Goal: Task Accomplishment & Management: Complete application form

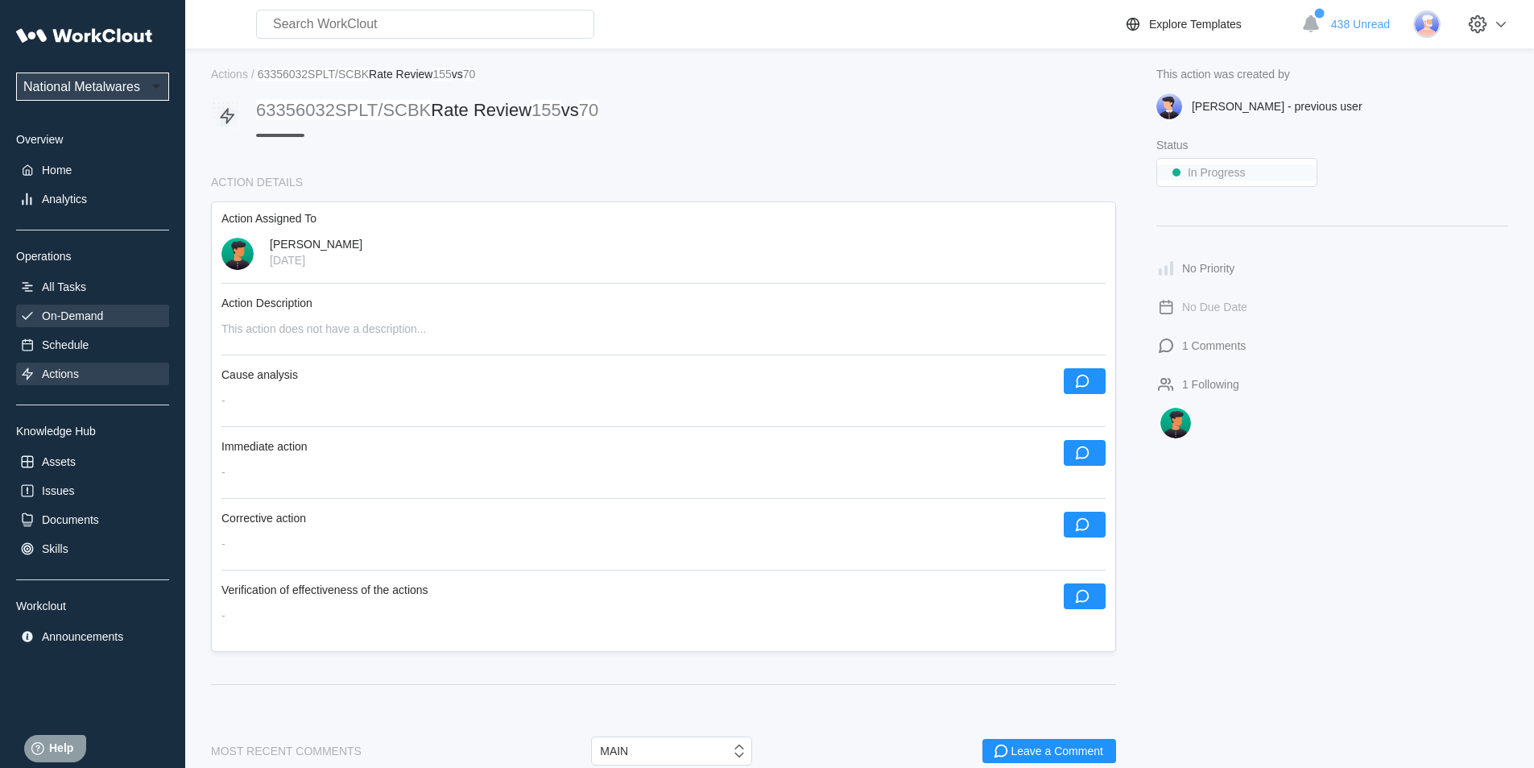
click at [85, 311] on div "On-Demand" at bounding box center [72, 315] width 61 height 13
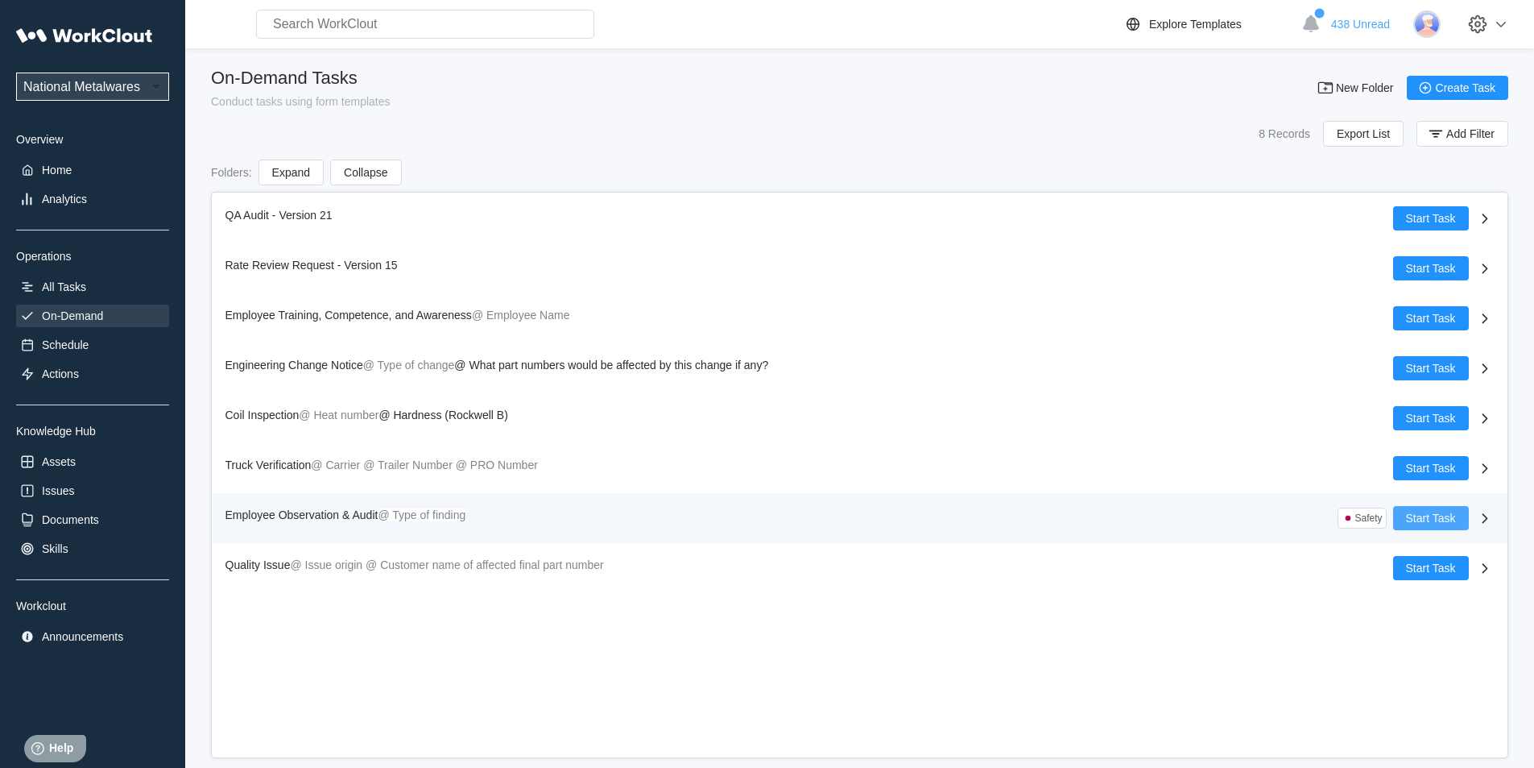
click at [1440, 509] on button "Start Task" at bounding box center [1431, 518] width 76 height 24
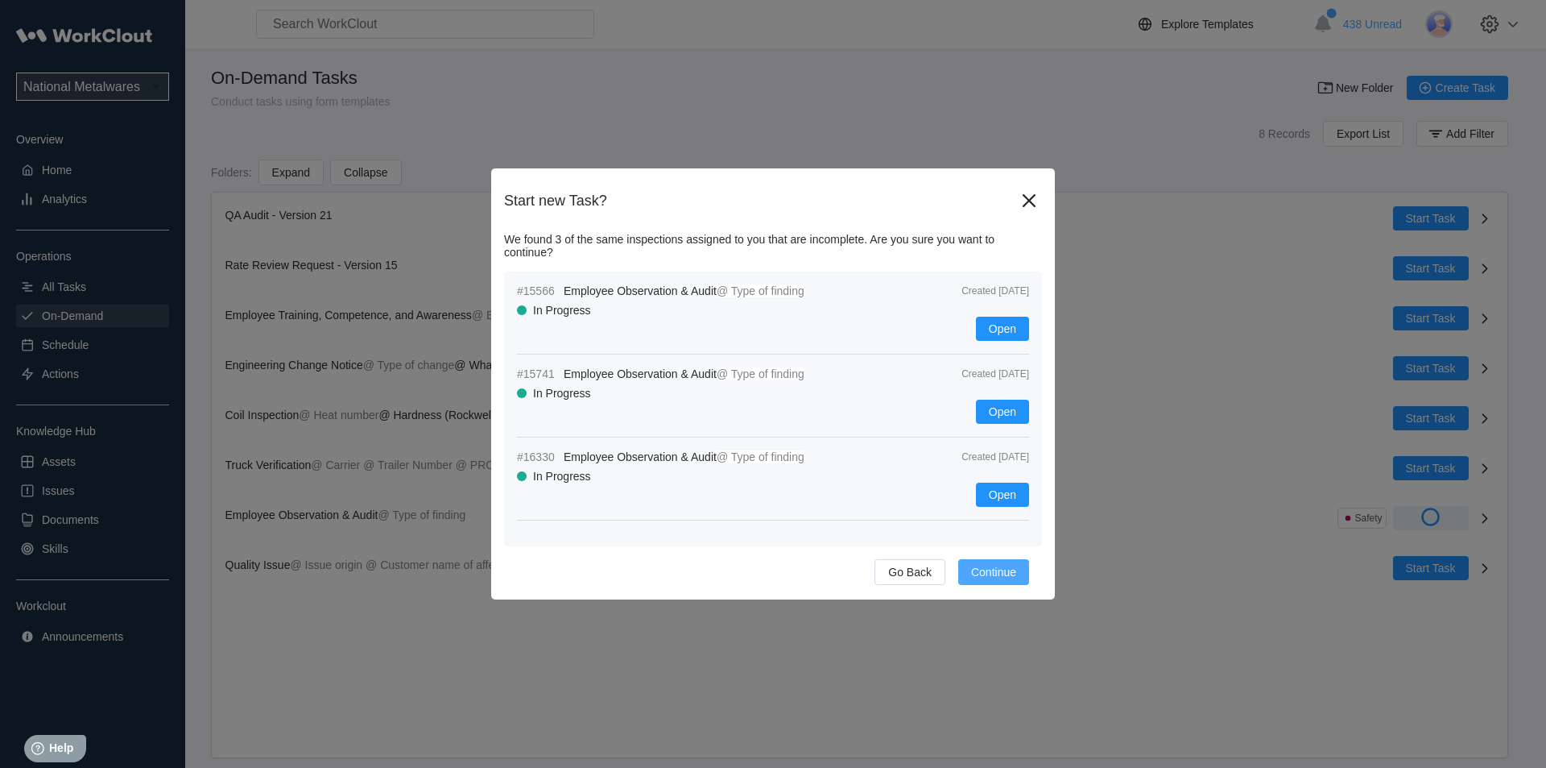
click at [997, 568] on span "Continue" at bounding box center [993, 571] width 45 height 11
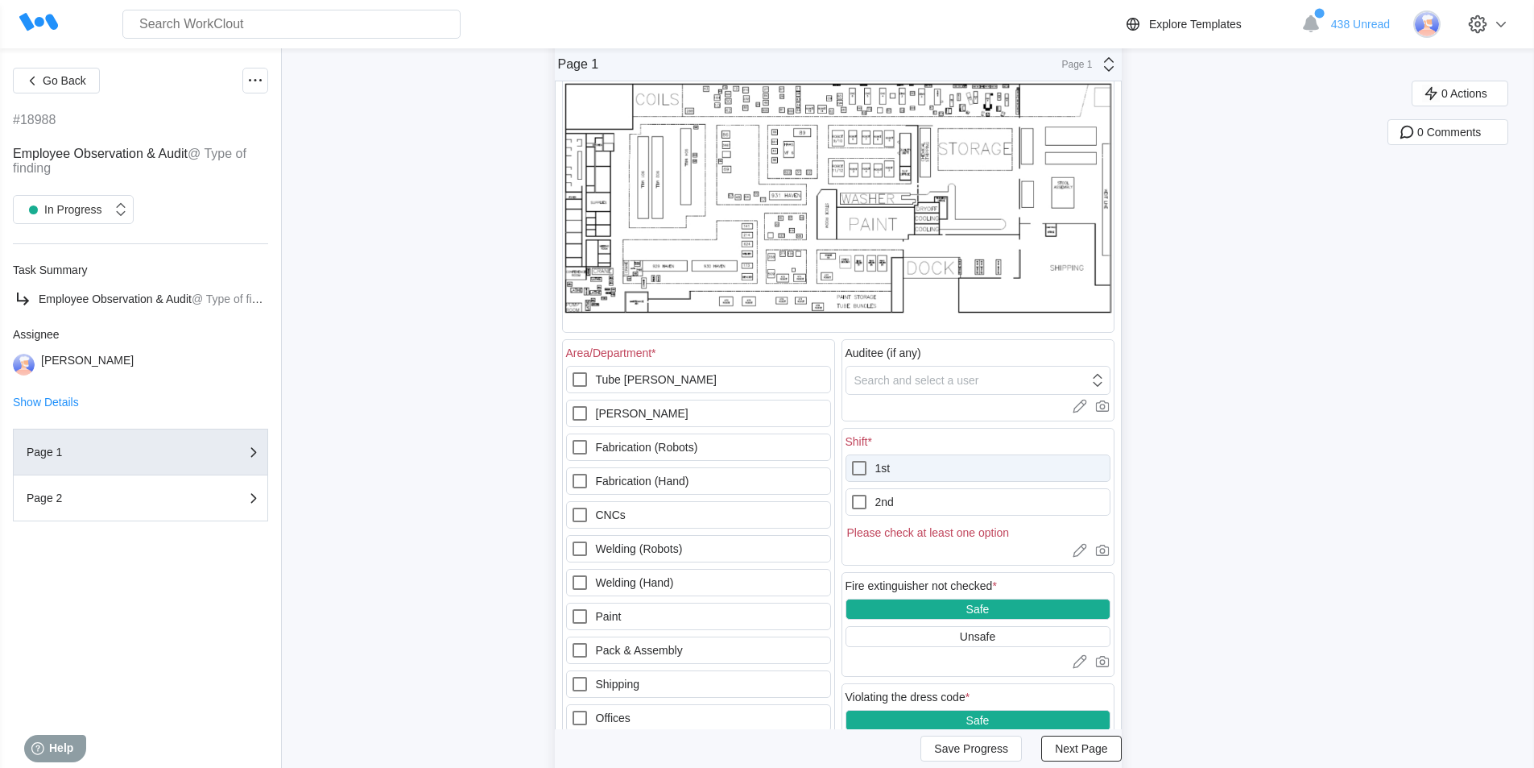
scroll to position [161, 0]
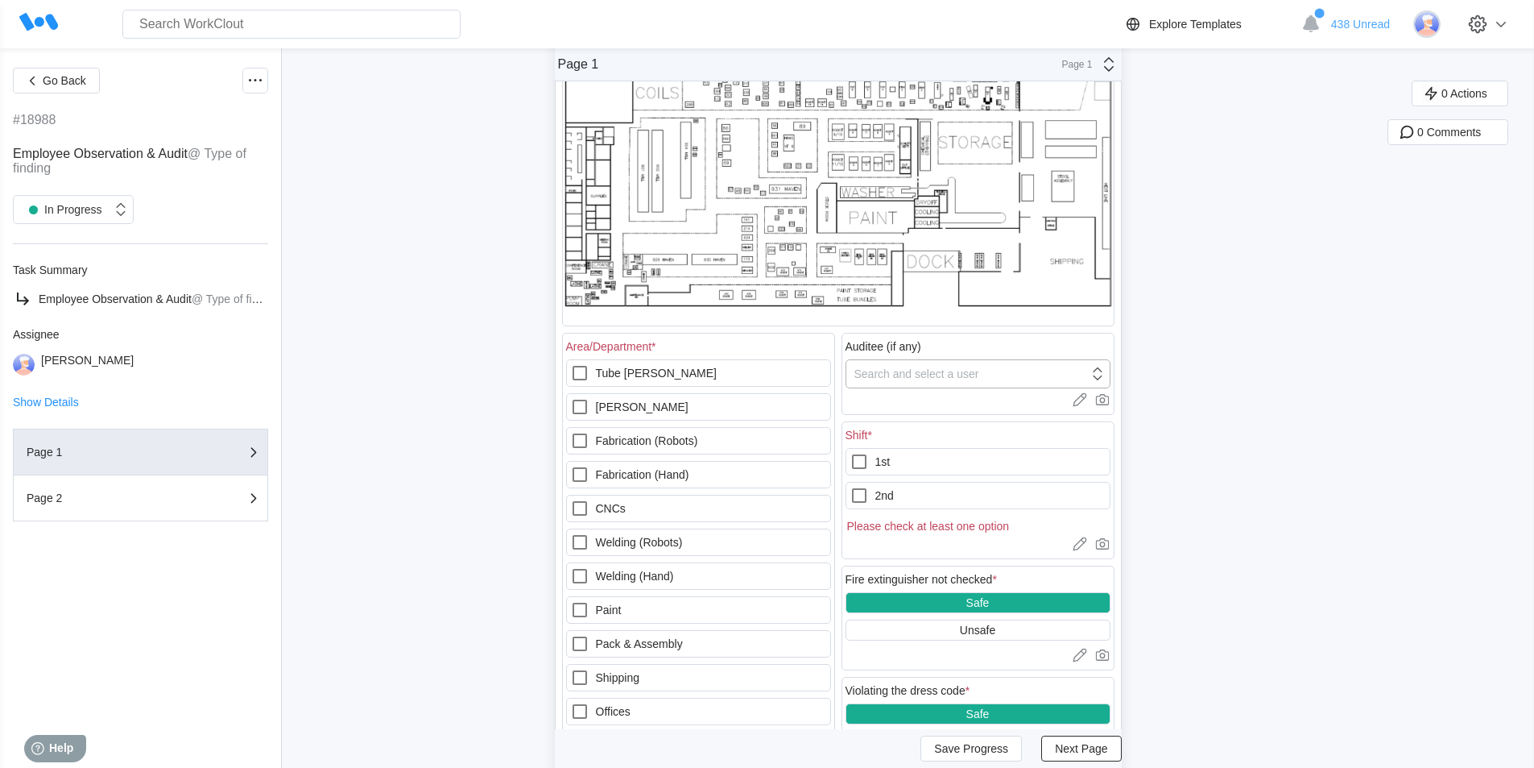
click at [948, 376] on div "Search and select a user" at bounding box center [916, 373] width 125 height 13
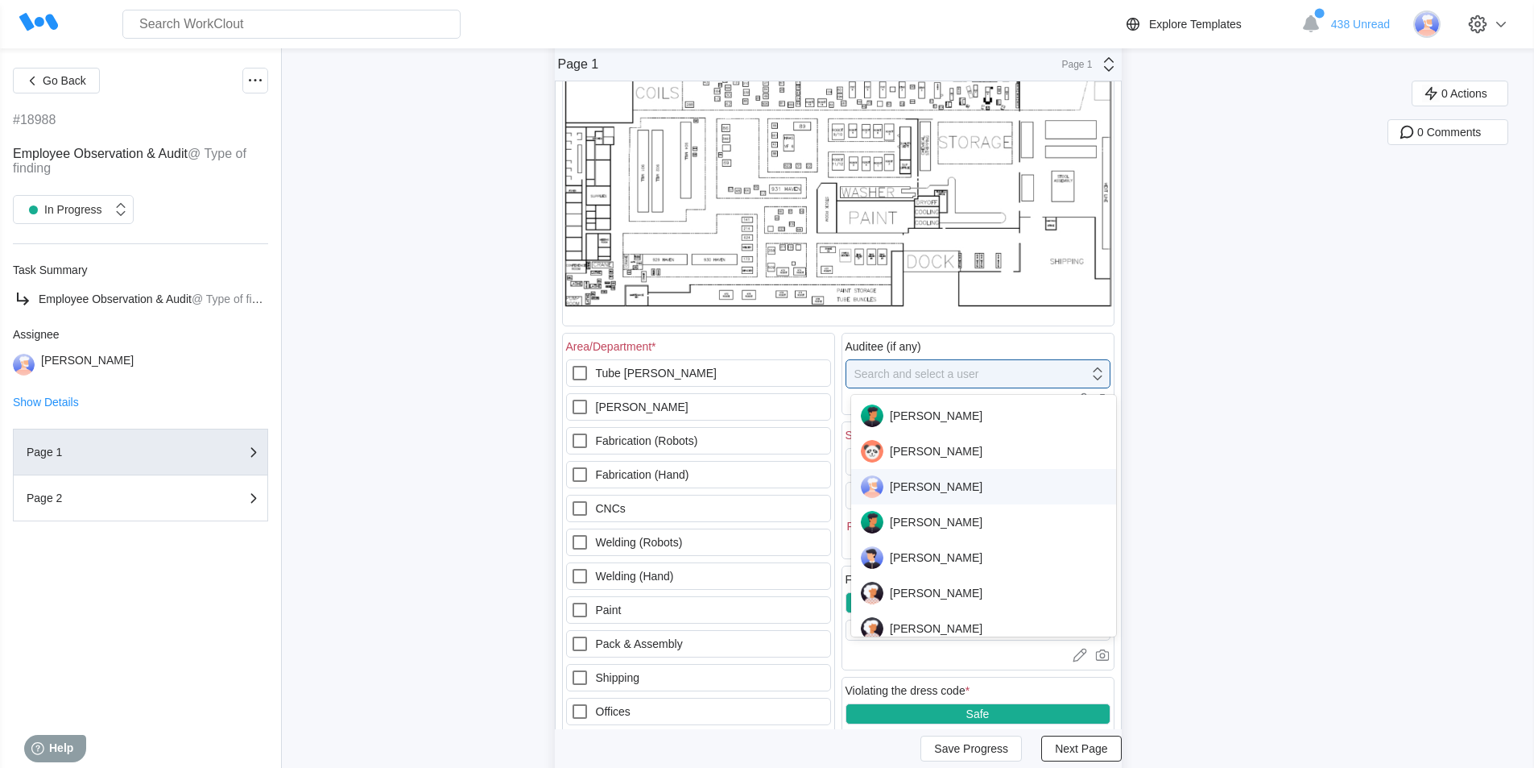
click at [937, 482] on div "[PERSON_NAME]" at bounding box center [984, 486] width 246 height 23
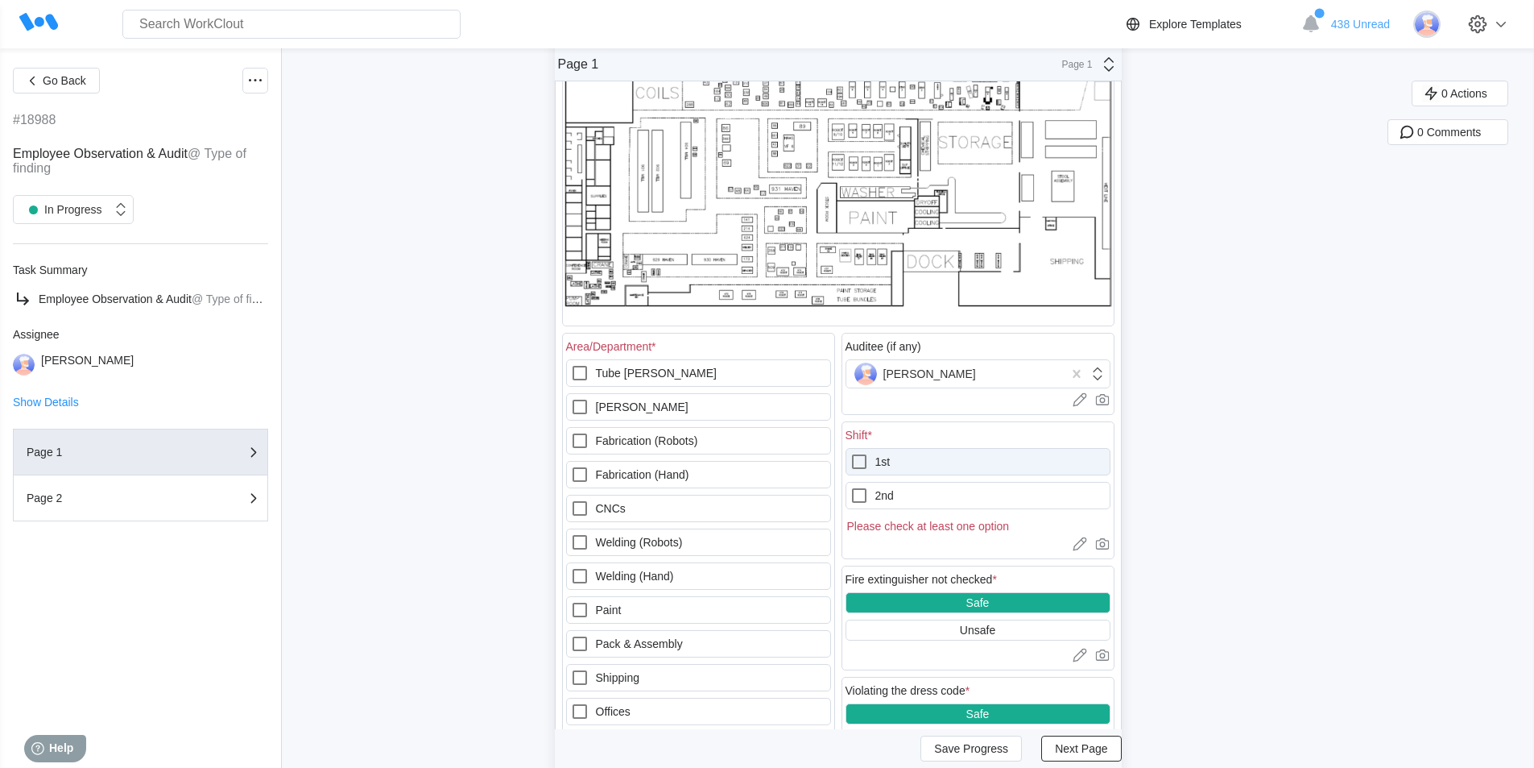
click at [867, 463] on icon at bounding box center [859, 461] width 19 height 19
click at [850, 453] on input "1st" at bounding box center [850, 452] width 1 height 1
checkbox input "true"
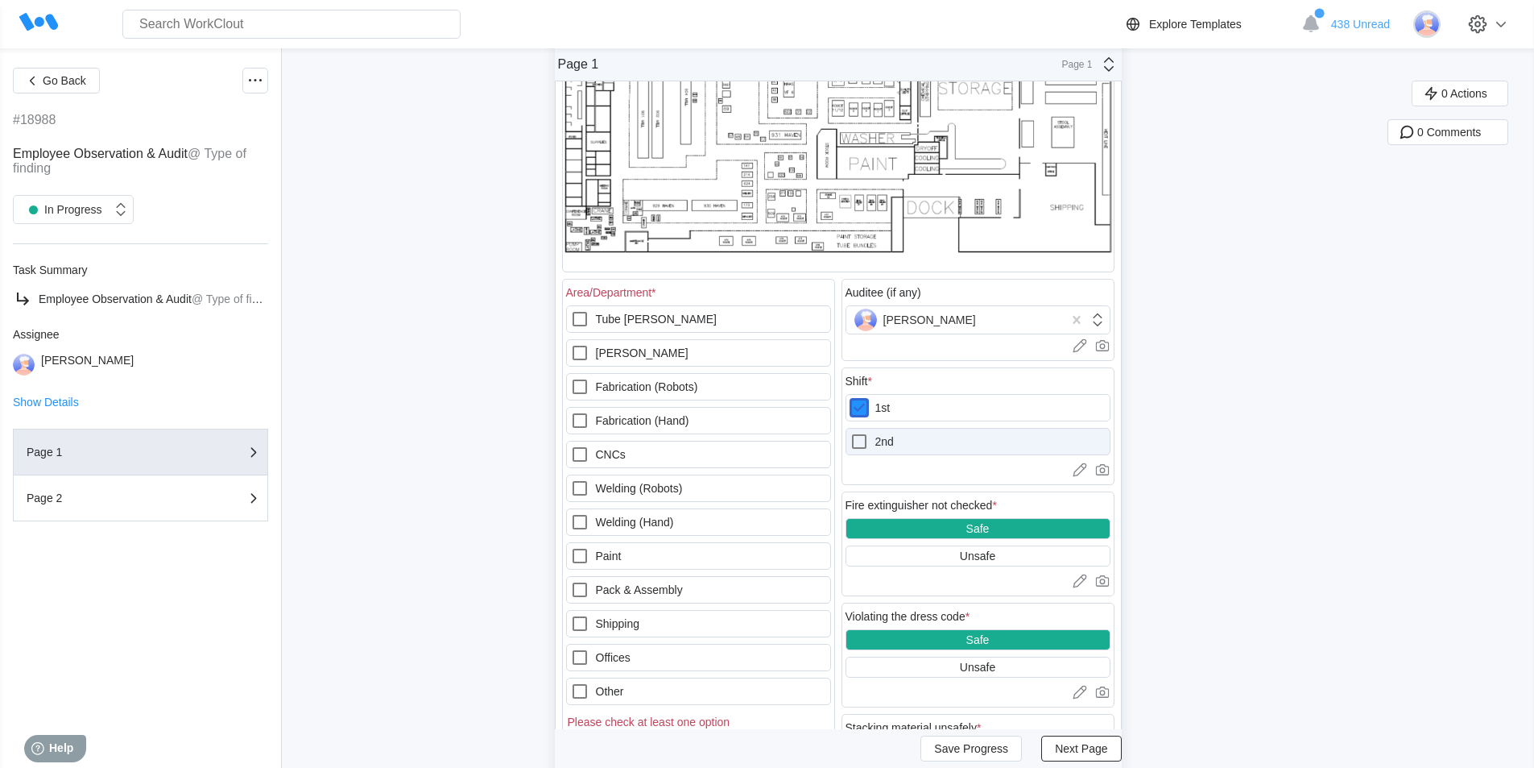
scroll to position [242, 0]
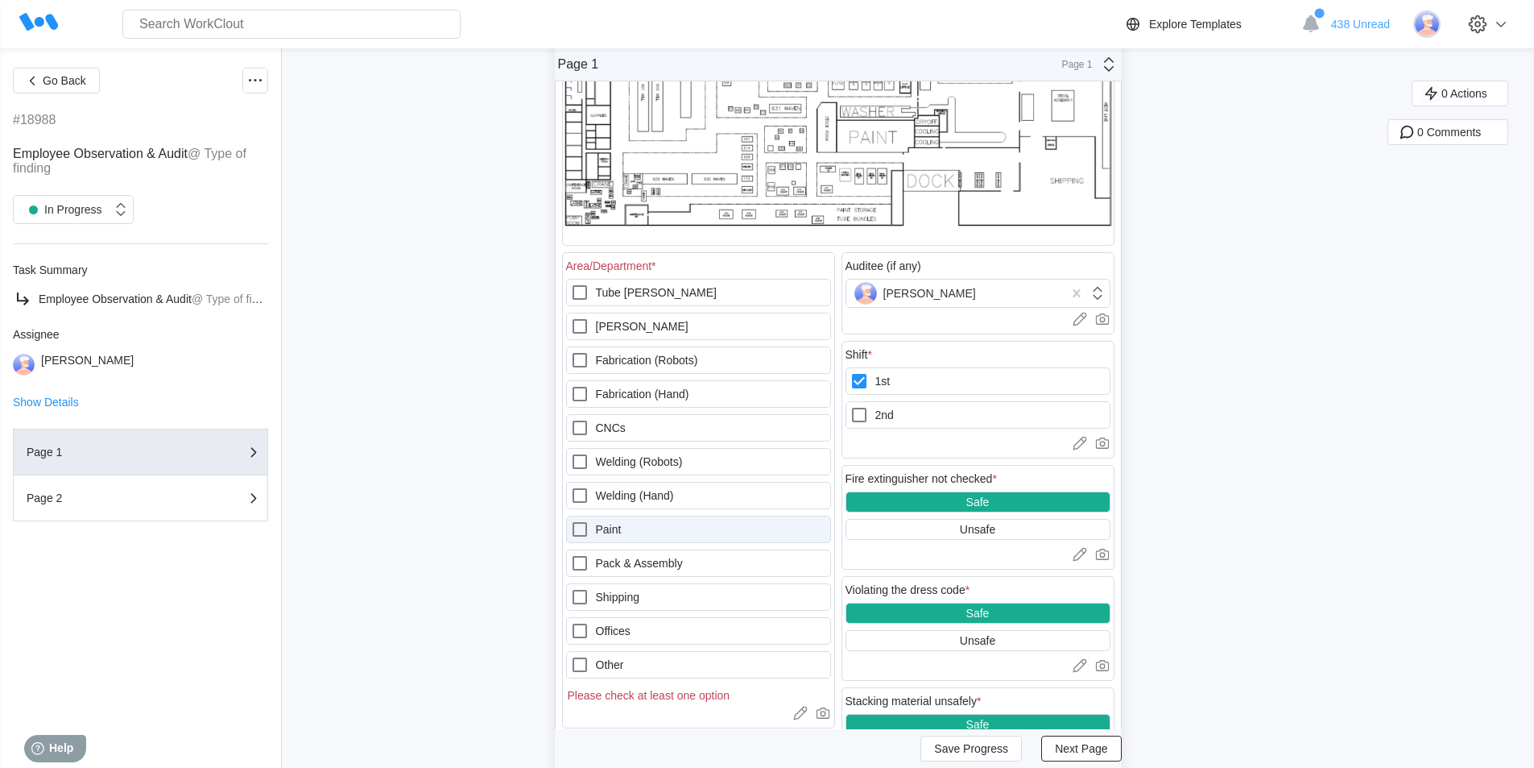
click at [587, 528] on icon at bounding box center [579, 528] width 19 height 19
click at [571, 520] on input "Paint" at bounding box center [570, 519] width 1 height 1
checkbox input "true"
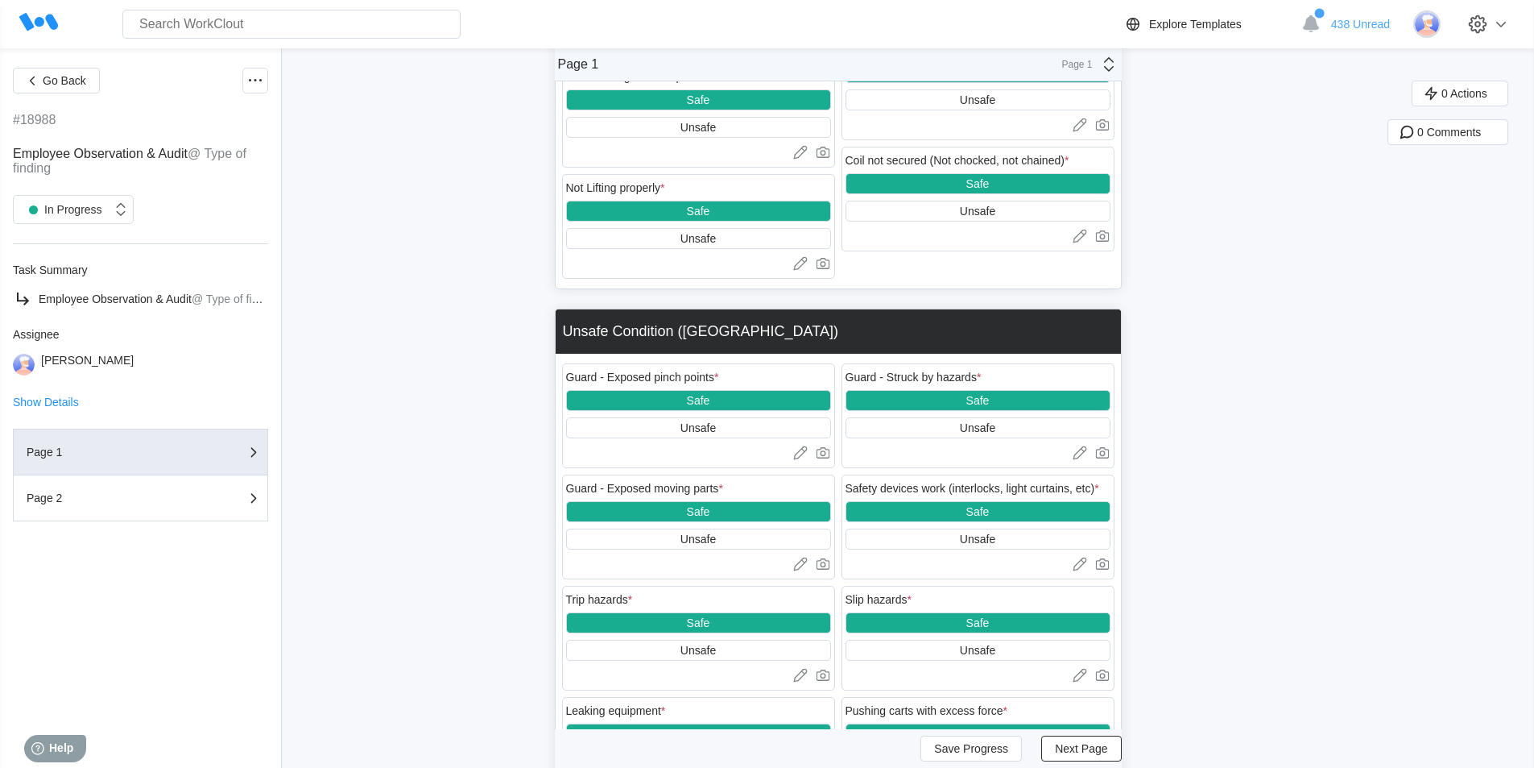
scroll to position [2012, 0]
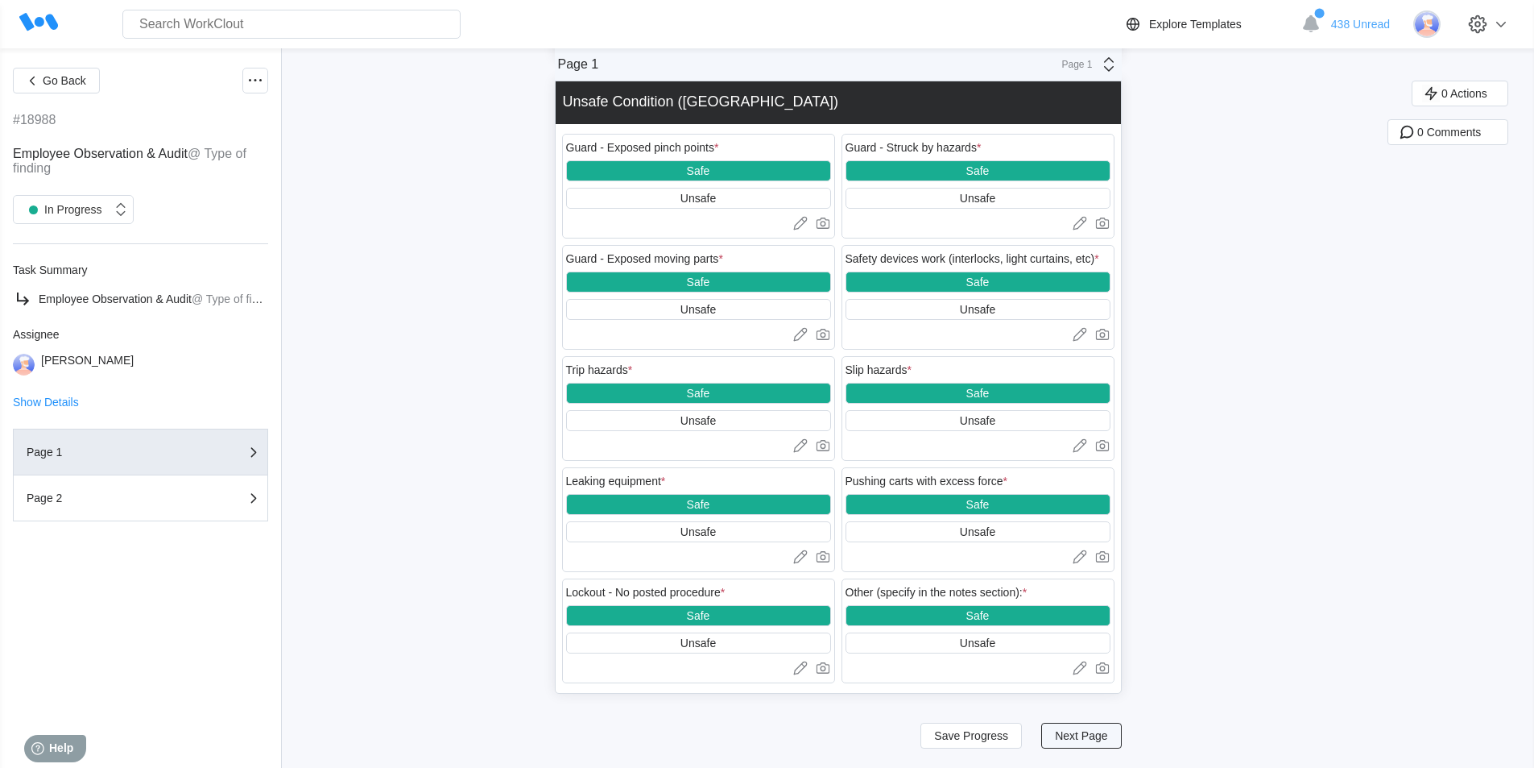
click at [1079, 739] on span "Next Page" at bounding box center [1081, 735] width 52 height 11
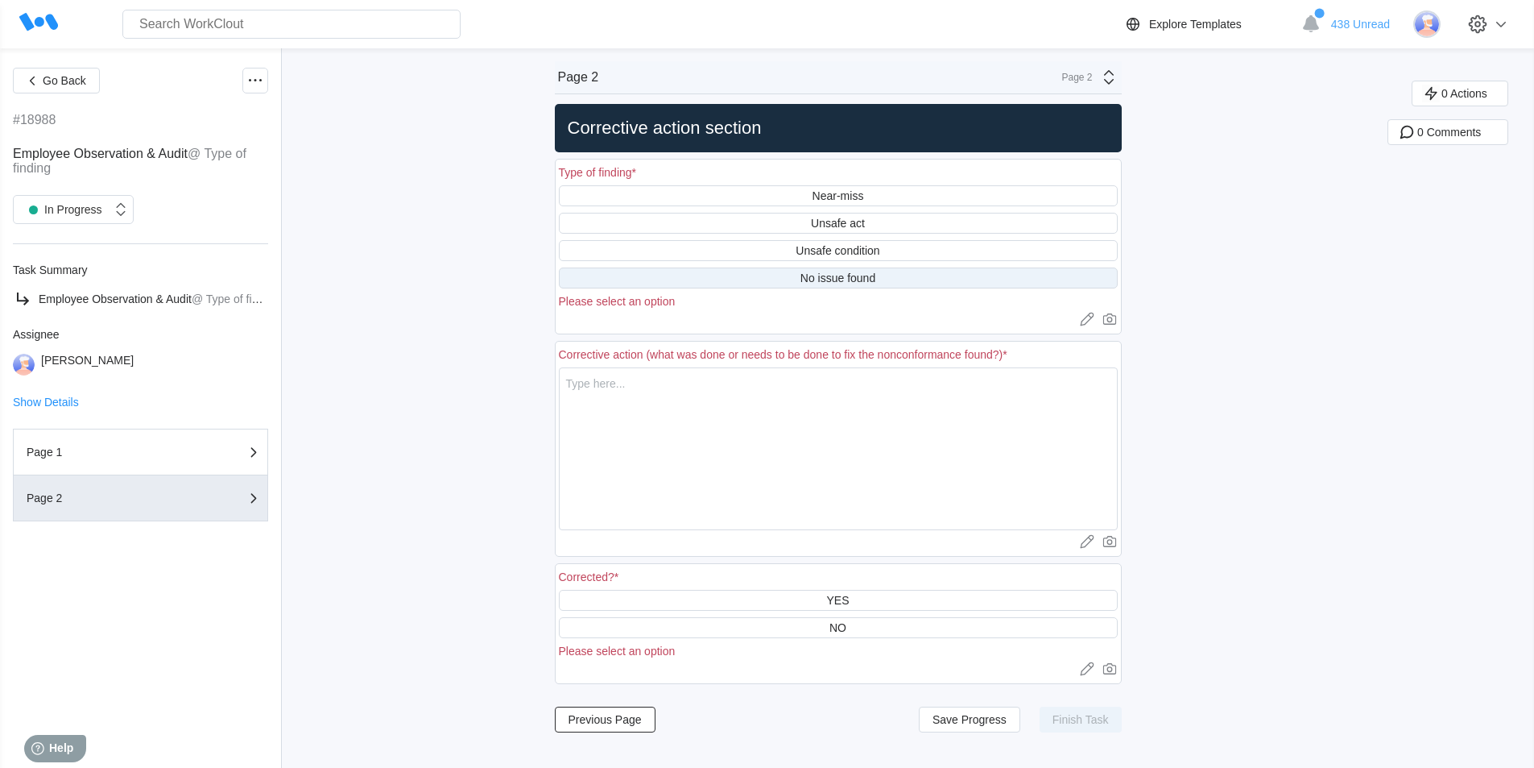
click at [844, 277] on div "No issue found" at bounding box center [838, 277] width 75 height 13
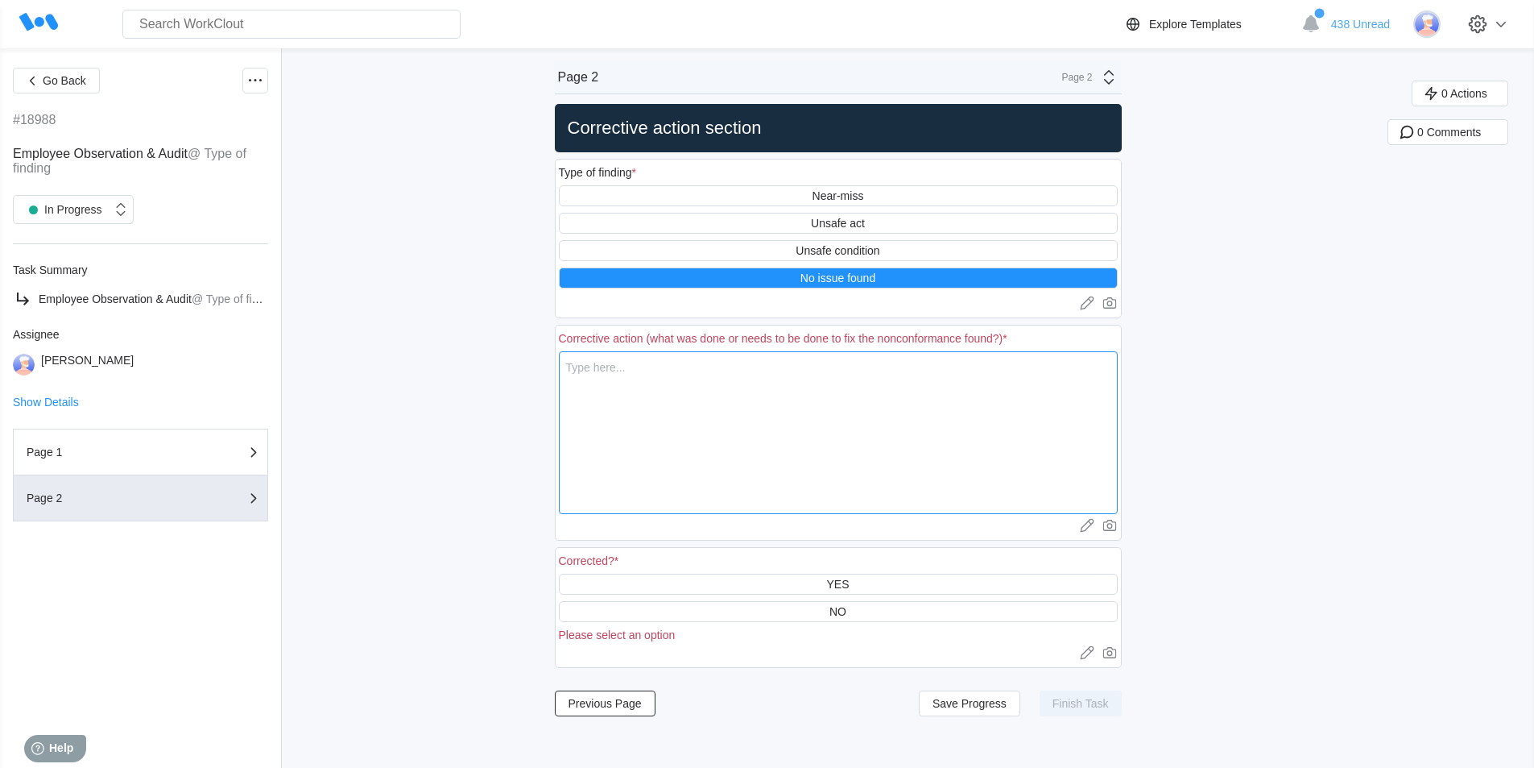
click at [642, 391] on textarea at bounding box center [838, 432] width 559 height 163
type textarea "C"
type textarea "x"
type textarea "Ch"
type textarea "x"
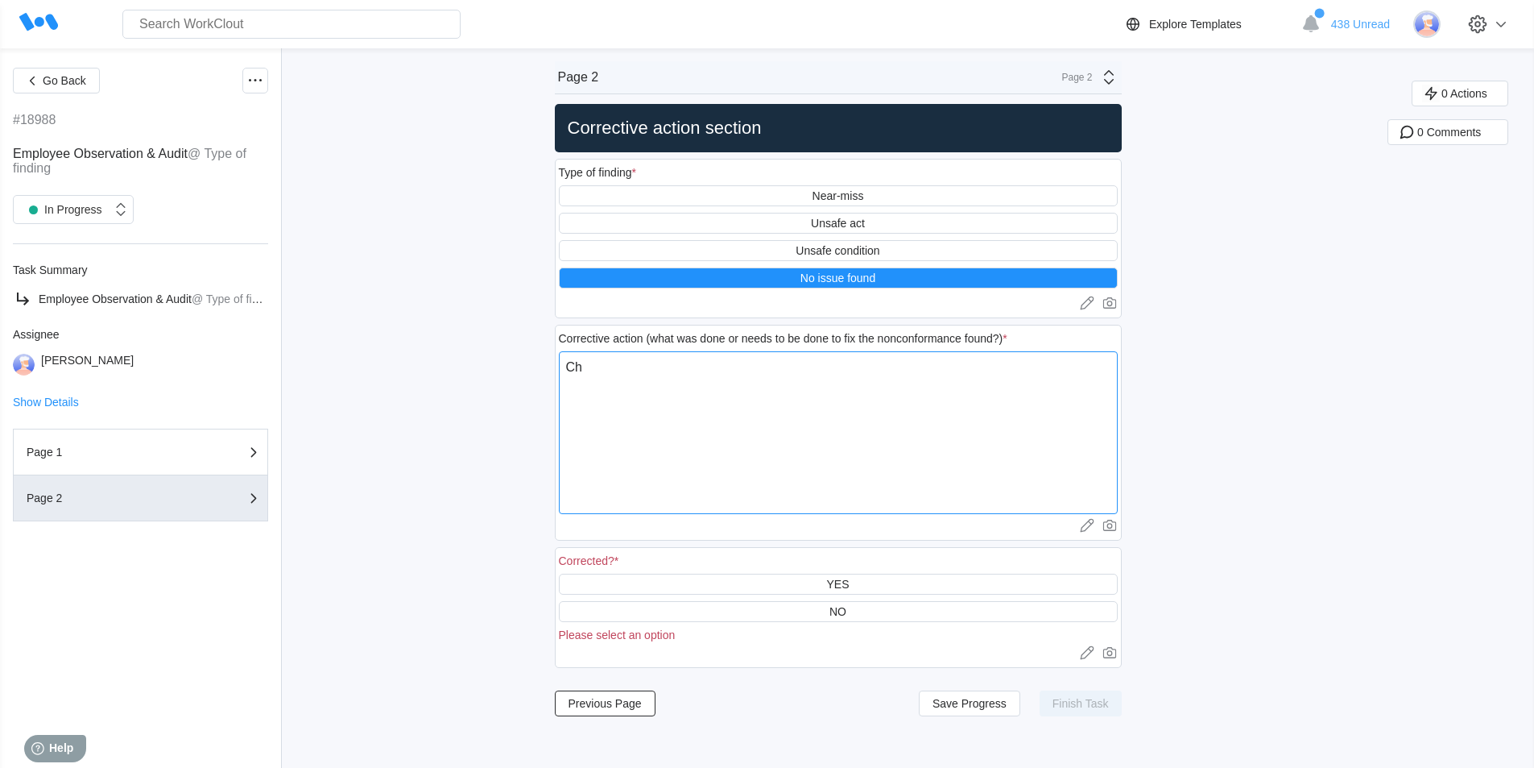
type textarea "Che"
type textarea "x"
type textarea "Chec"
type textarea "x"
type textarea "Check"
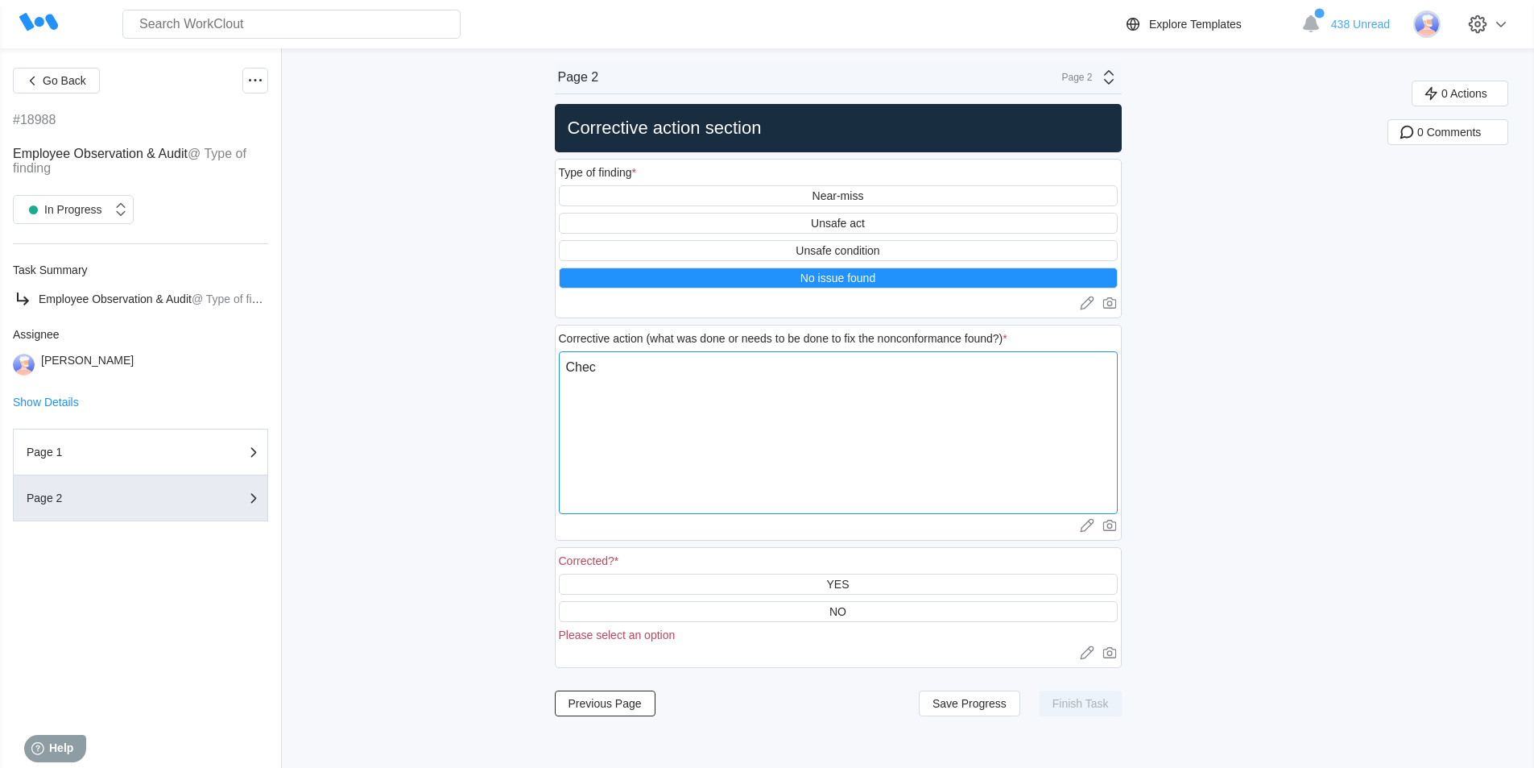
type textarea "x"
type textarea "Check"
type textarea "x"
type textarea "Check e"
type textarea "x"
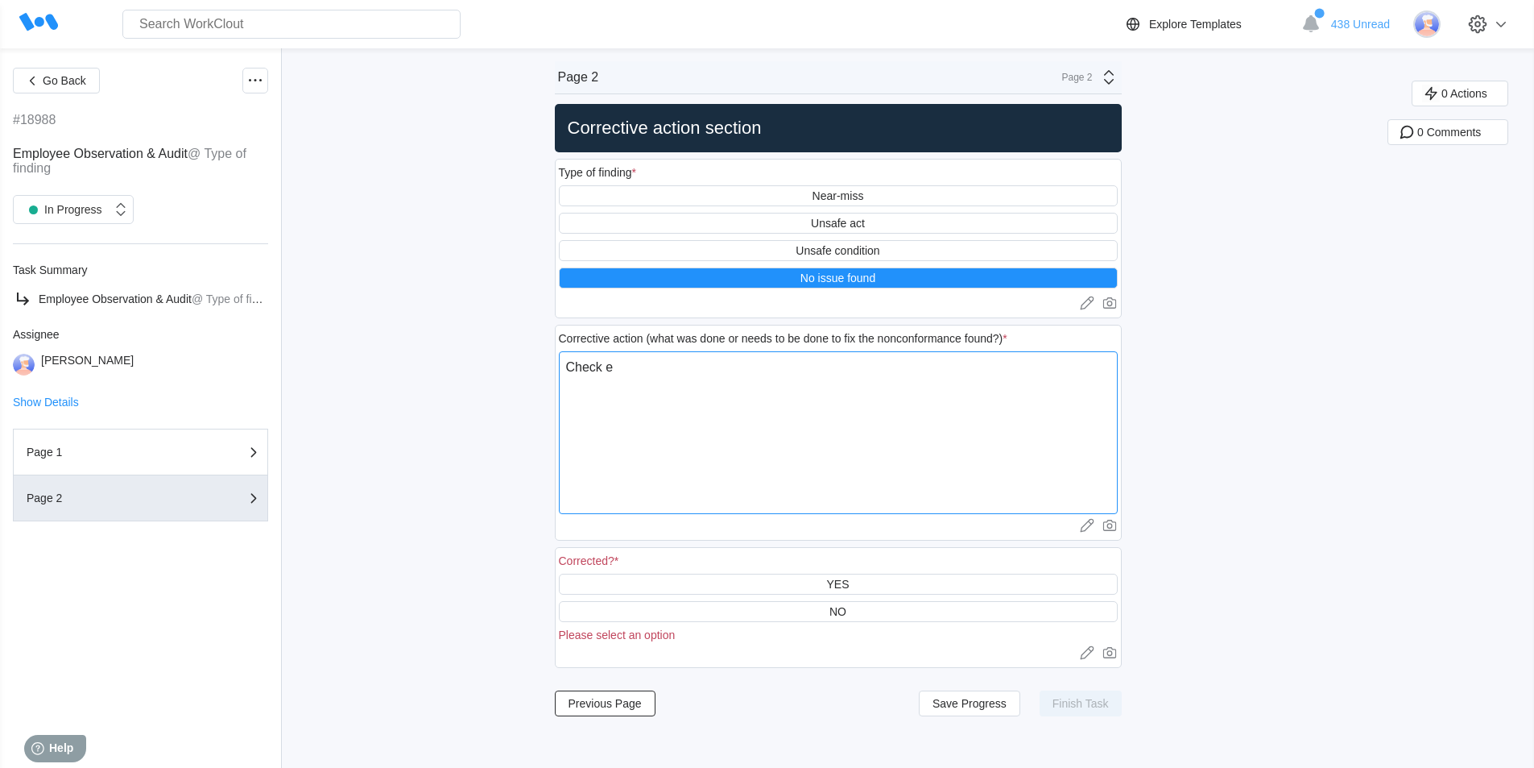
type textarea "Check ey"
type textarea "x"
type textarea "Check eye"
type textarea "x"
type textarea "Check eye"
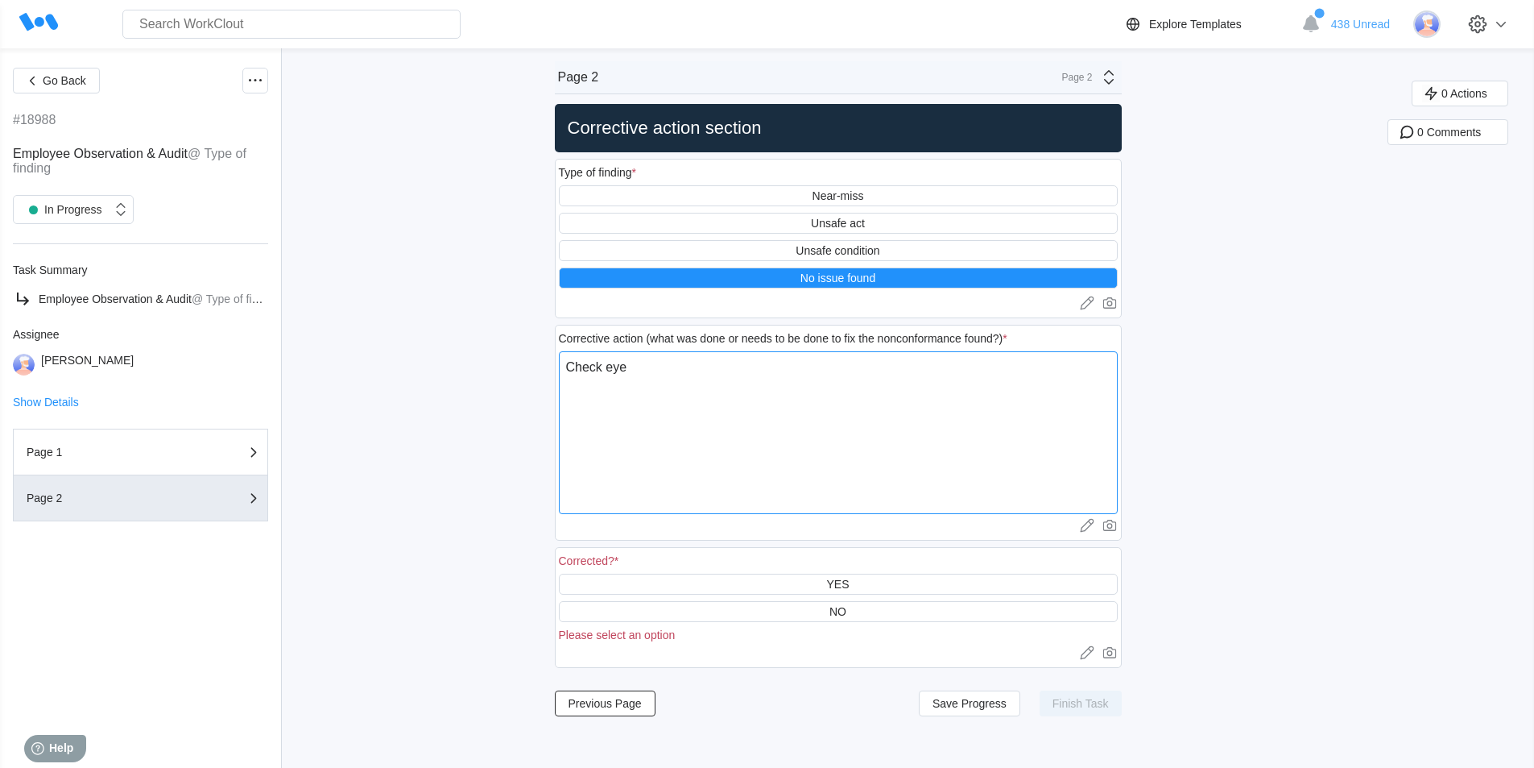
type textarea "x"
type textarea "Check eye w"
type textarea "x"
type textarea "Check eye wa"
type textarea "x"
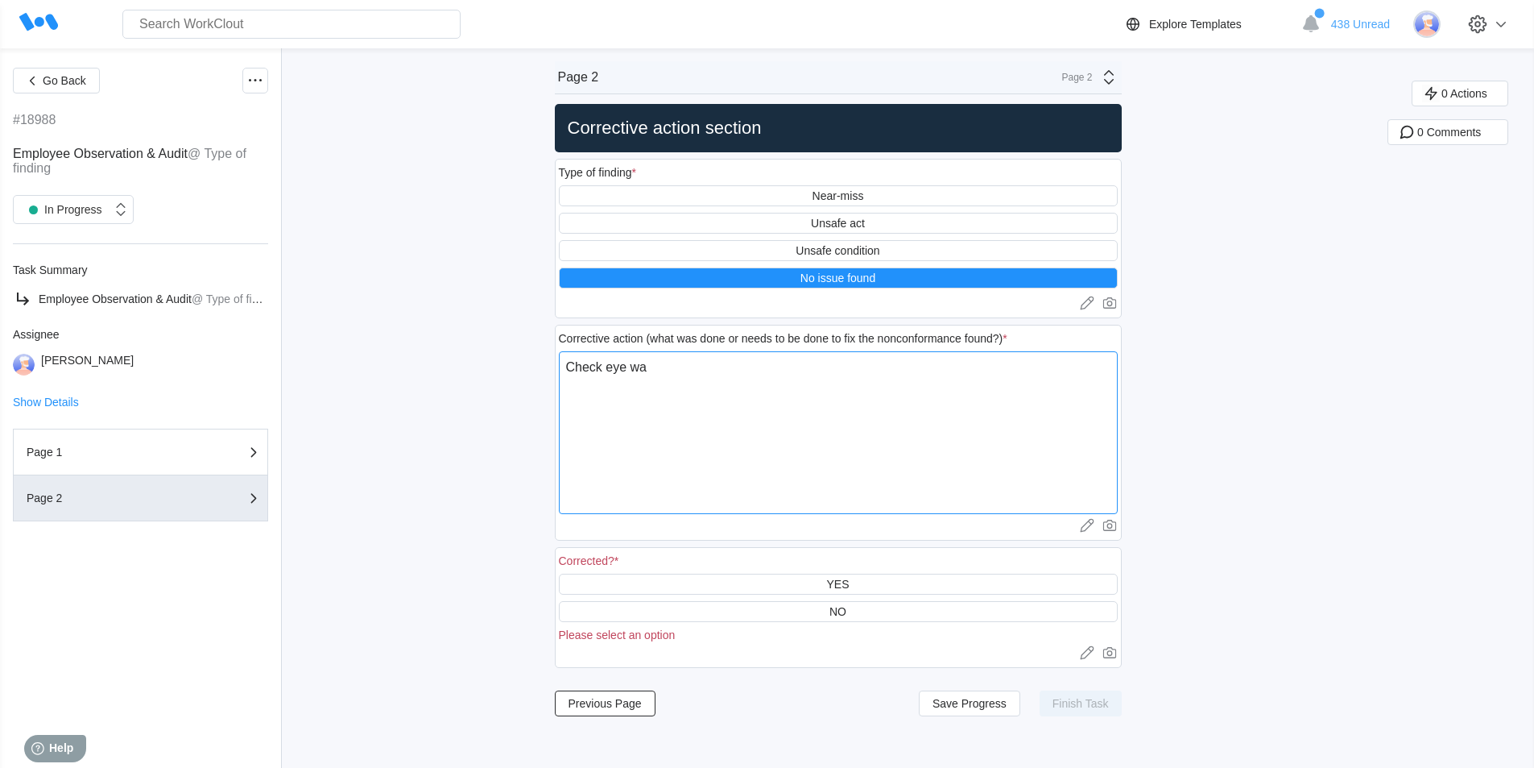
type textarea "Check eye was"
type textarea "x"
type textarea "Check eye wash"
type textarea "x"
type textarea "Check eye wash"
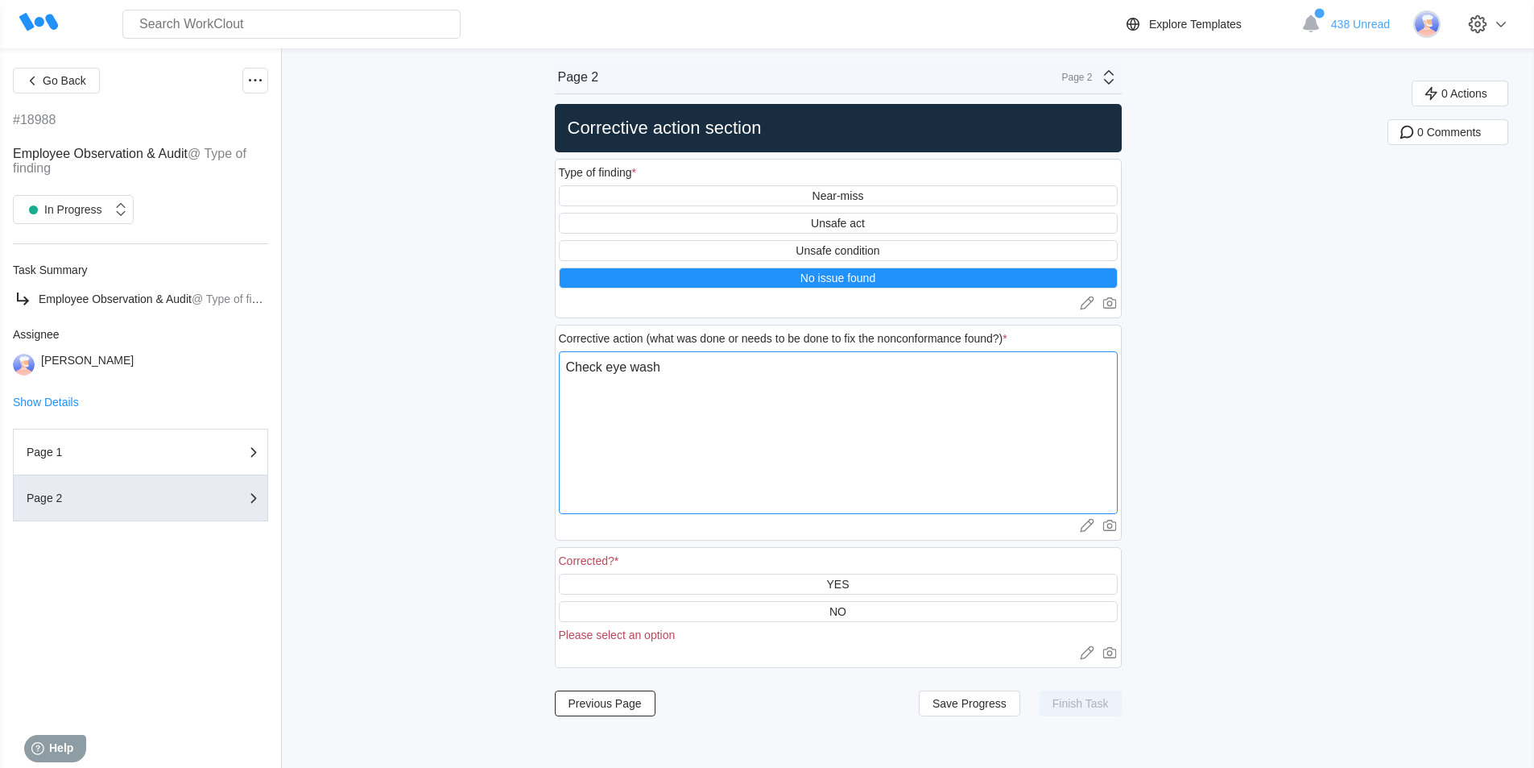
type textarea "x"
type textarea "Check eye wash s"
type textarea "x"
type textarea "Check eye wash st"
type textarea "x"
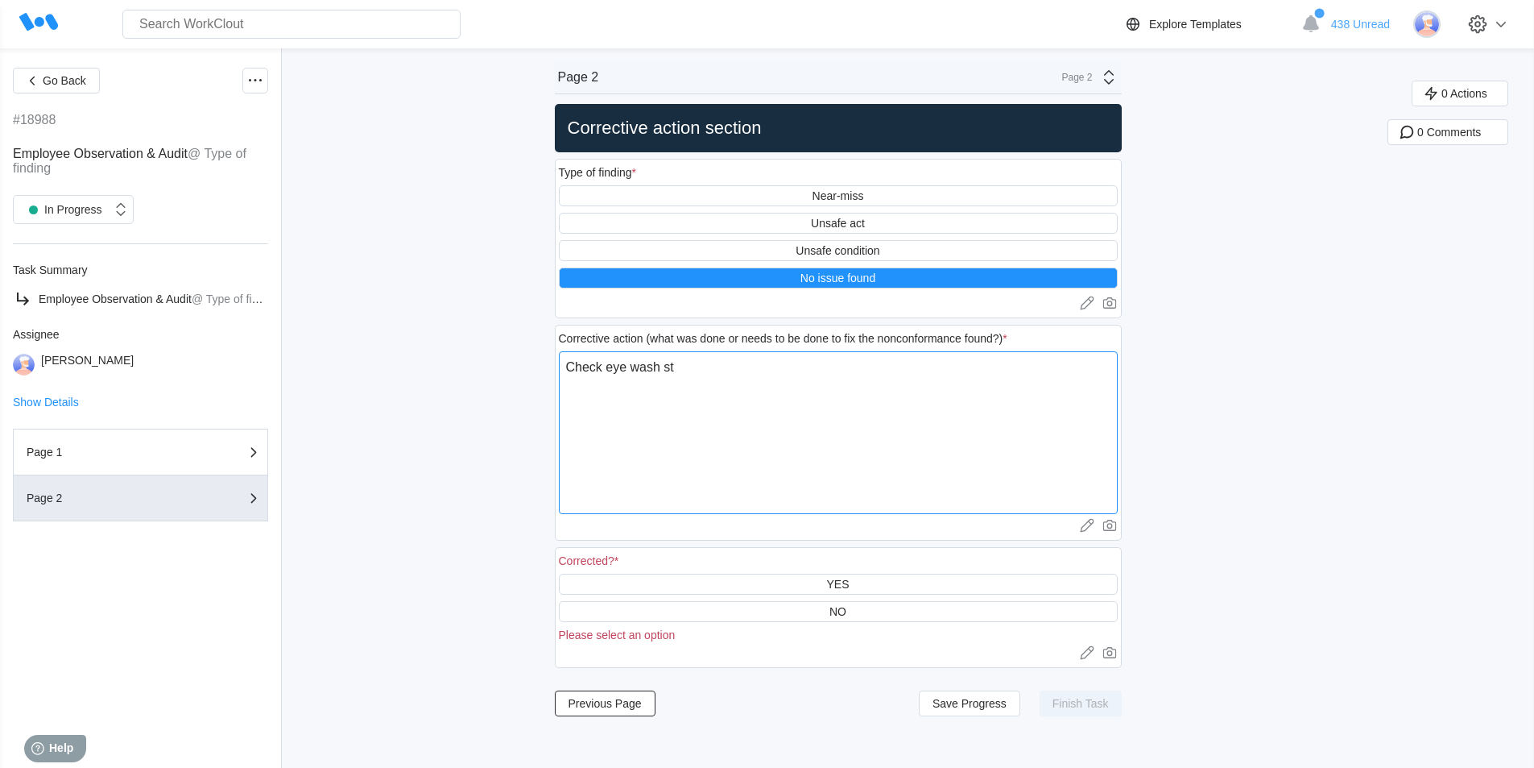
type textarea "Check eye wash sta"
type textarea "x"
type textarea "Check eye wash stat"
type textarea "x"
type textarea "Check eye wash stati"
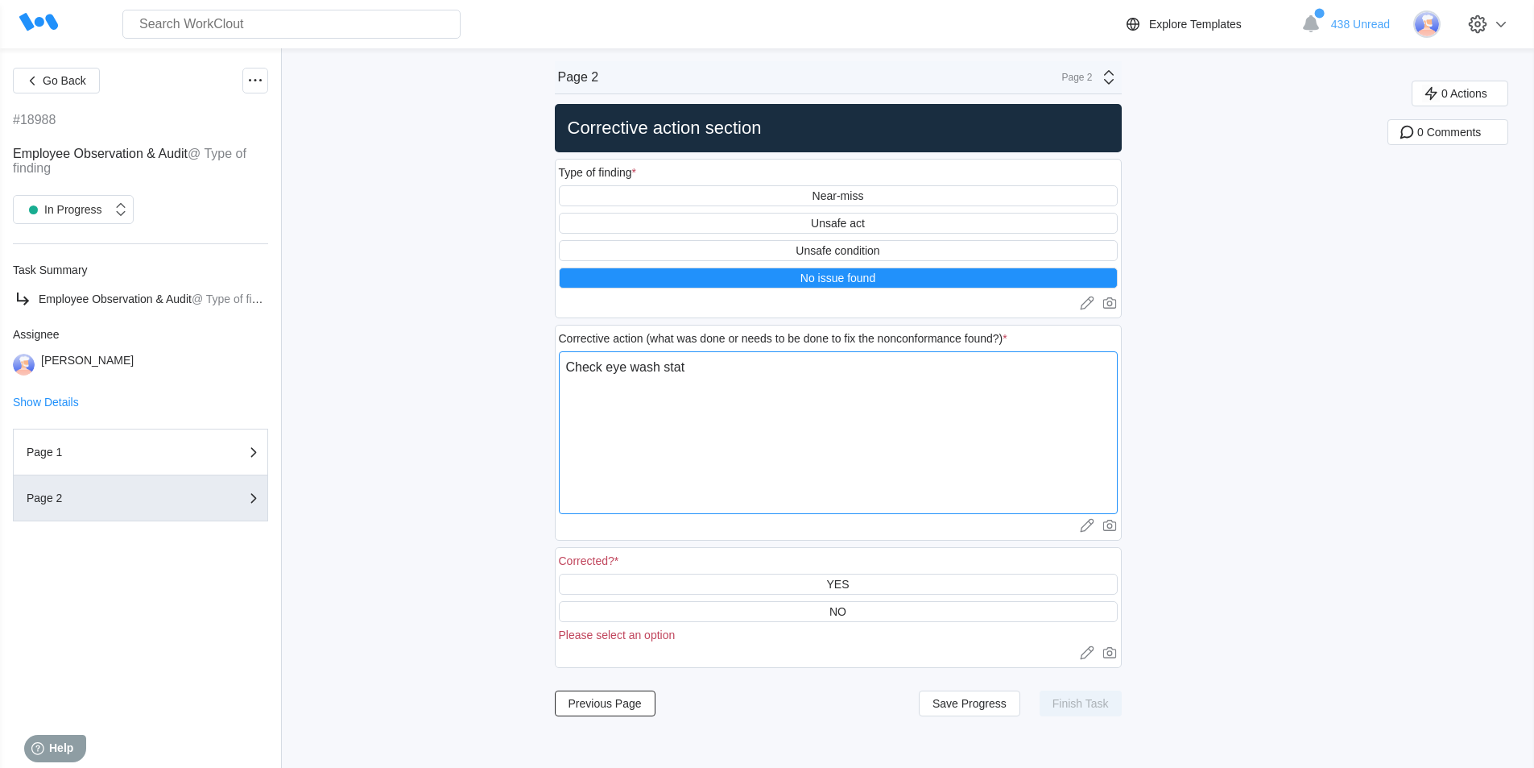
type textarea "x"
type textarea "Check eye wash statio"
type textarea "x"
type textarea "Check eye wash station"
type textarea "x"
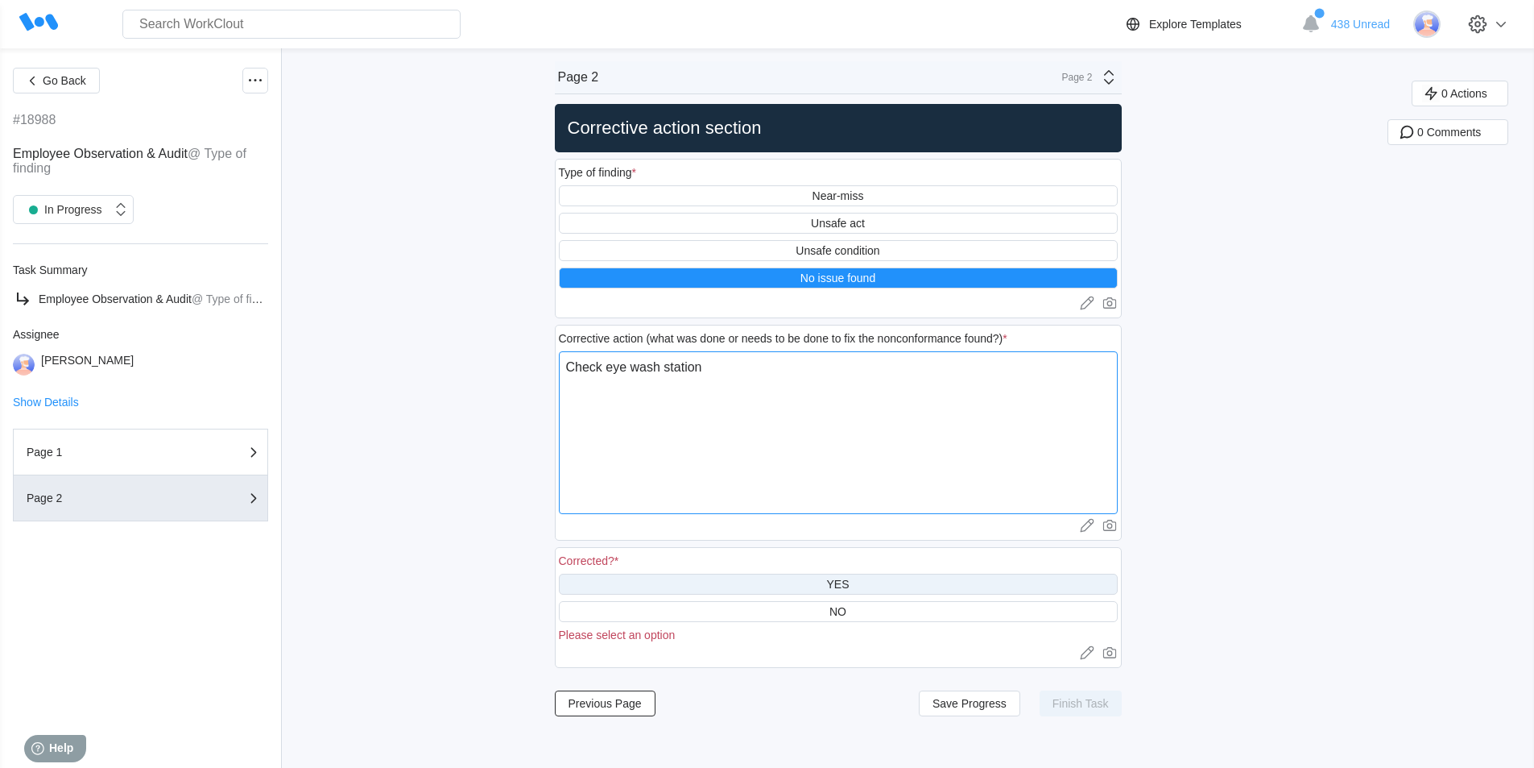
type textarea "Check eye wash station"
click at [784, 583] on div "YES" at bounding box center [838, 583] width 559 height 21
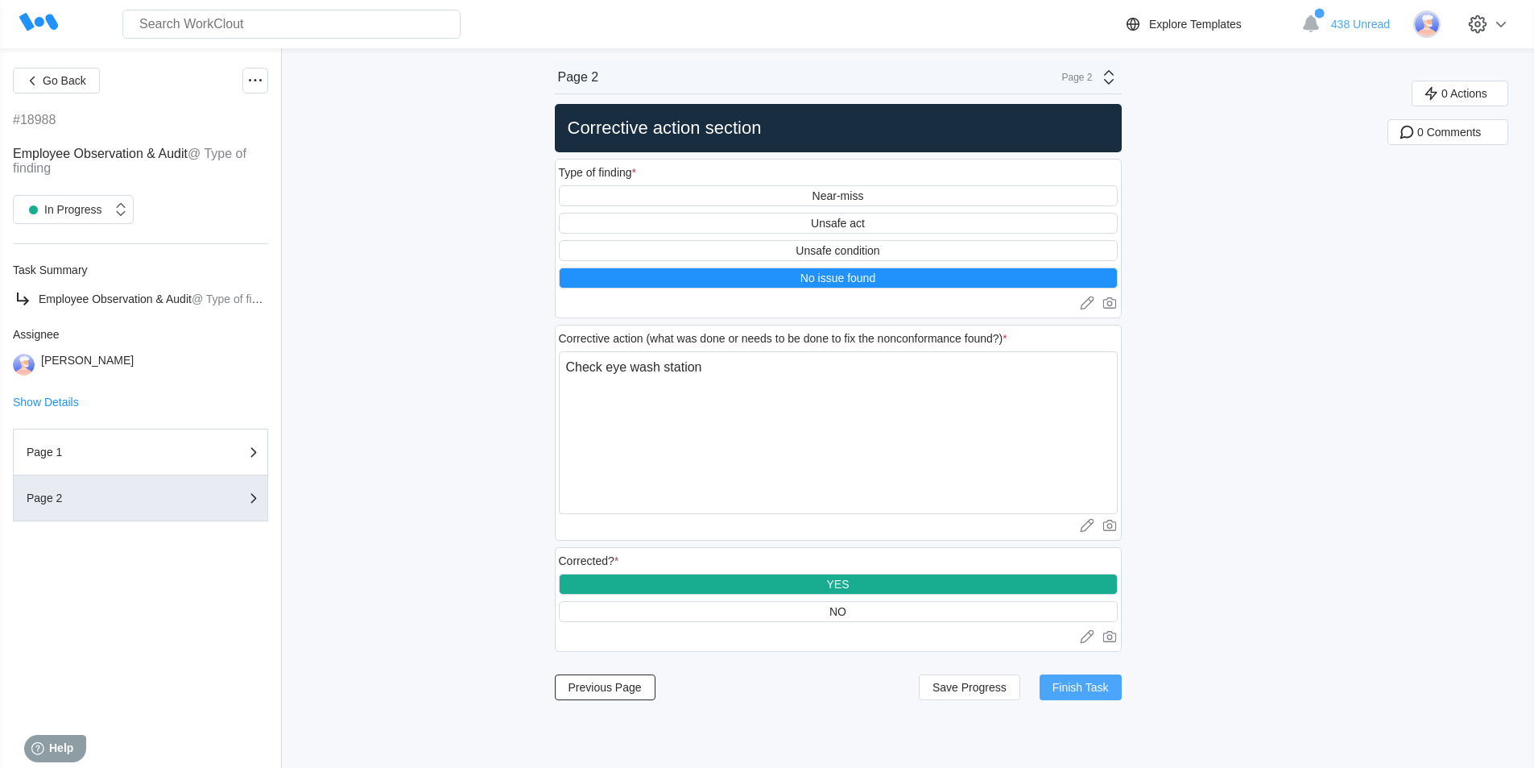
click at [1076, 686] on span "Finish Task" at bounding box center [1081, 686] width 56 height 11
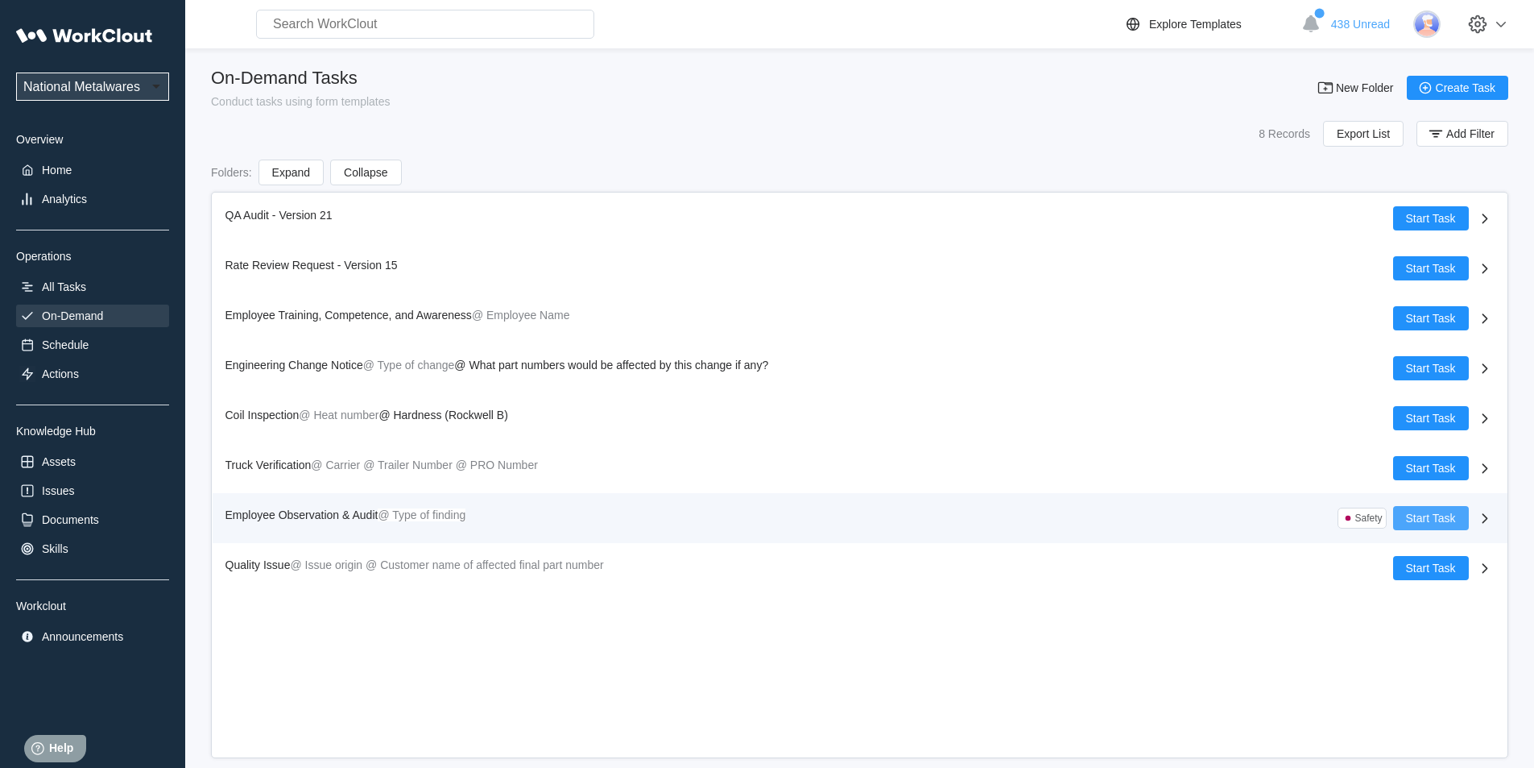
click at [1444, 513] on span "Start Task" at bounding box center [1431, 517] width 50 height 11
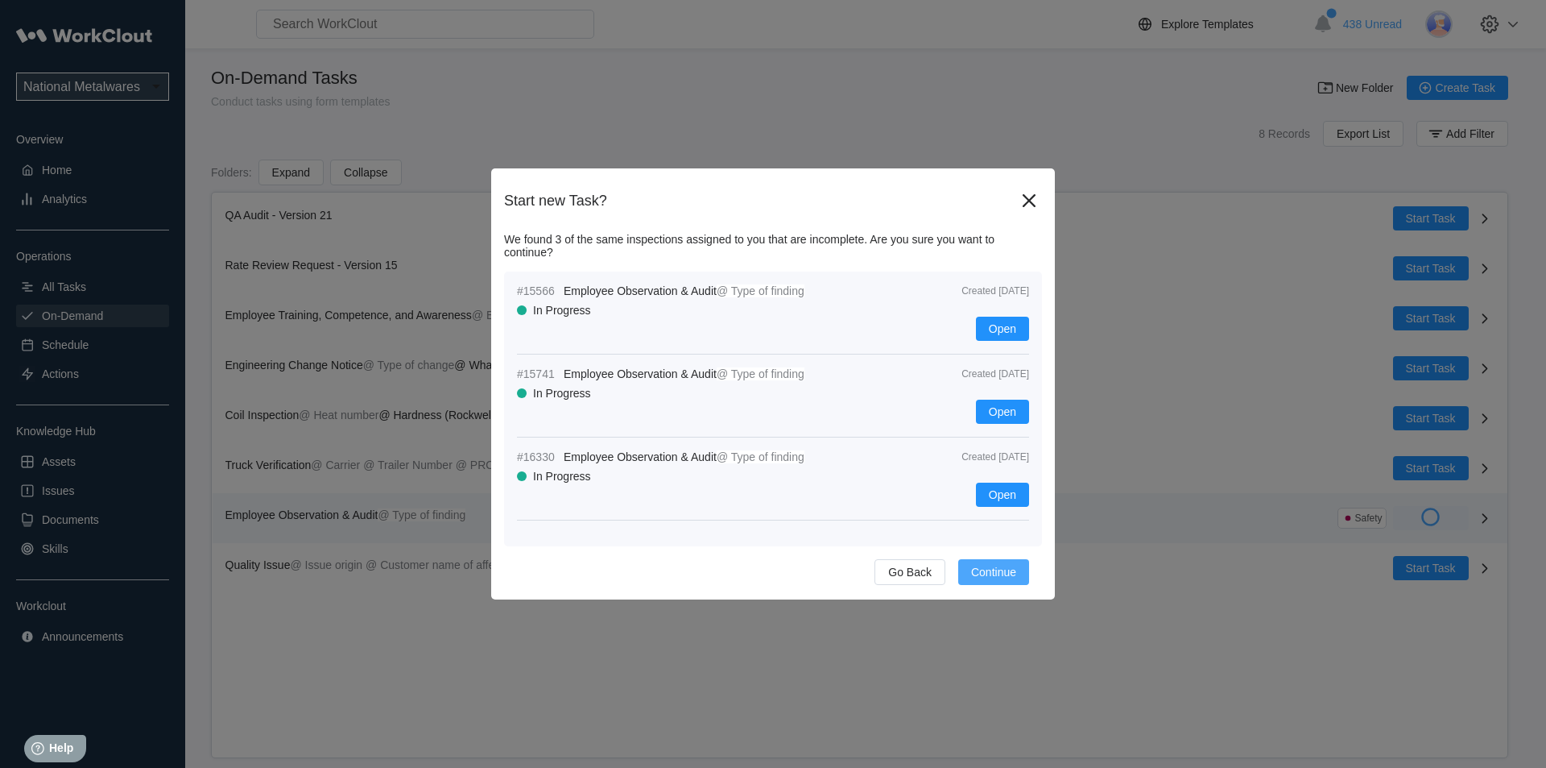
click at [999, 567] on span "Continue" at bounding box center [993, 571] width 45 height 11
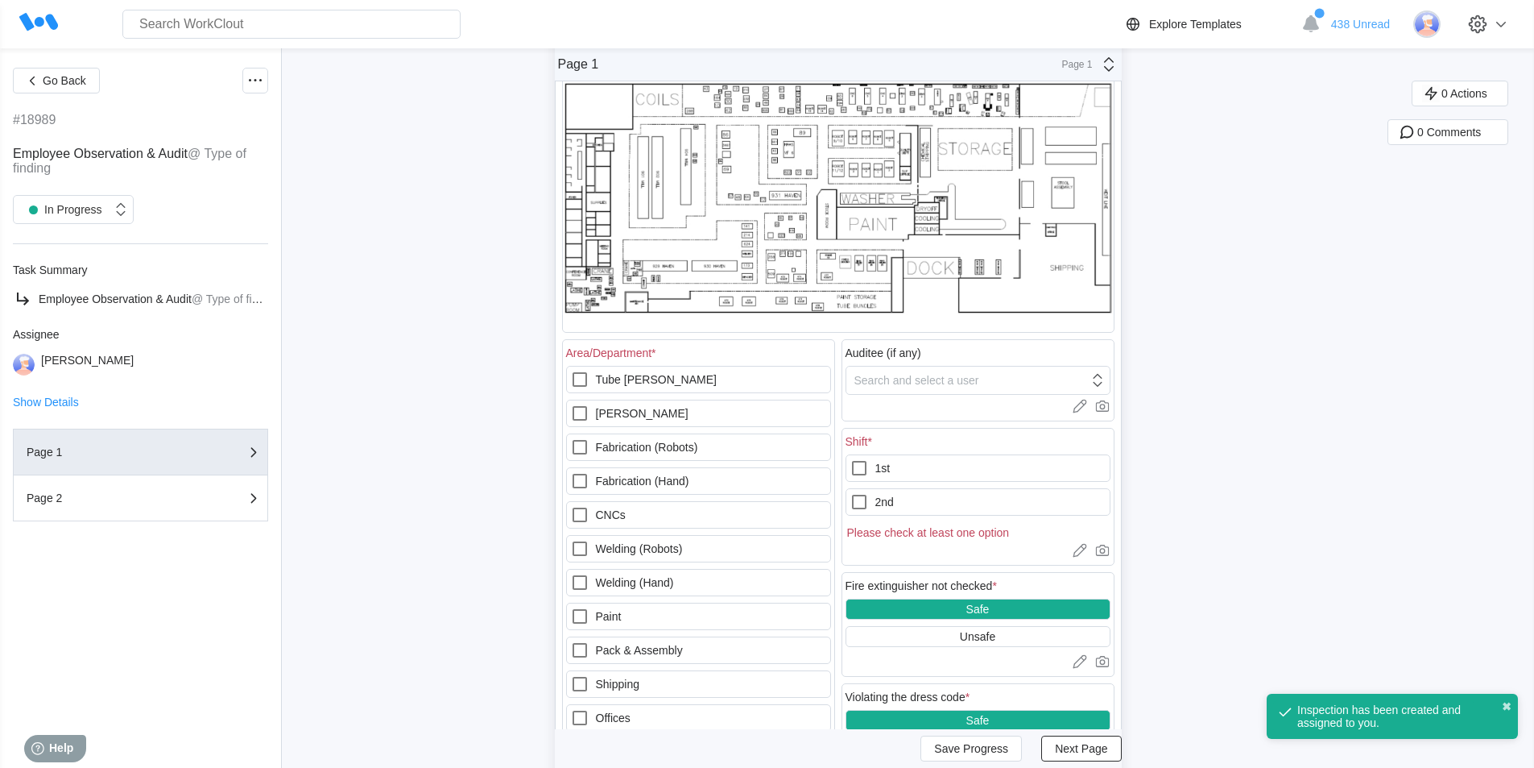
scroll to position [161, 0]
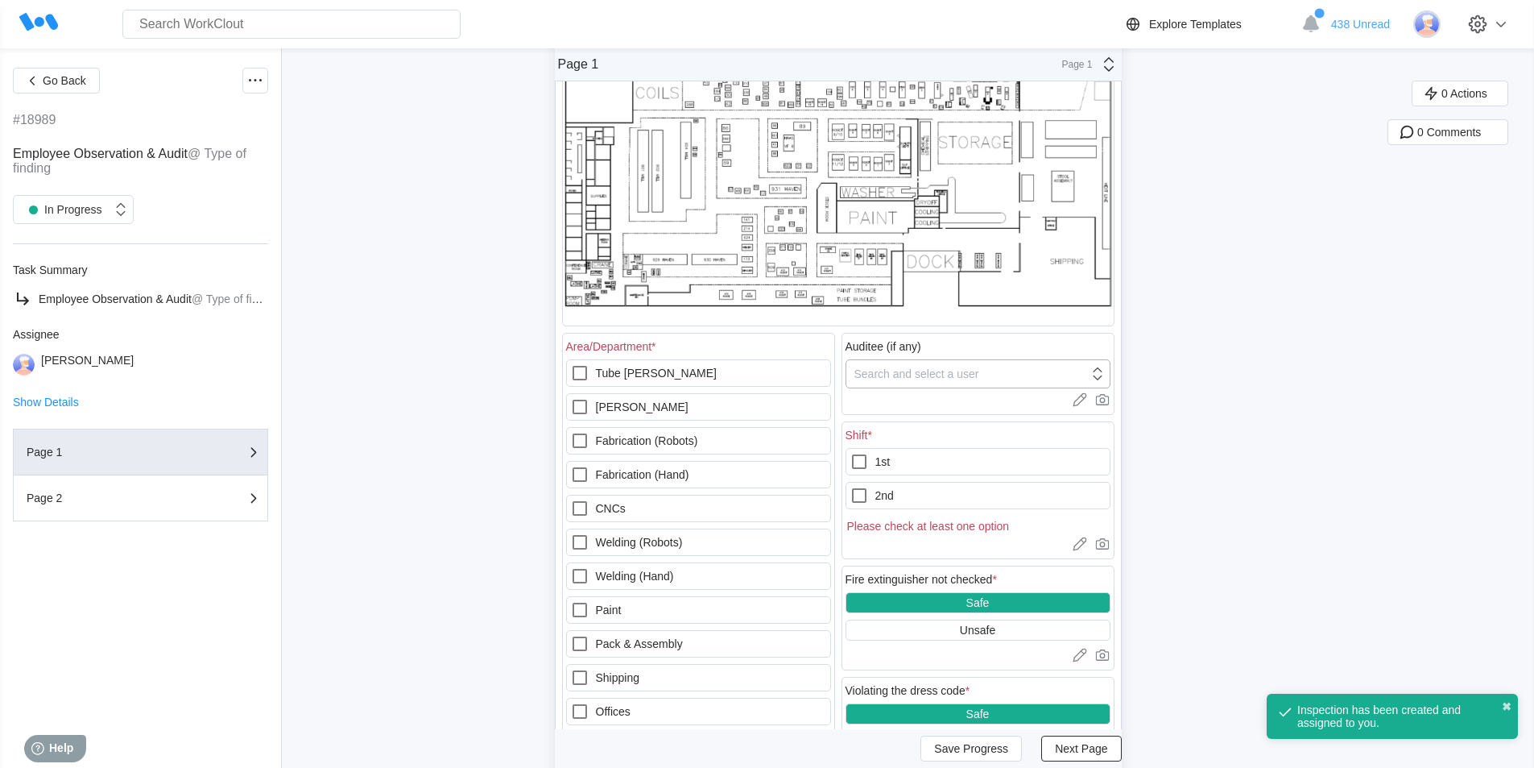
click at [931, 371] on div "Search and select a user" at bounding box center [916, 373] width 125 height 13
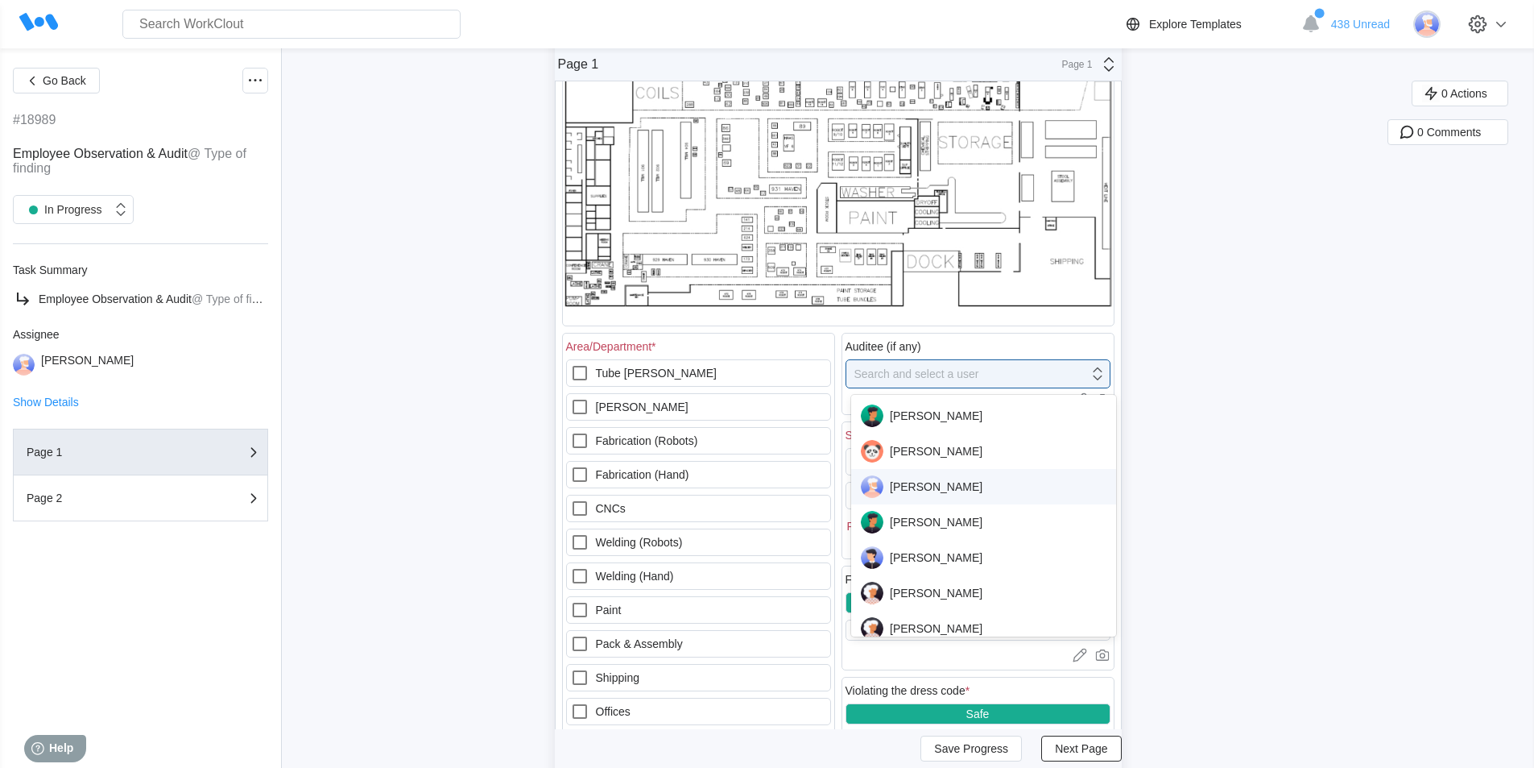
click at [927, 486] on div "[PERSON_NAME]" at bounding box center [984, 486] width 246 height 23
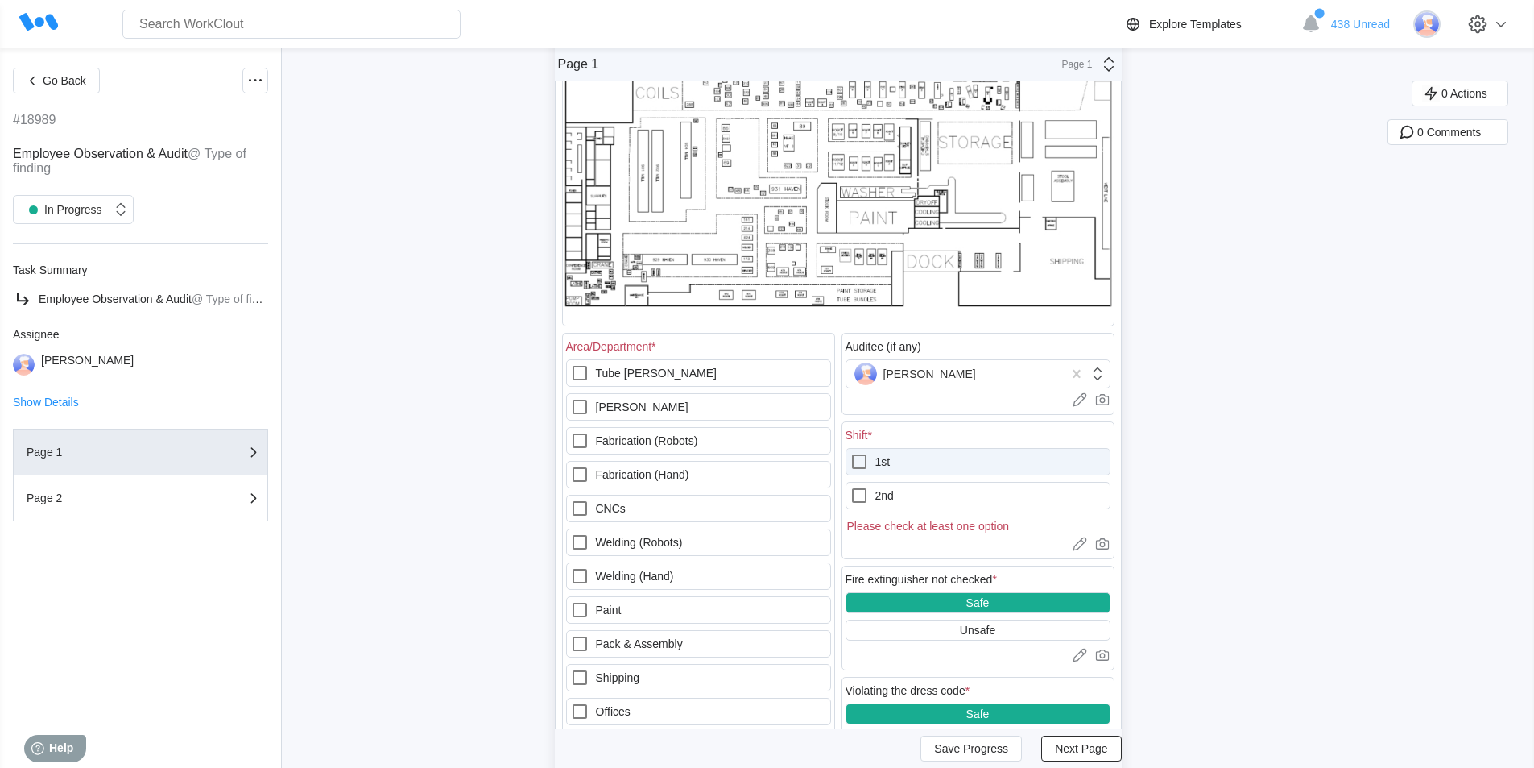
click at [867, 461] on icon at bounding box center [859, 461] width 19 height 19
click at [850, 453] on input "1st" at bounding box center [850, 452] width 1 height 1
checkbox input "true"
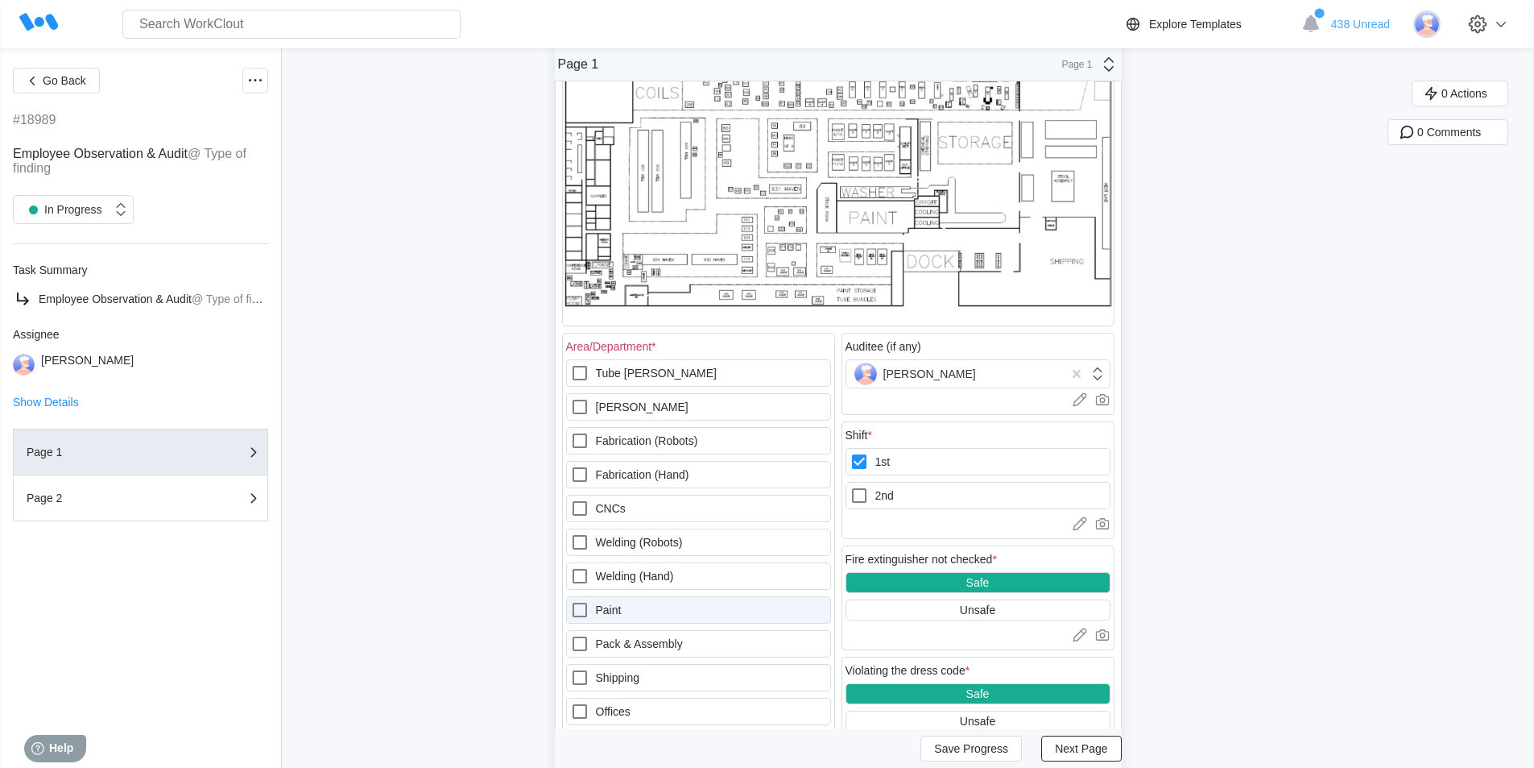
click at [584, 608] on icon at bounding box center [579, 609] width 19 height 19
click at [571, 601] on input "Paint" at bounding box center [570, 600] width 1 height 1
checkbox input "true"
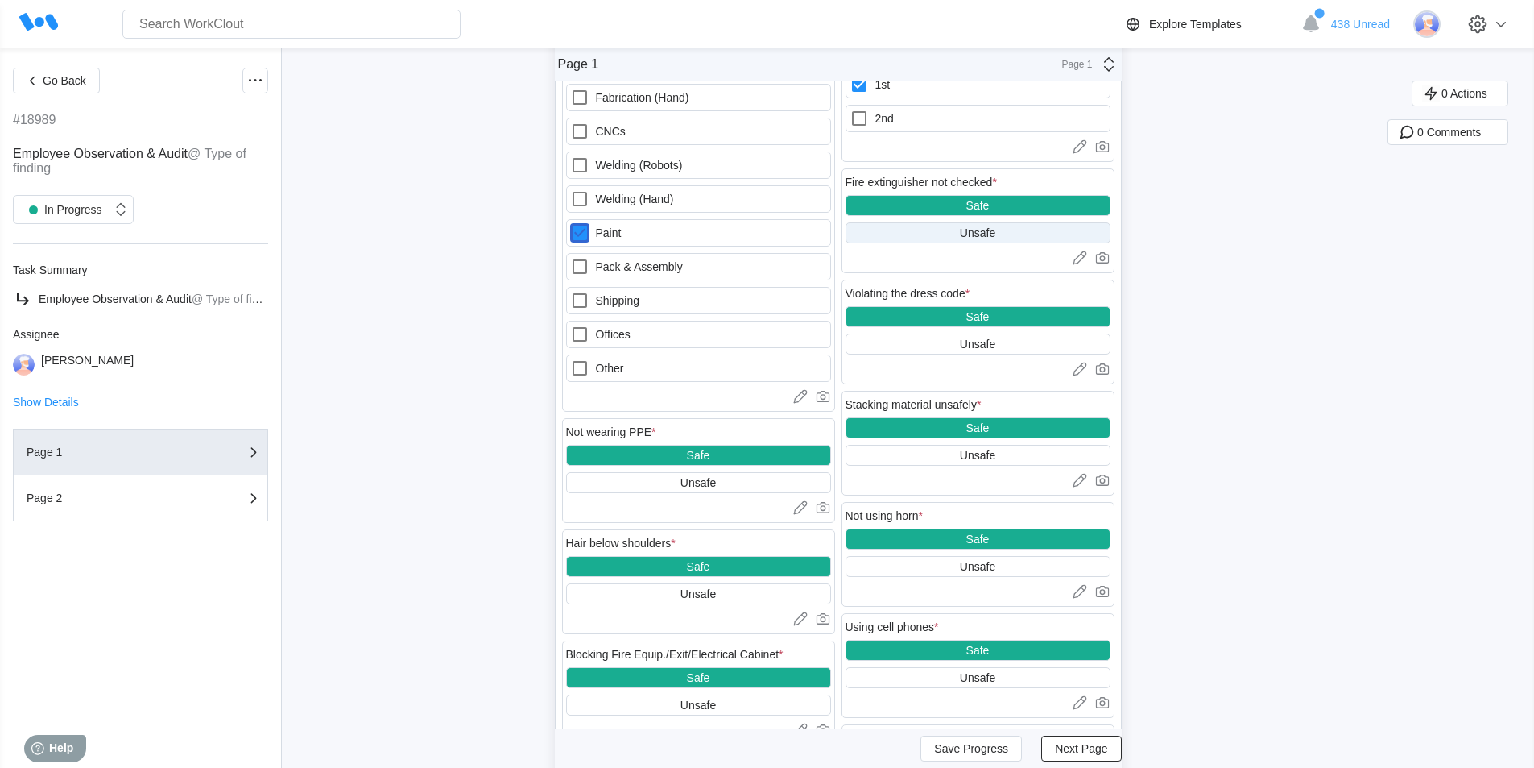
scroll to position [564, 0]
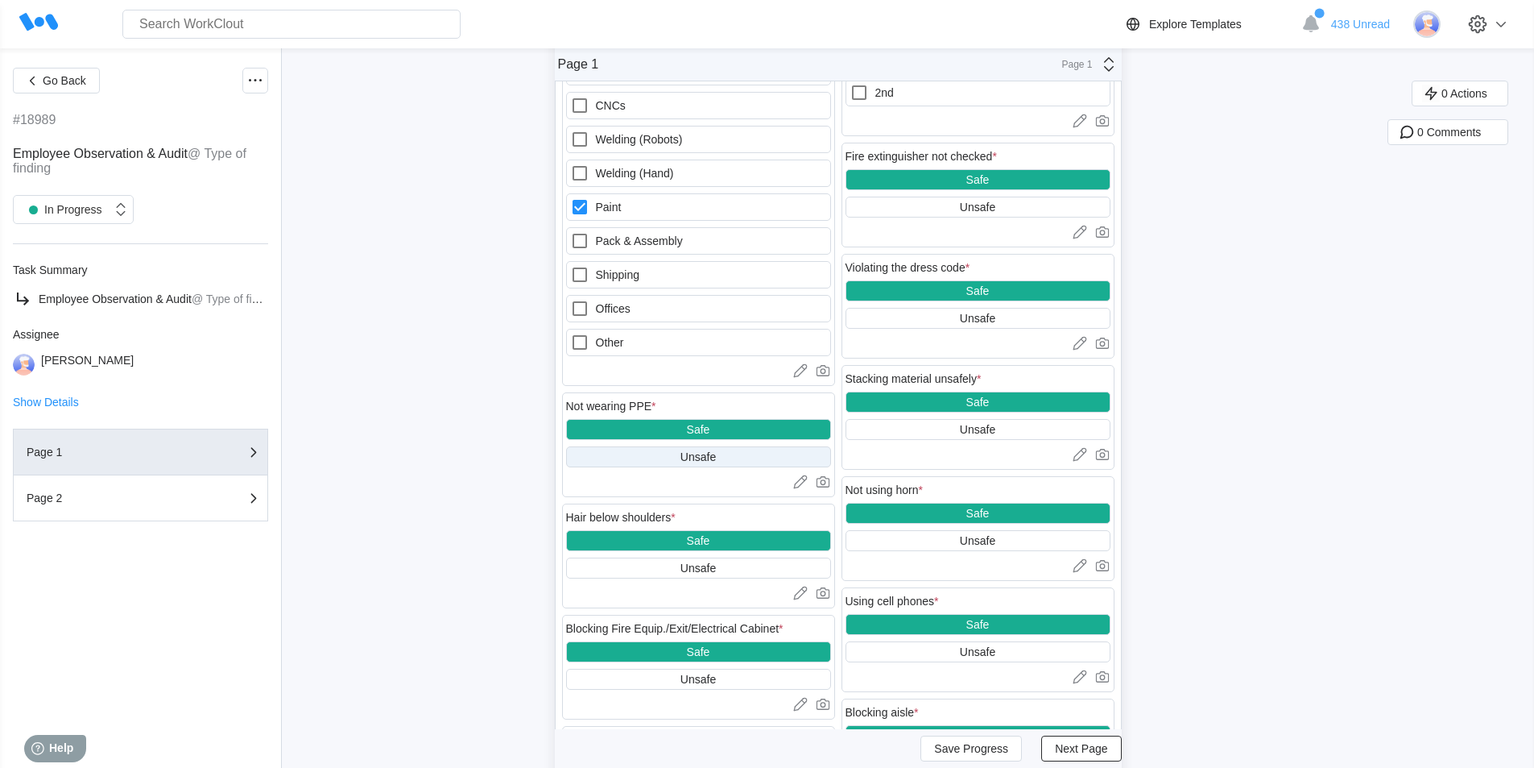
click at [660, 453] on div "Unsafe" at bounding box center [698, 456] width 265 height 21
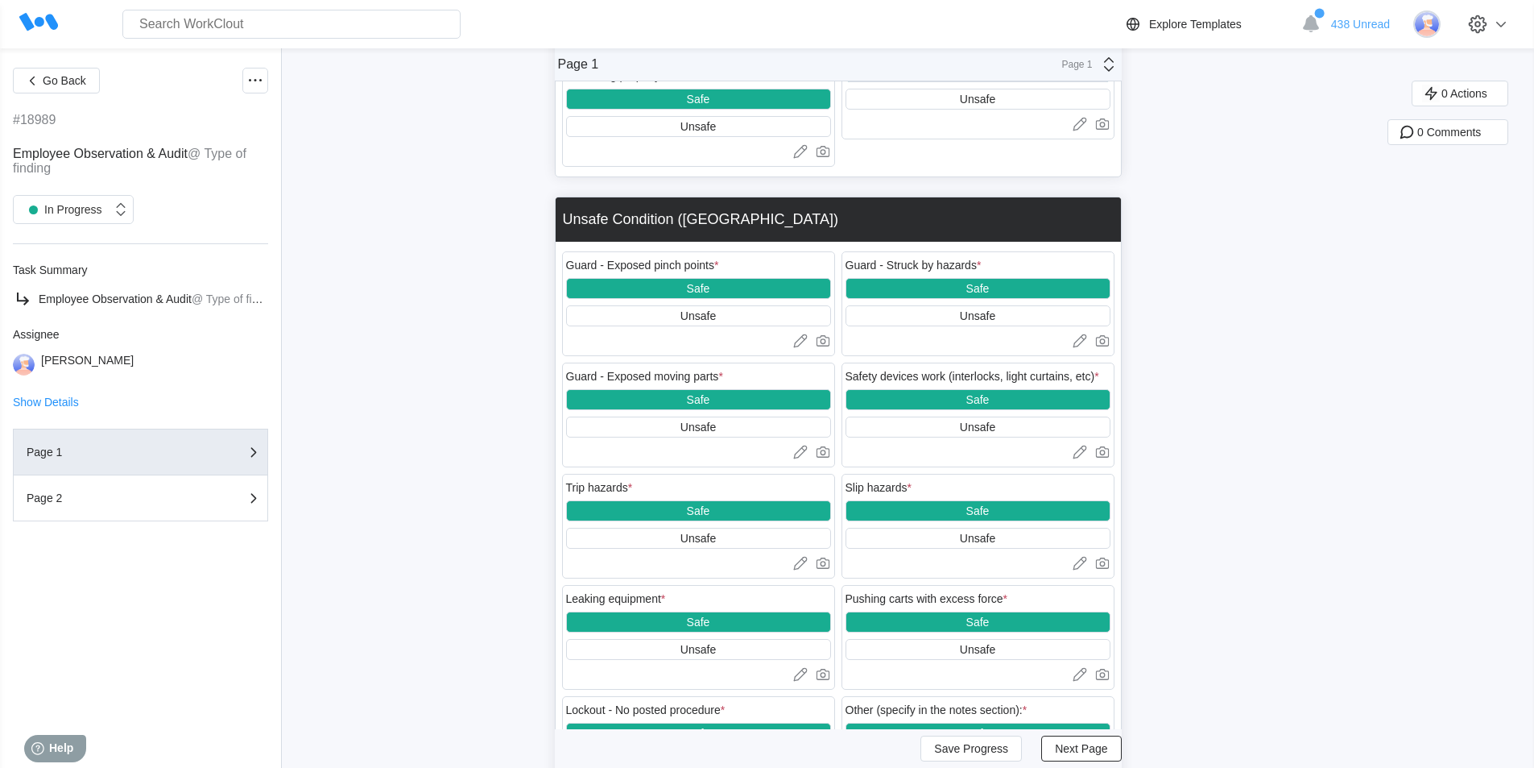
scroll to position [2012, 0]
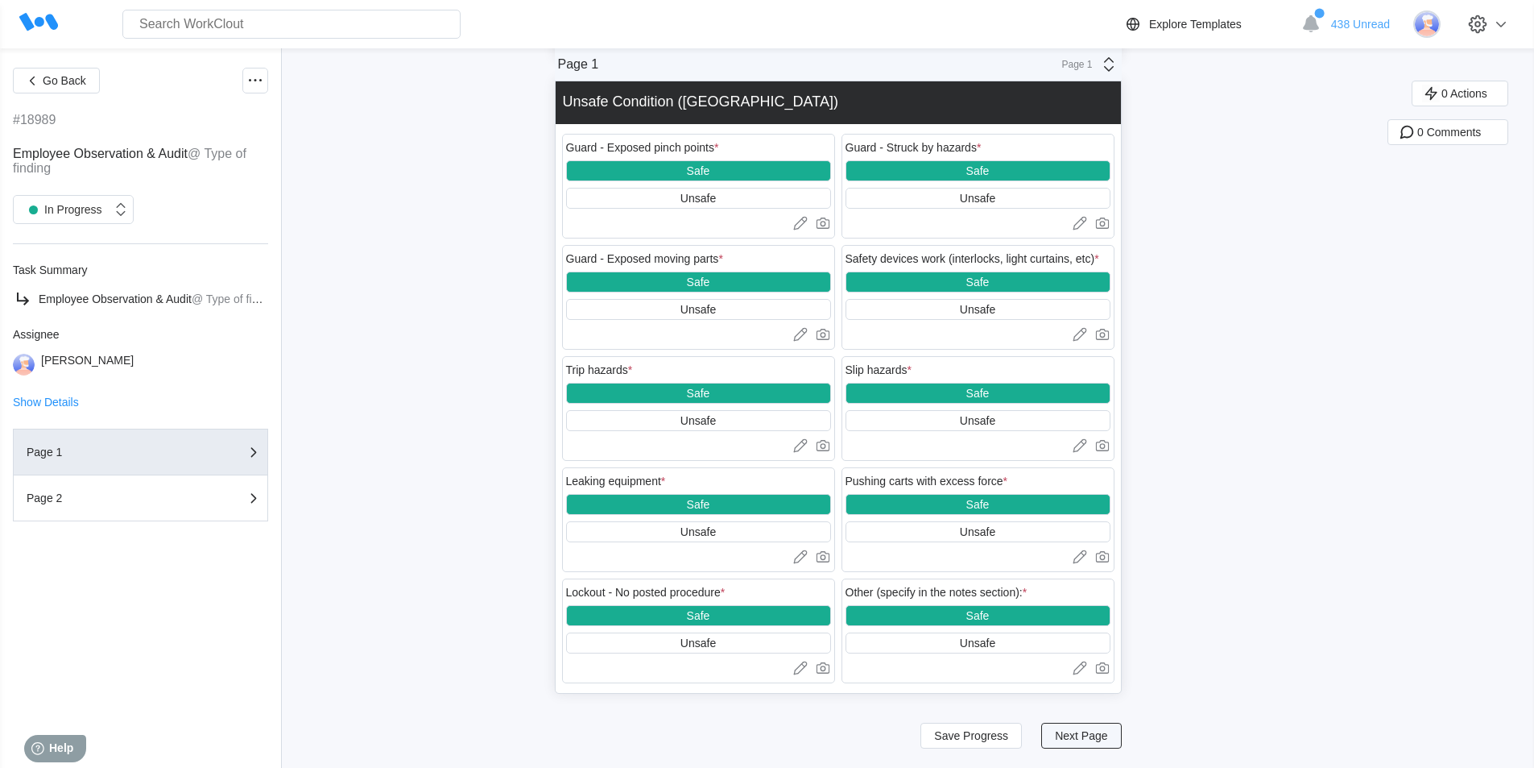
click at [1085, 734] on span "Next Page" at bounding box center [1081, 735] width 52 height 11
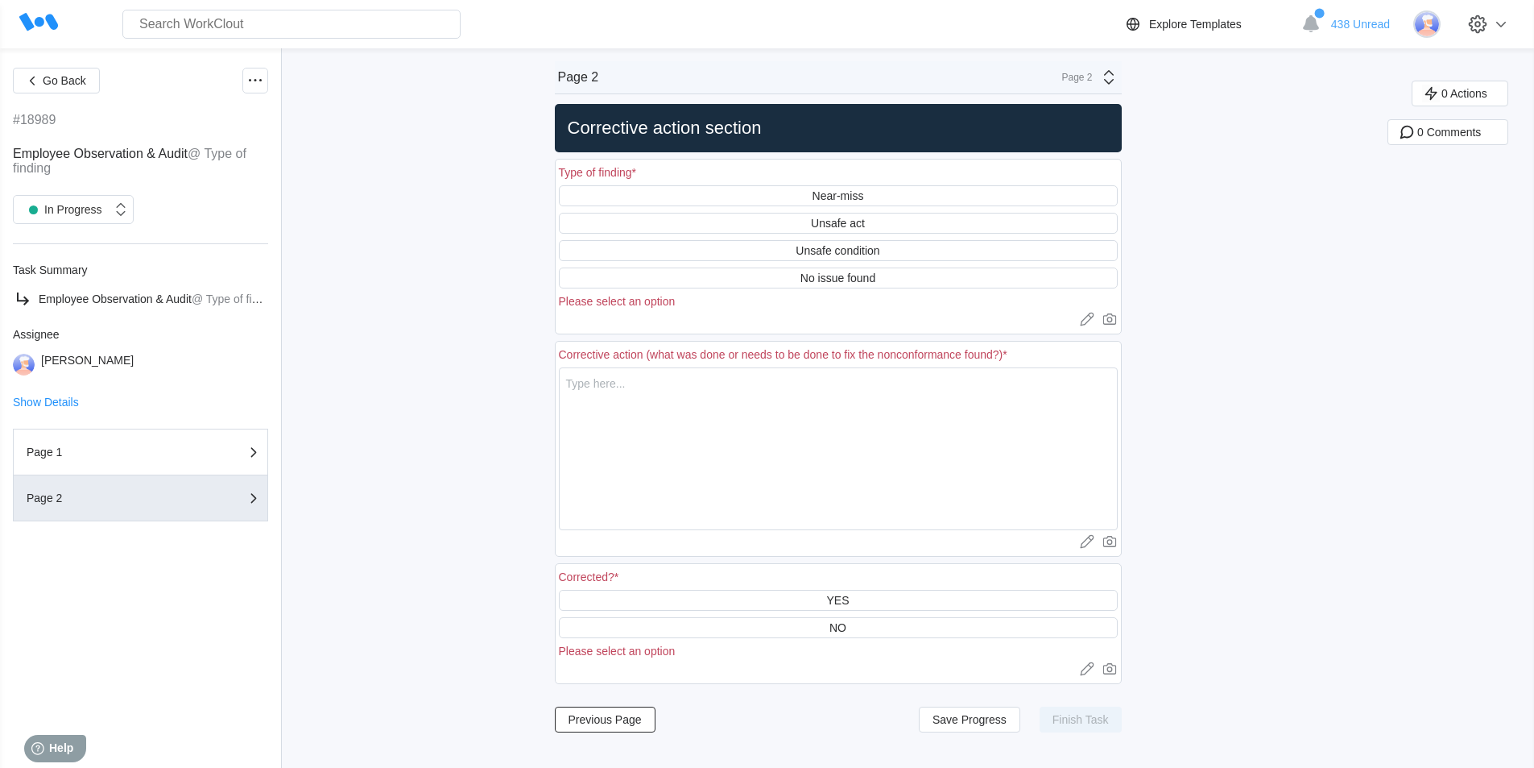
scroll to position [0, 0]
click at [857, 224] on div "Unsafe act" at bounding box center [838, 223] width 54 height 13
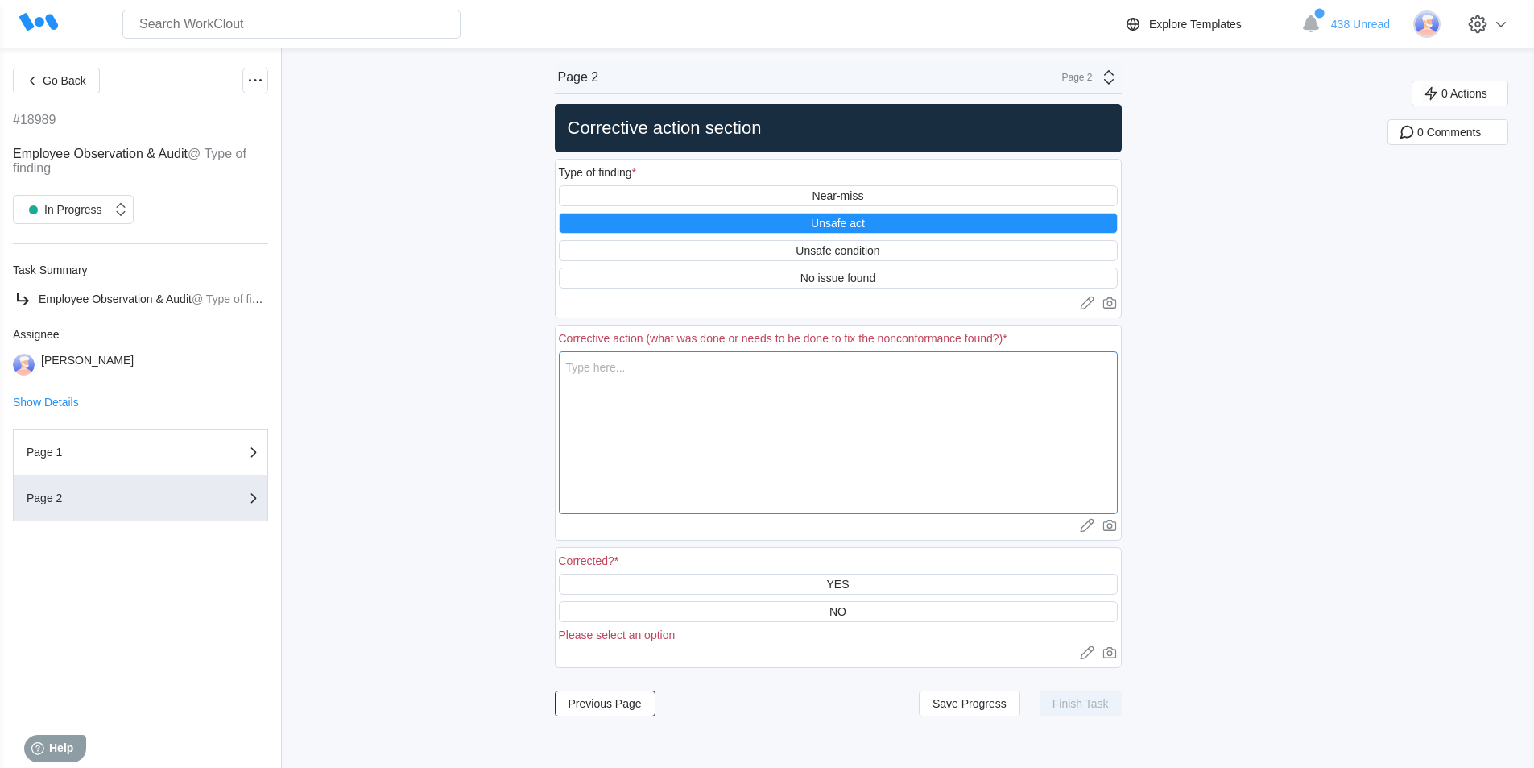
click at [649, 371] on textarea at bounding box center [838, 432] width 559 height 163
type textarea "E"
type textarea "x"
type textarea "Em"
type textarea "x"
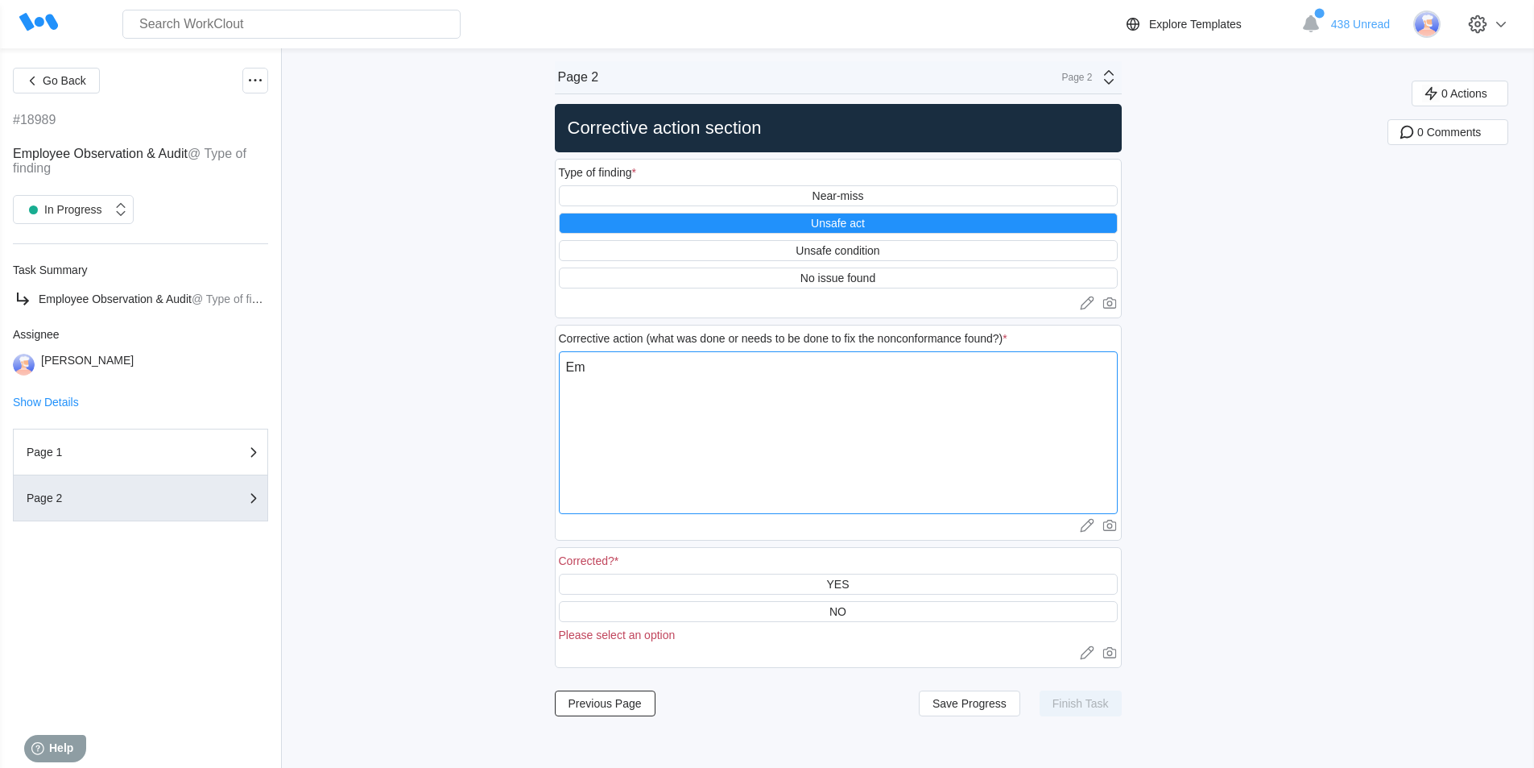
type textarea "Emp"
type textarea "x"
type textarea "Empl"
type textarea "x"
type textarea "Emplo"
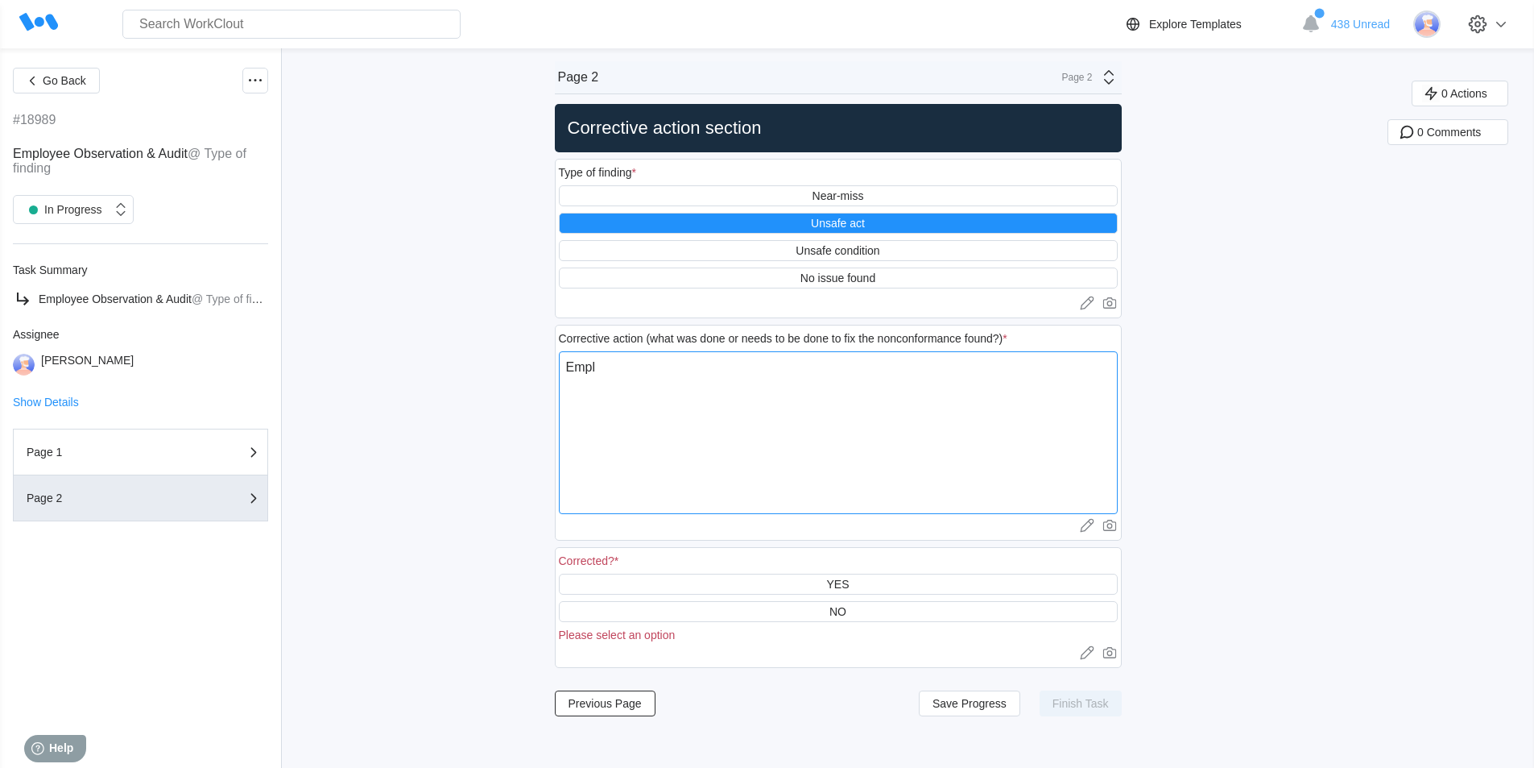
type textarea "x"
type textarea "Employ"
type textarea "x"
type textarea "Employe"
type textarea "x"
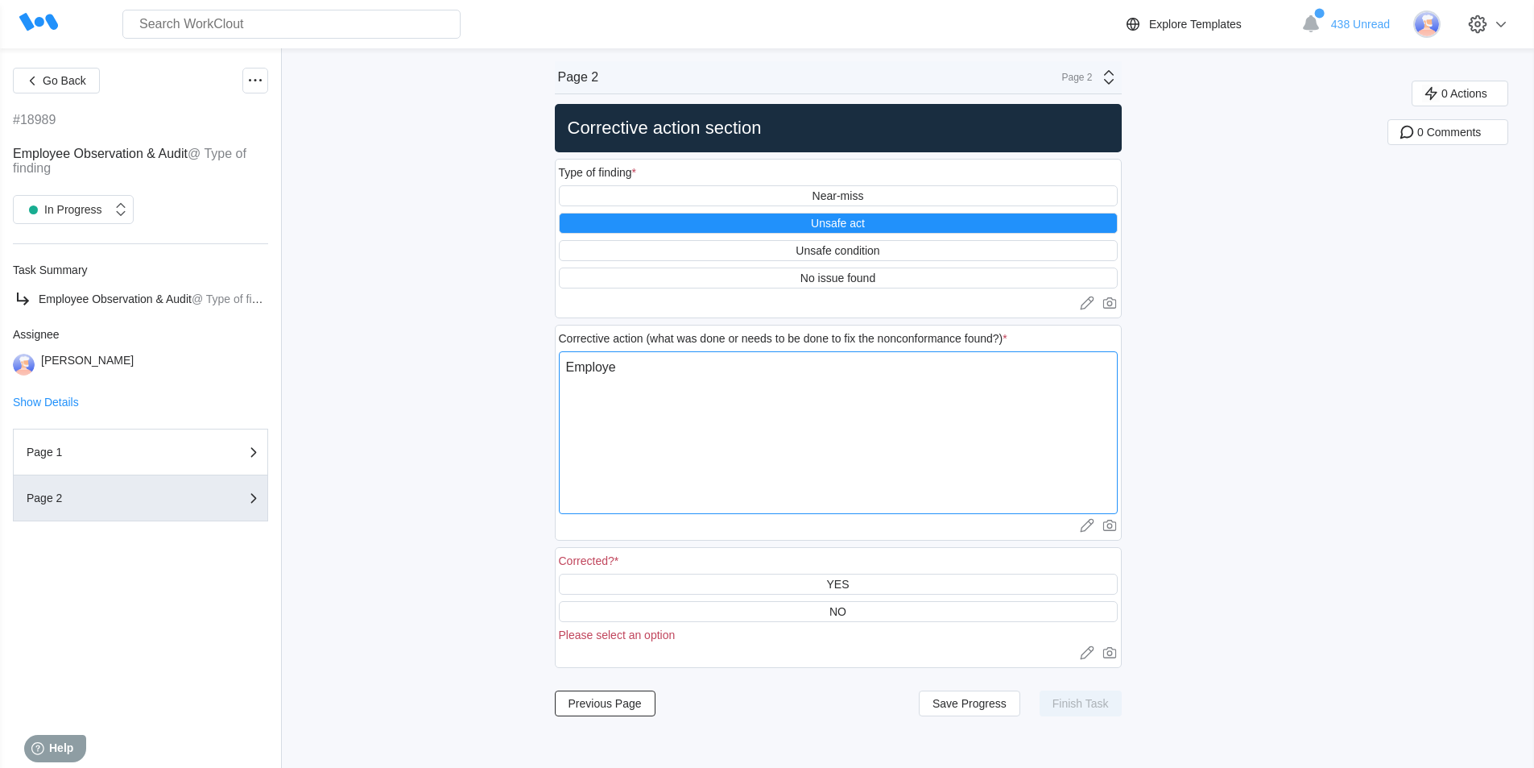
type textarea "Employee"
type textarea "x"
type textarea "Employee"
type textarea "x"
type textarea "Employee n"
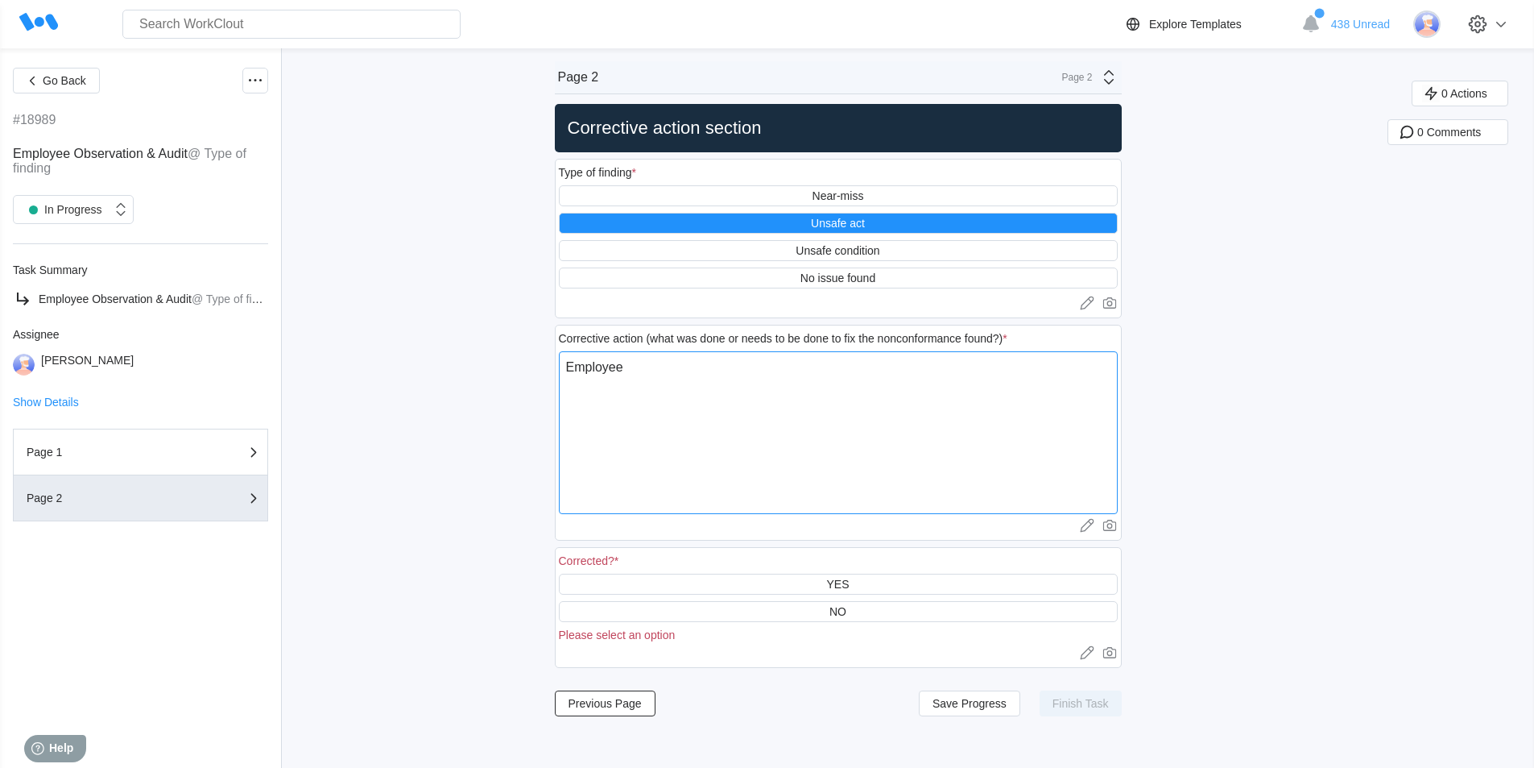
type textarea "x"
type textarea "Employee no"
type textarea "x"
type textarea "Employee not"
type textarea "x"
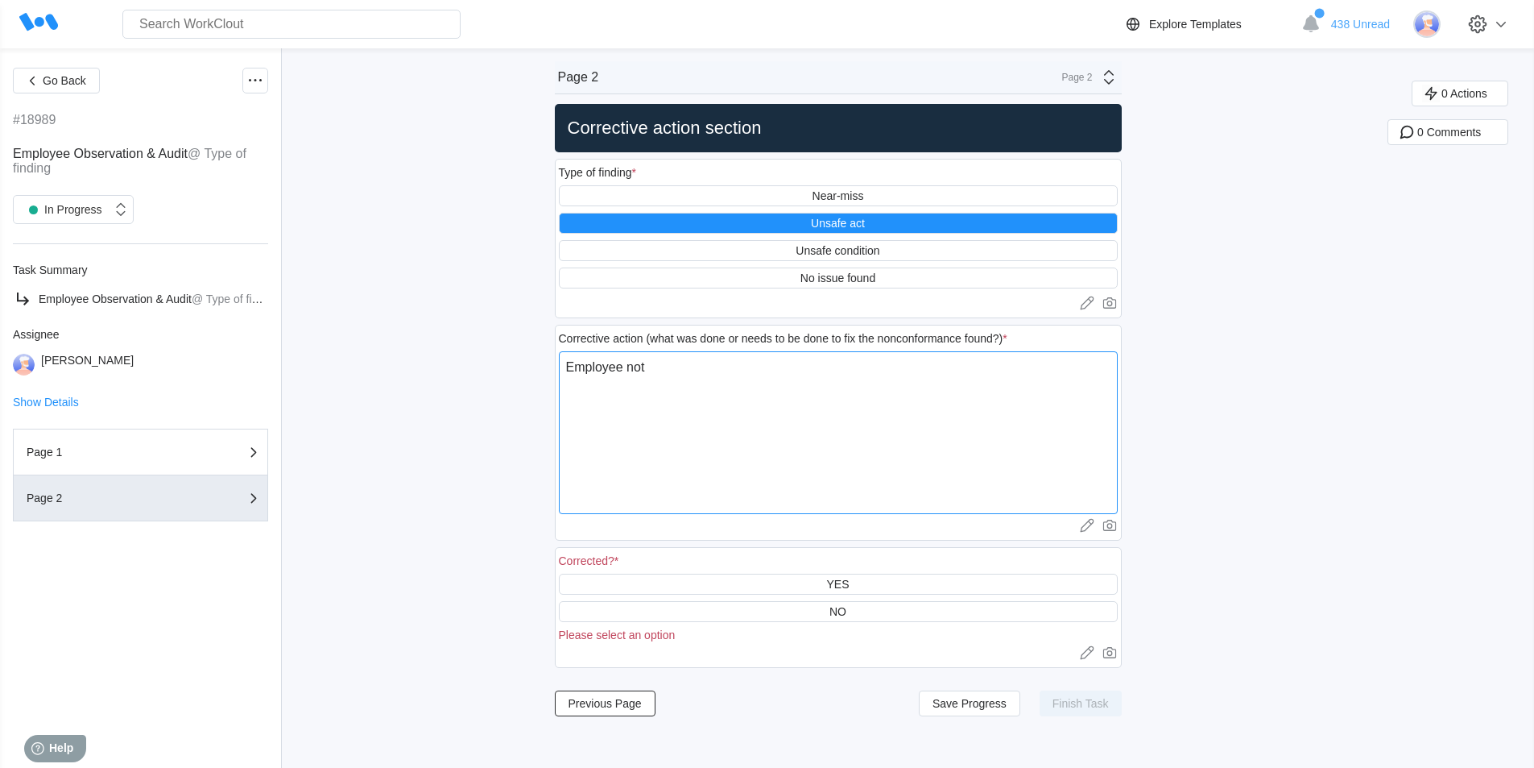
type textarea "Employee not"
type textarea "x"
type textarea "Employee not w"
type textarea "x"
type textarea "Employee not we"
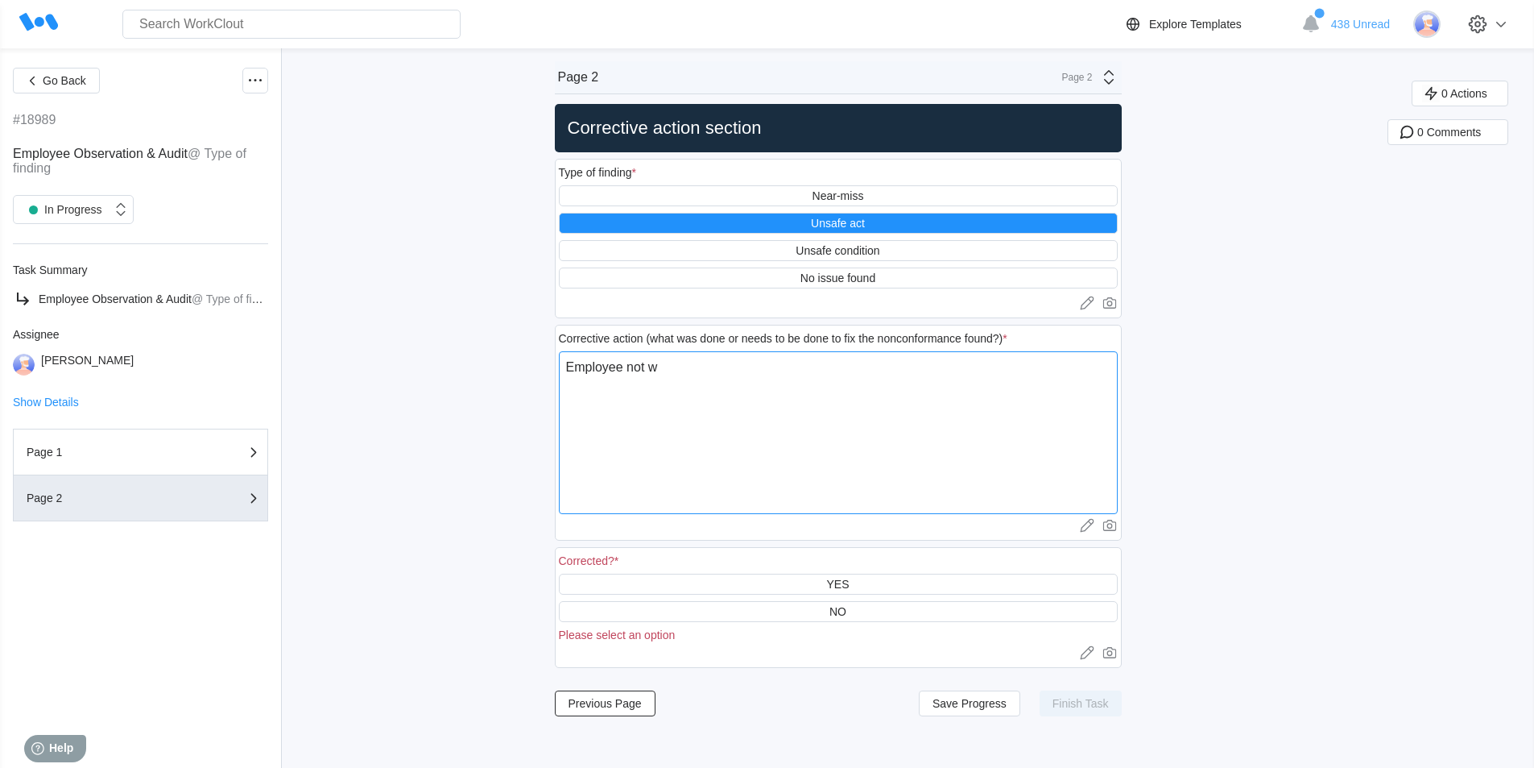
type textarea "x"
type textarea "Employee not wea"
type textarea "x"
type textarea "Employee not wear"
type textarea "x"
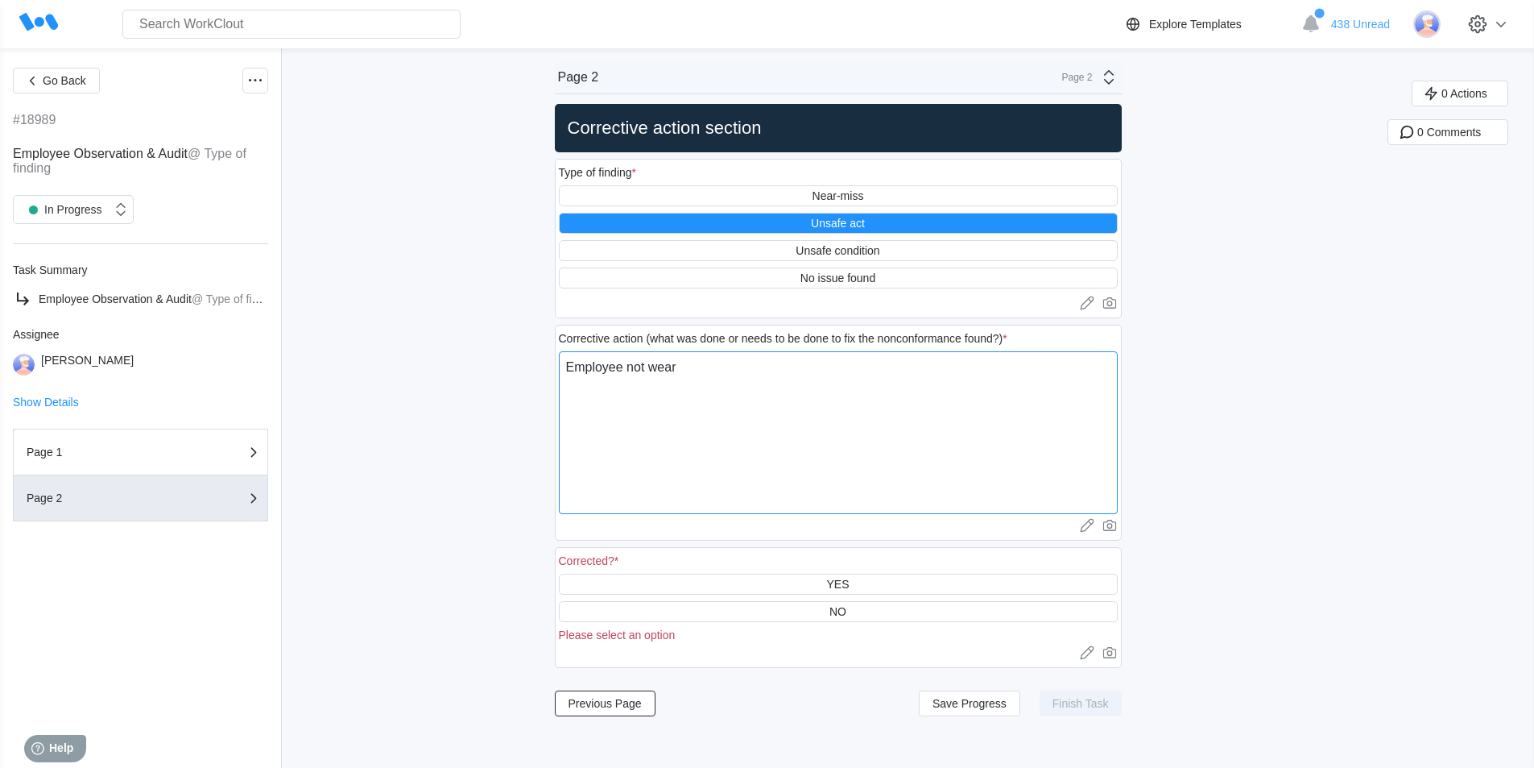
type textarea "Employee not weari"
type textarea "x"
type textarea "Employee not wearin"
type textarea "x"
type textarea "Employee not wearing"
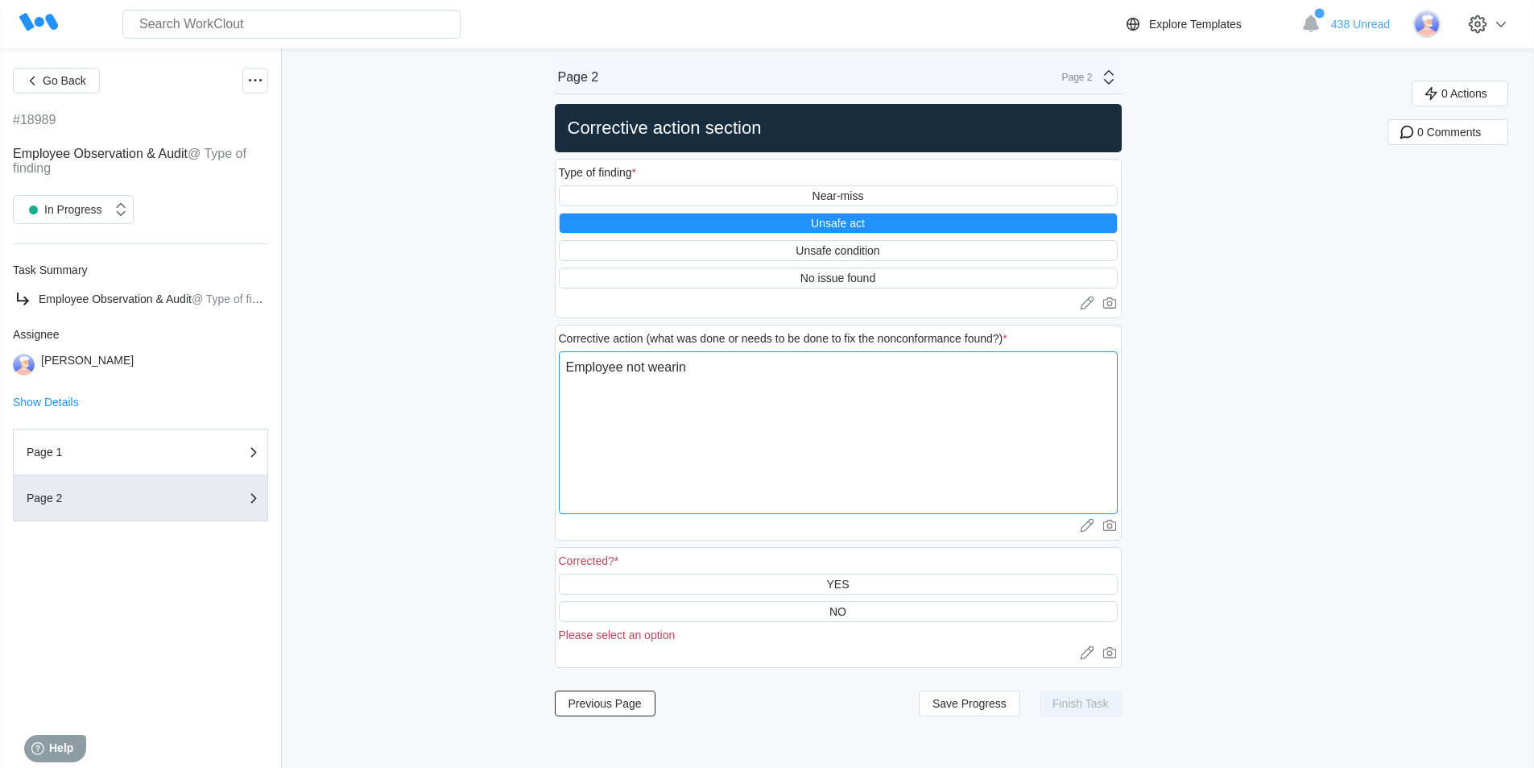
type textarea "x"
type textarea "Employee not wearing"
type textarea "x"
type textarea "Employee not wearing S"
type textarea "x"
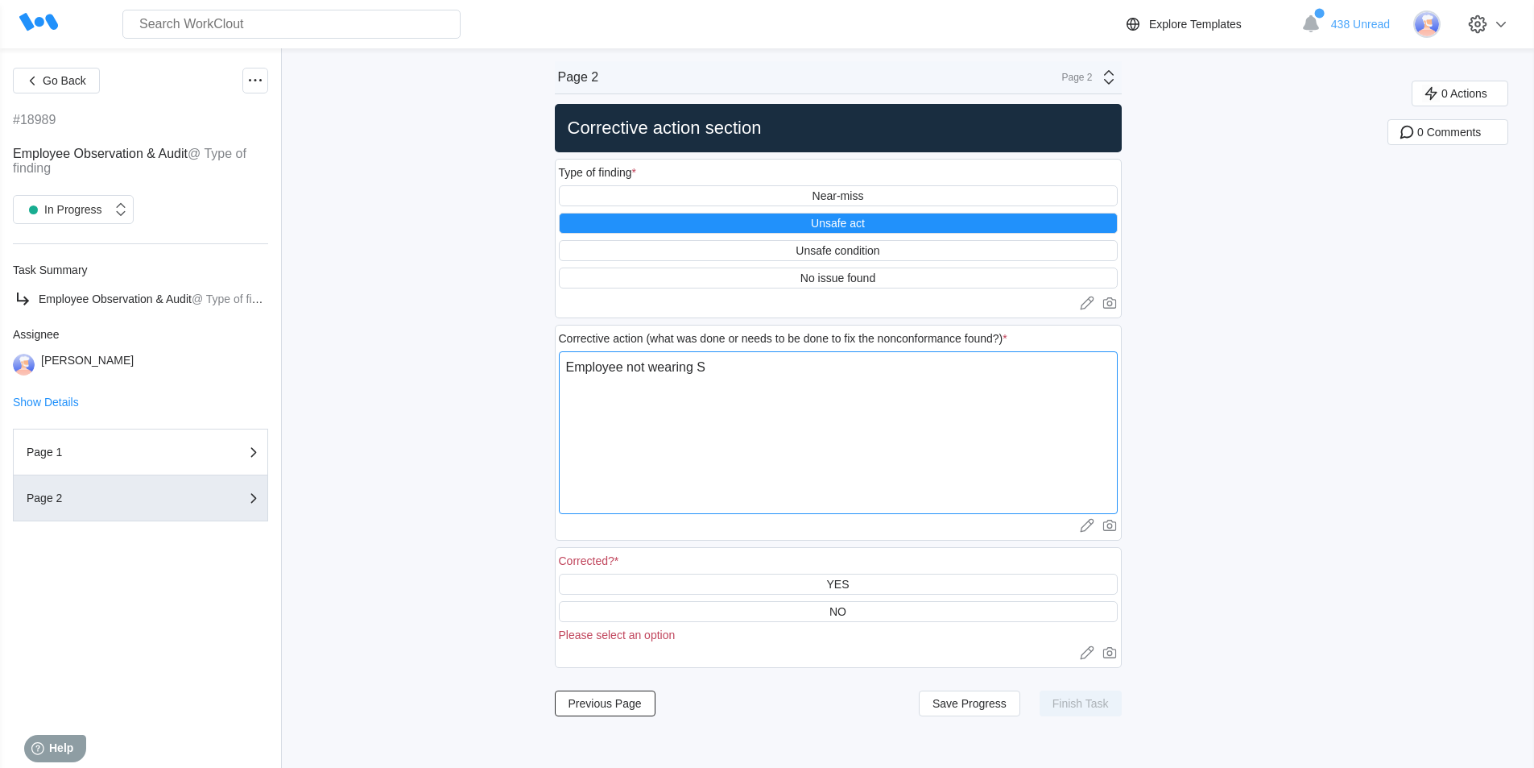
type textarea "Employee not wearing Sa"
type textarea "x"
type textarea "Employee not wearing Saf"
type textarea "x"
type textarea "Employee not wearing Safe"
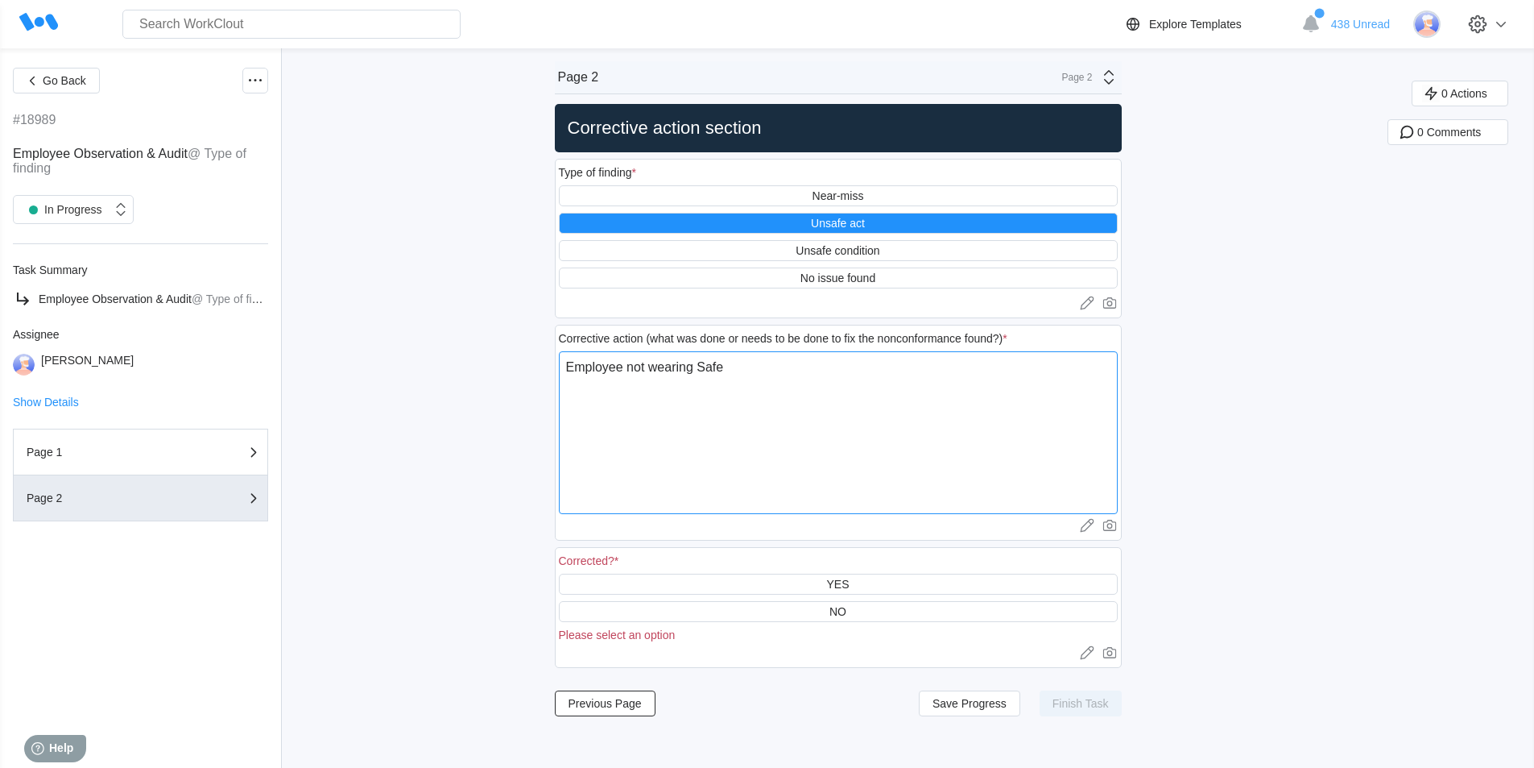
type textarea "x"
type textarea "Employee not wearing [PERSON_NAME]"
type textarea "x"
type textarea "Employee not wearing Safety"
type textarea "x"
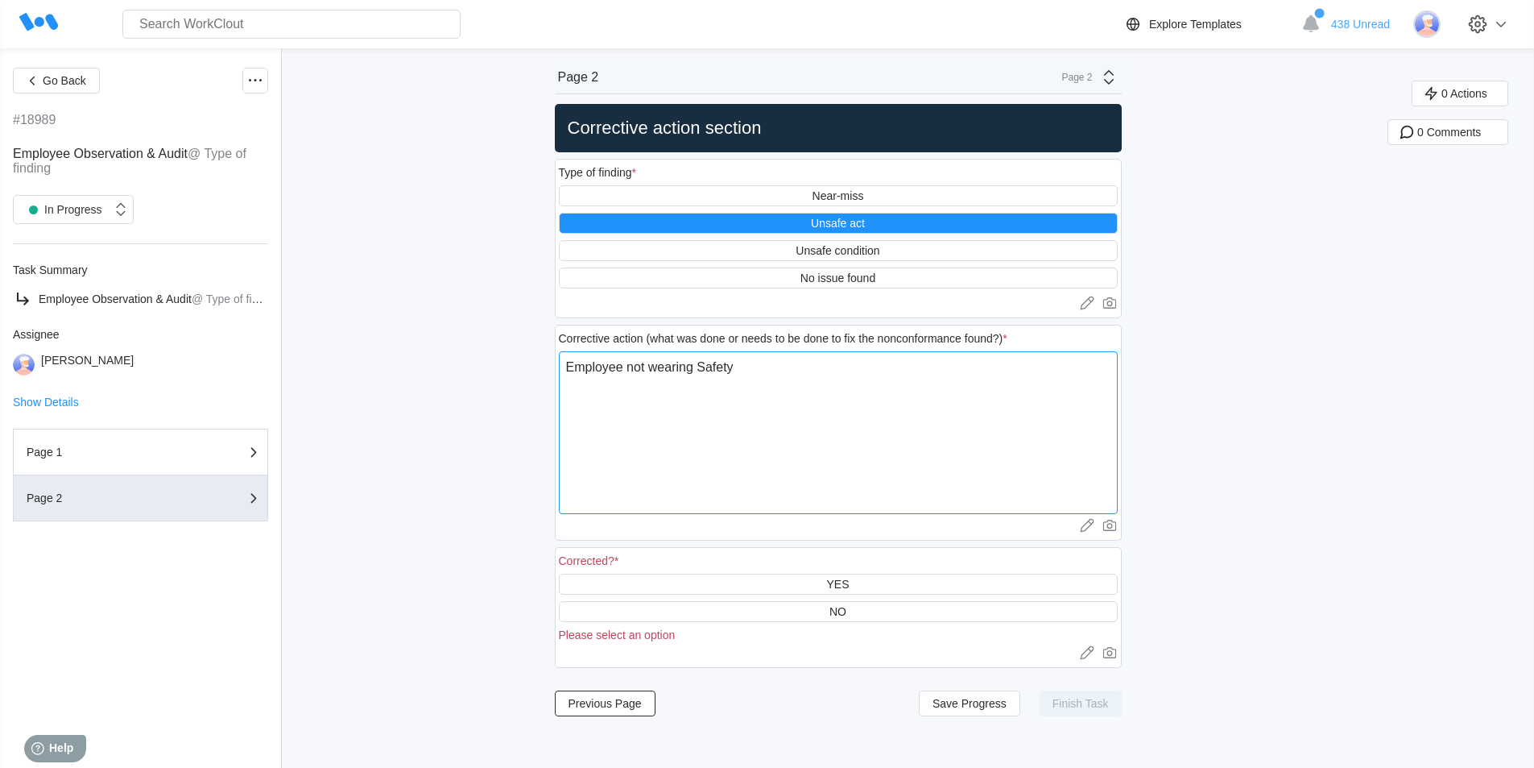
type textarea "Employee not wearing Safety"
type textarea "x"
type textarea "Employee not wearing Safety g"
type textarea "x"
type textarea "Employee not wearing Safety gl"
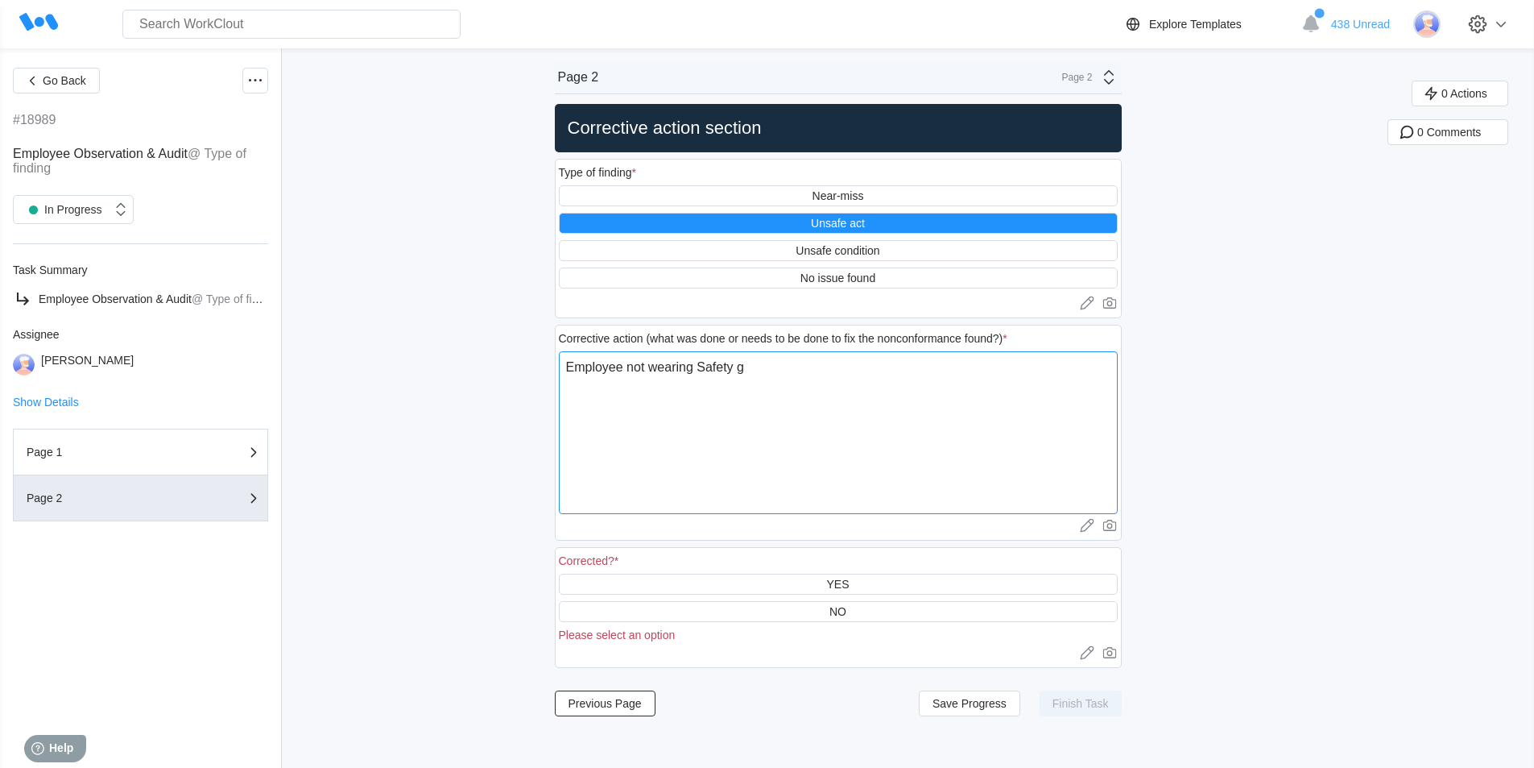
type textarea "x"
type textarea "Employee not wearing Safety gla"
type textarea "x"
type textarea "Employee not wearing Safety glas"
type textarea "x"
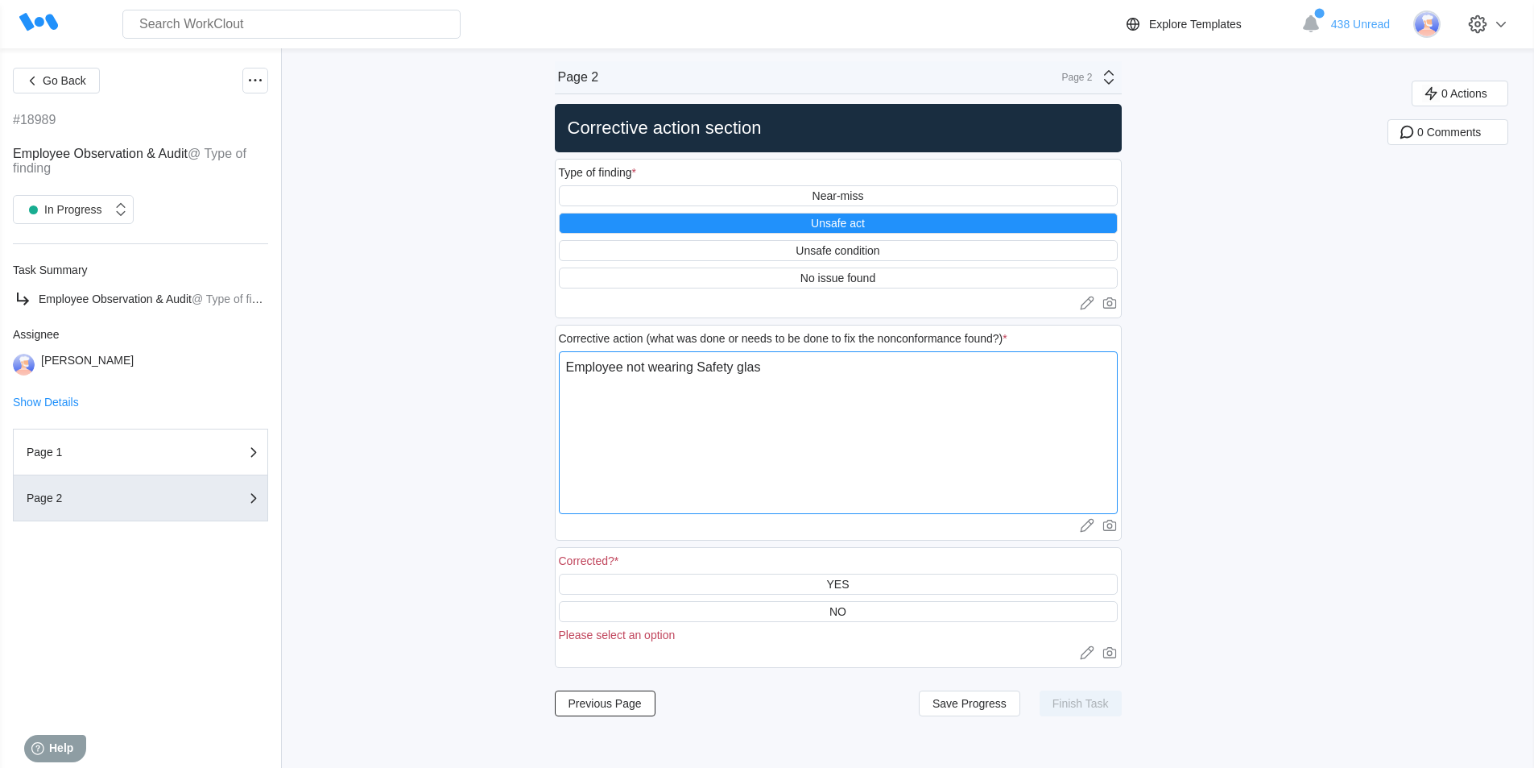
type textarea "Employee not wearing Safety glass"
type textarea "x"
type textarea "Employee not wearing Safety glasse"
type textarea "x"
type textarea "Employee not wearing Safety glasses"
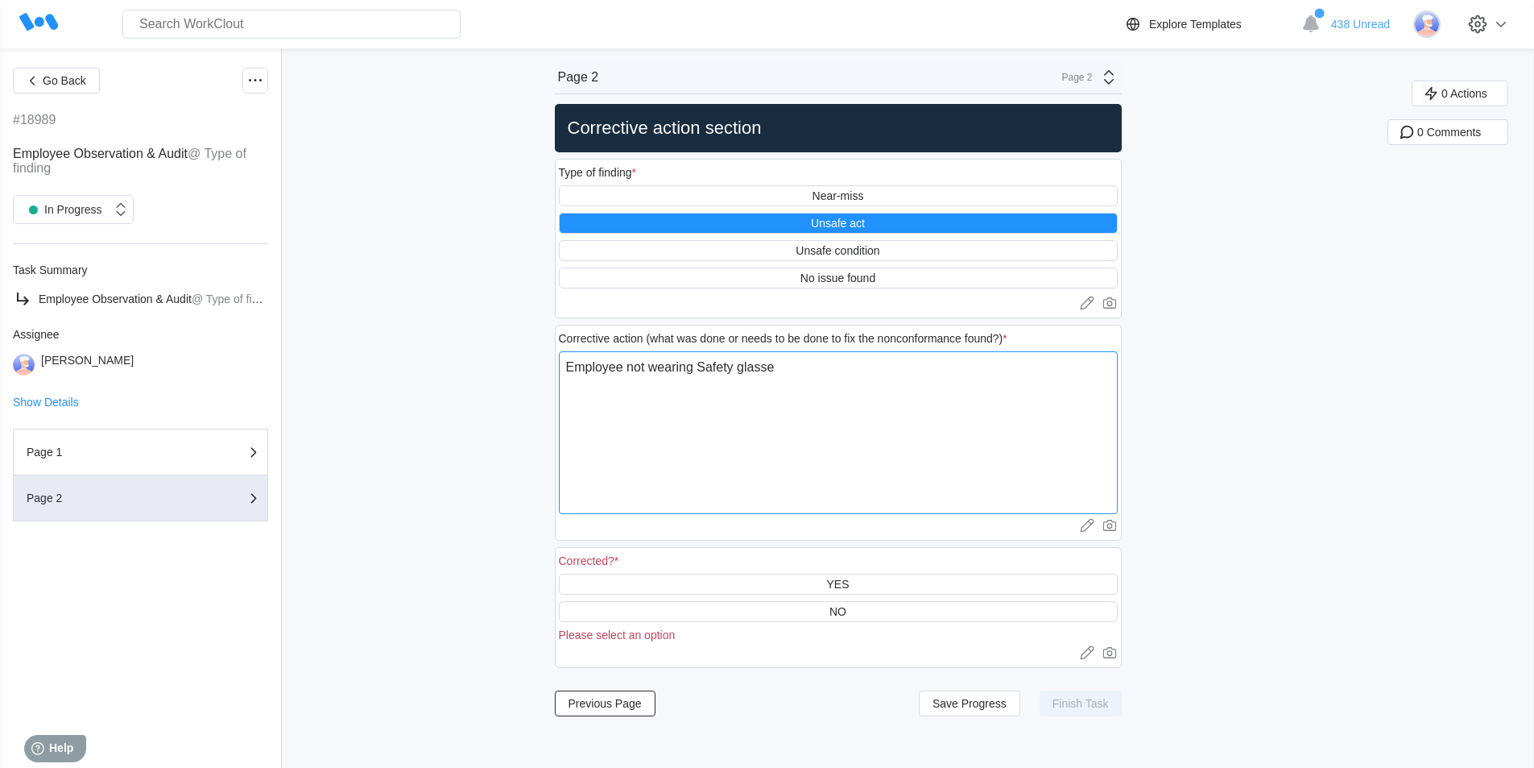
type textarea "x"
type textarea "Employee not wearing Safety glasses"
click at [830, 582] on div "YES" at bounding box center [838, 583] width 559 height 21
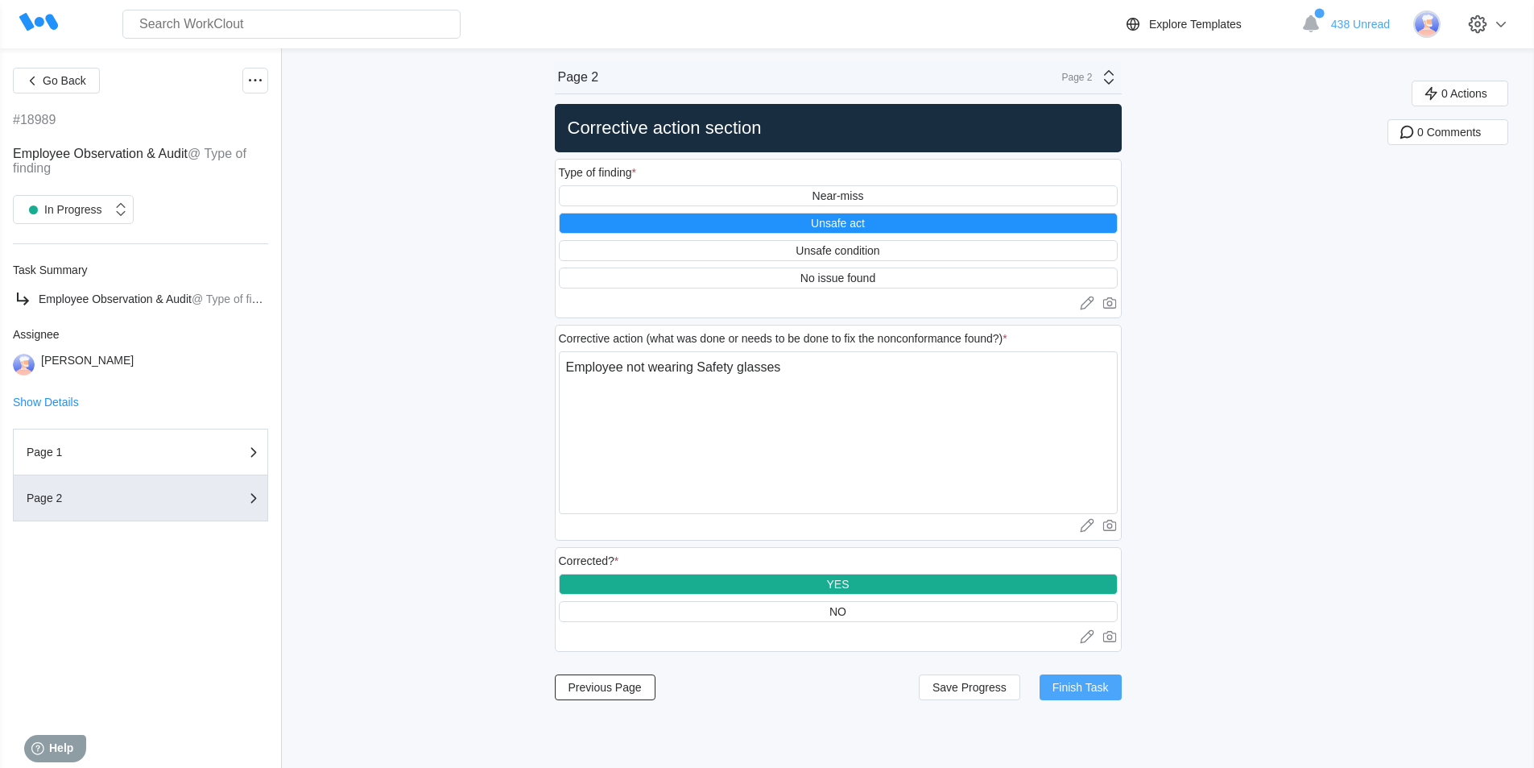
click at [1093, 687] on span "Finish Task" at bounding box center [1081, 686] width 56 height 11
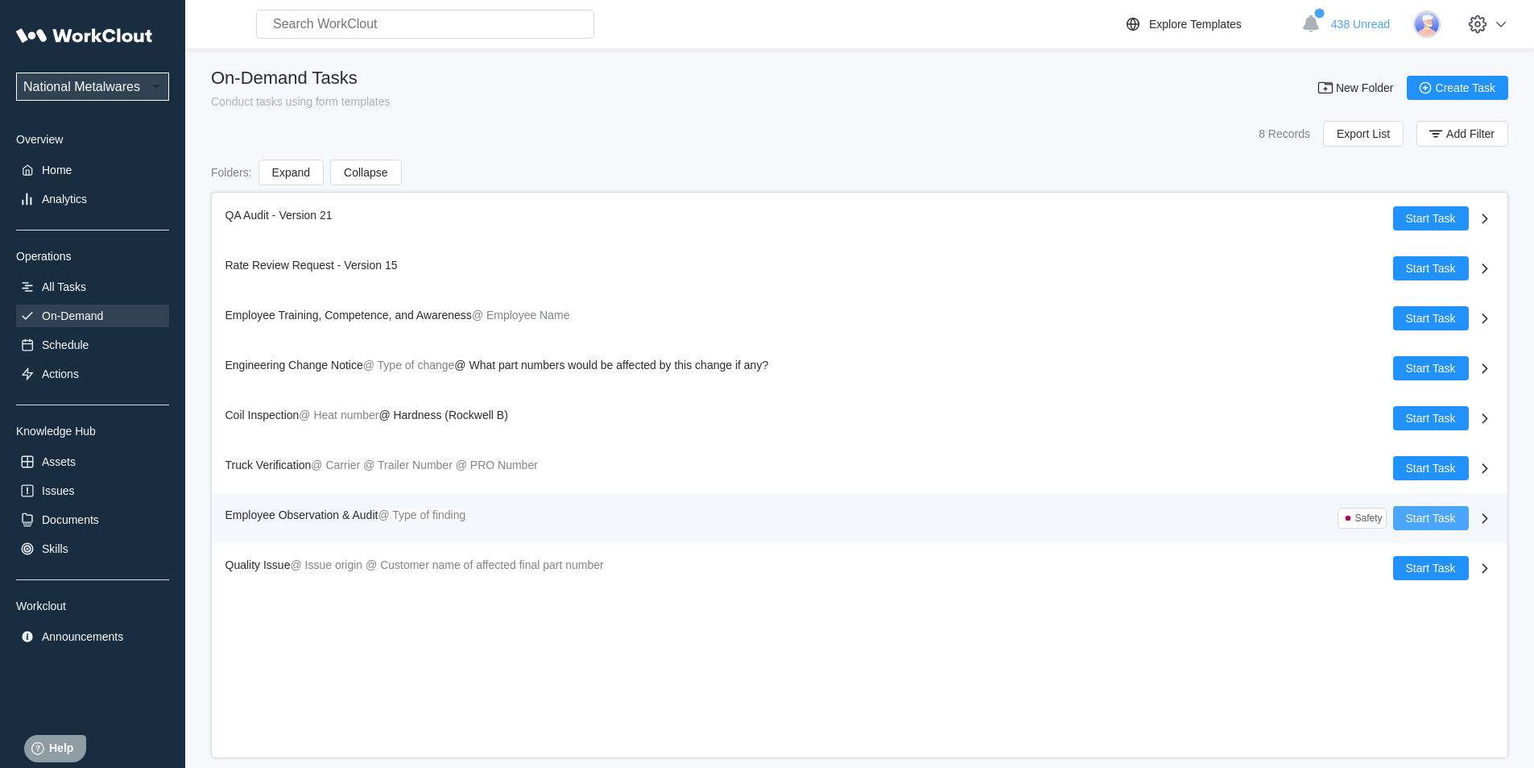
click at [1433, 516] on span "Start Task" at bounding box center [1431, 517] width 50 height 11
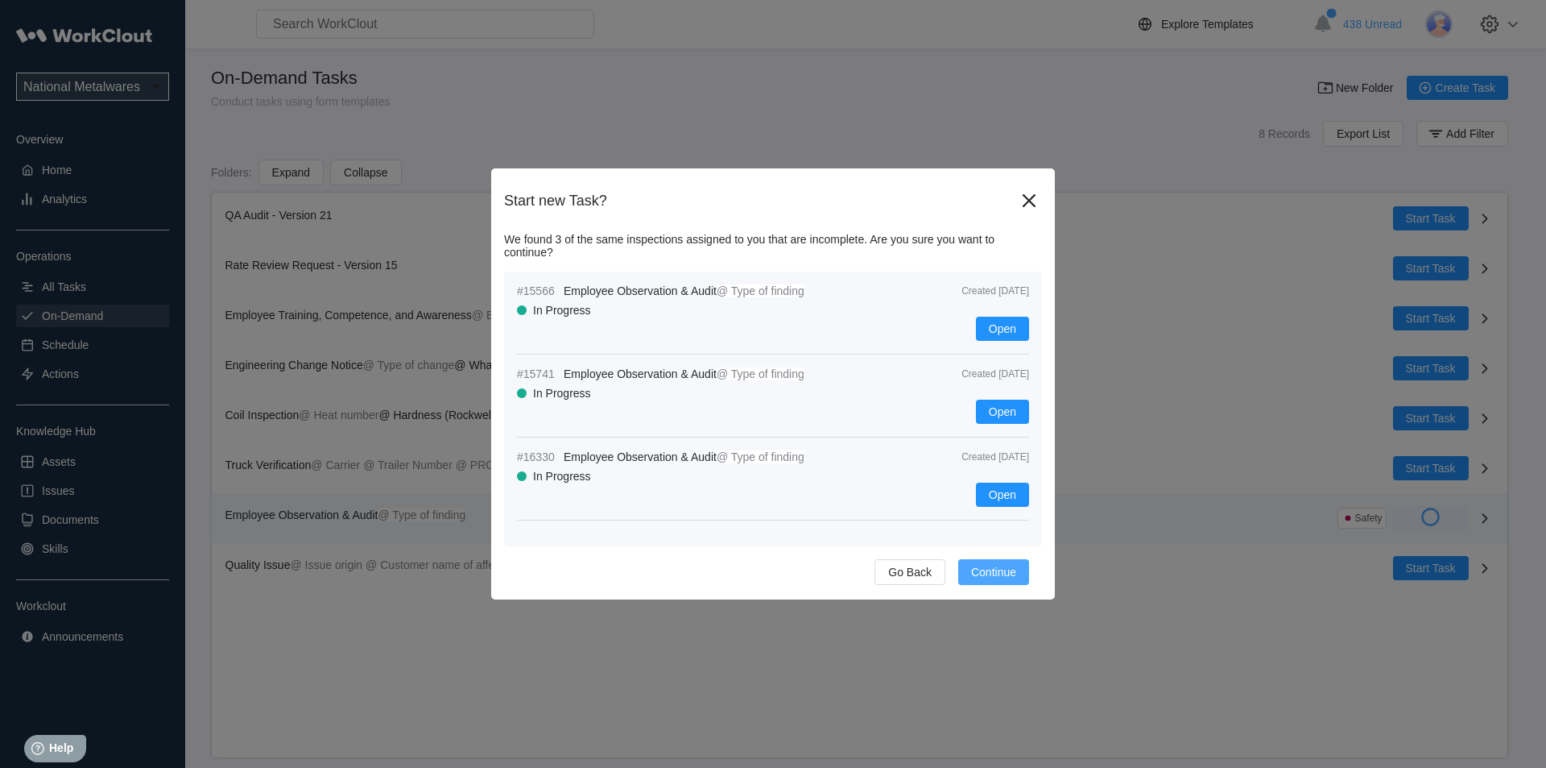
click at [985, 572] on span "Continue" at bounding box center [993, 571] width 45 height 11
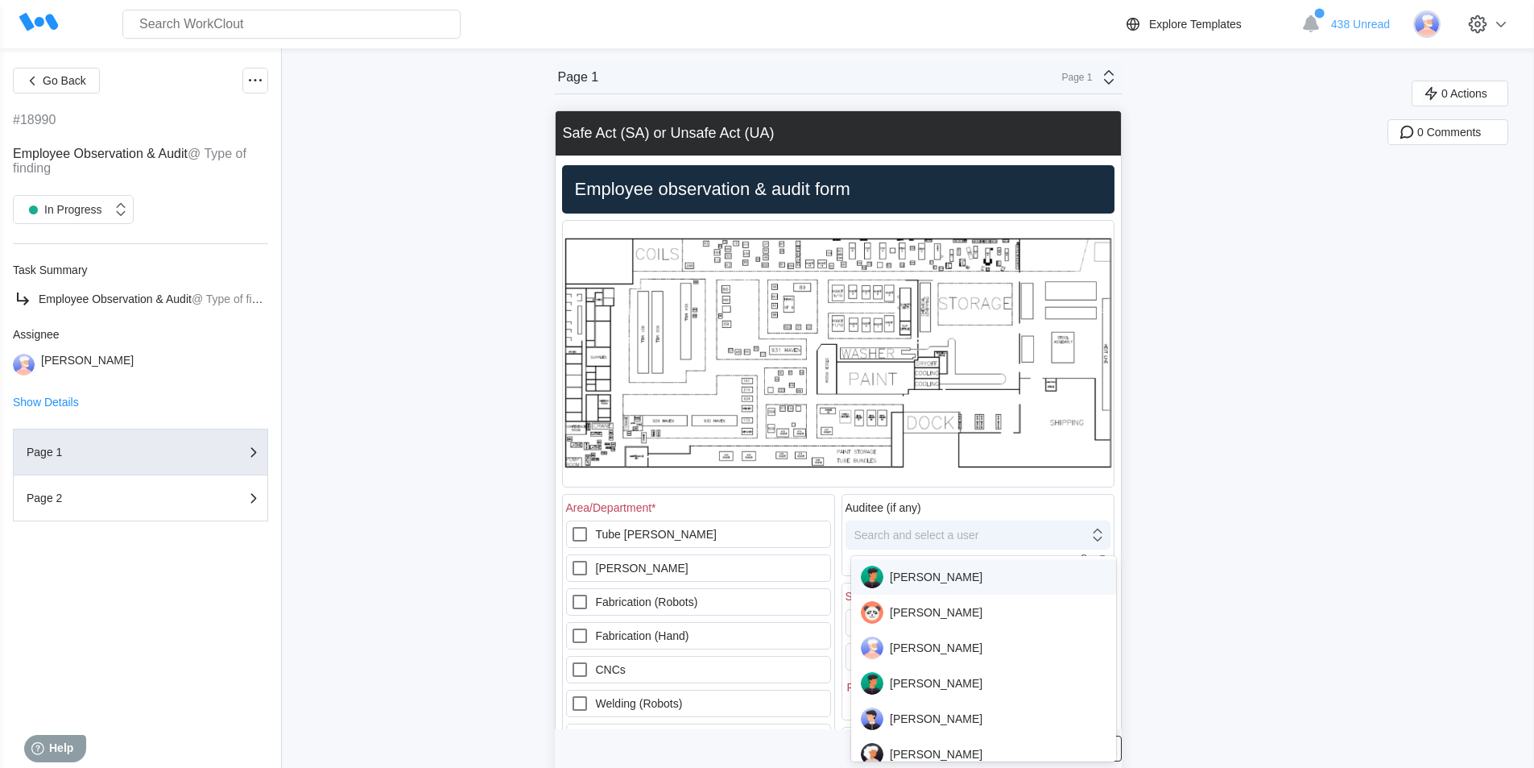
click at [912, 528] on div "Search and select a user" at bounding box center [916, 534] width 125 height 13
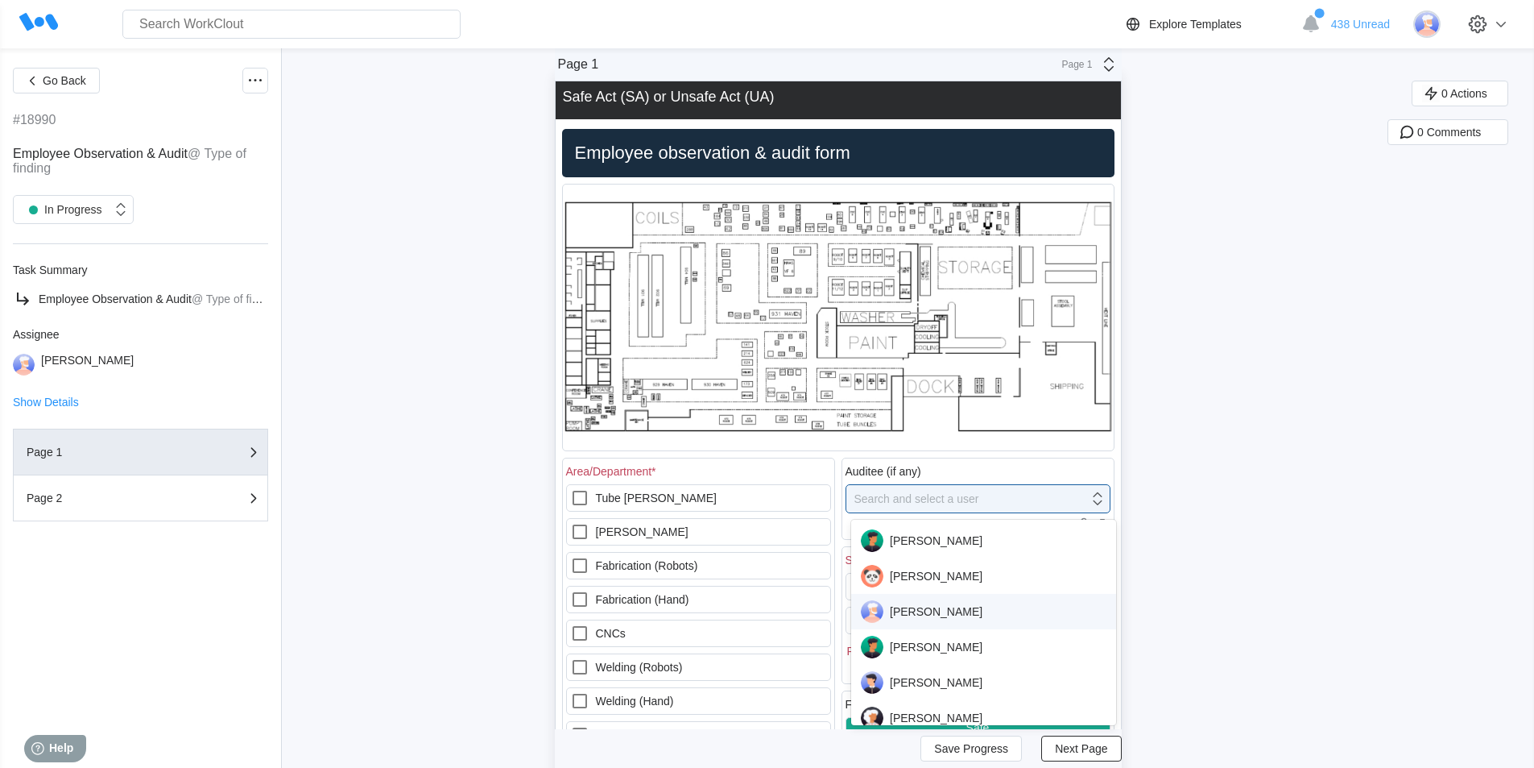
click at [914, 610] on div "[PERSON_NAME]" at bounding box center [984, 611] width 246 height 23
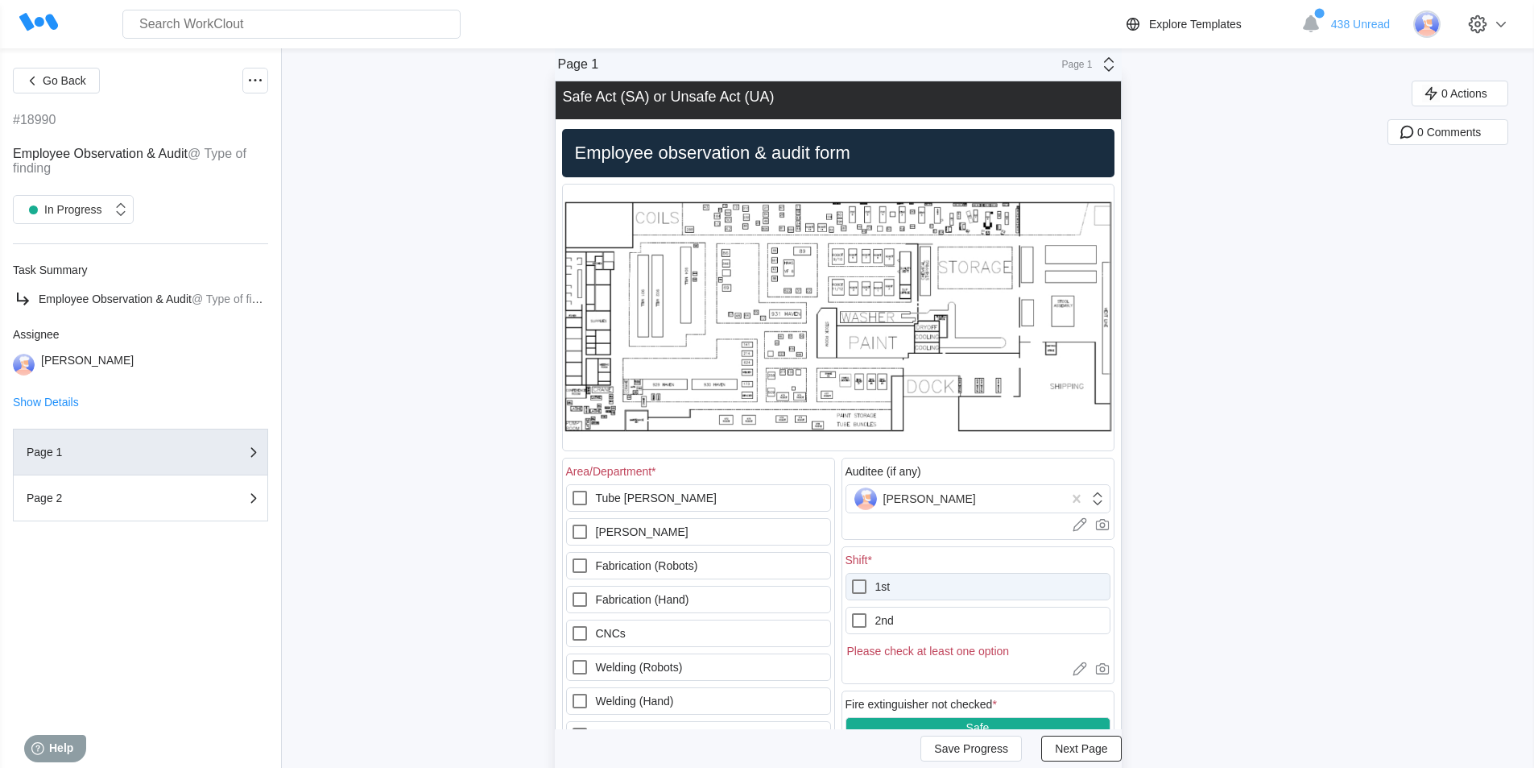
click at [863, 583] on icon at bounding box center [859, 586] width 19 height 19
click at [850, 577] on input "1st" at bounding box center [850, 577] width 1 height 1
checkbox input "true"
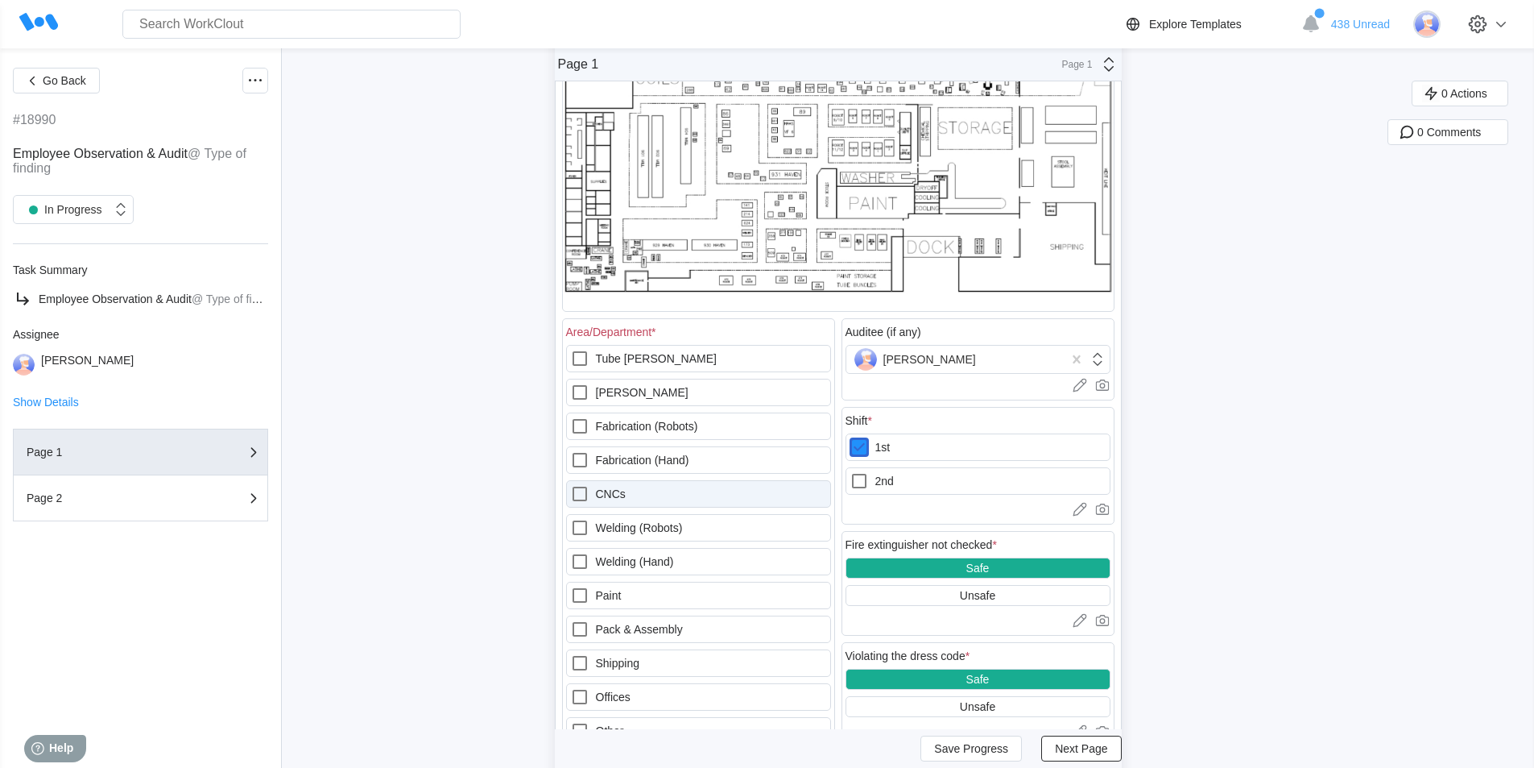
scroll to position [197, 0]
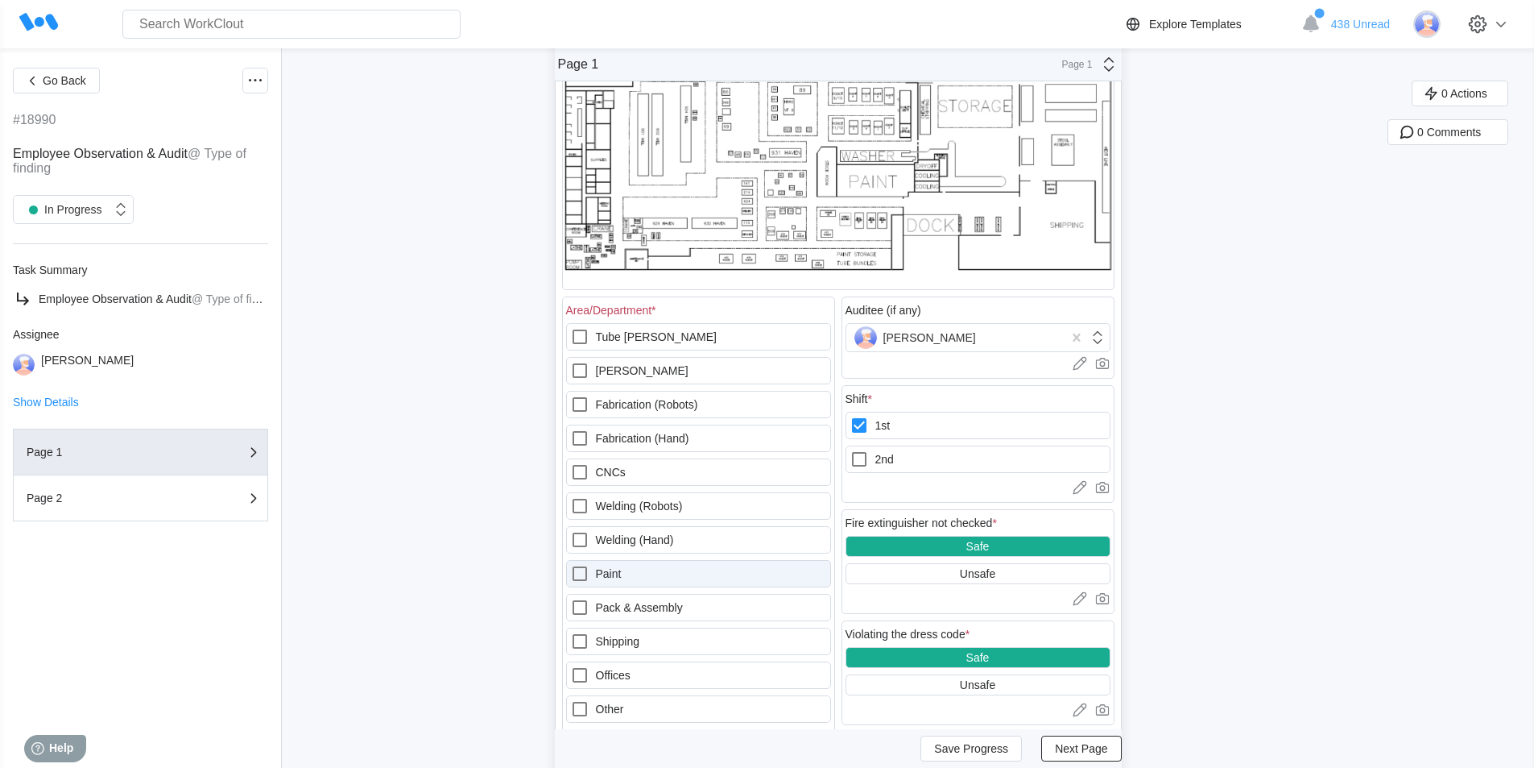
click at [578, 569] on icon at bounding box center [580, 573] width 14 height 14
click at [571, 565] on input "Paint" at bounding box center [570, 564] width 1 height 1
checkbox input "true"
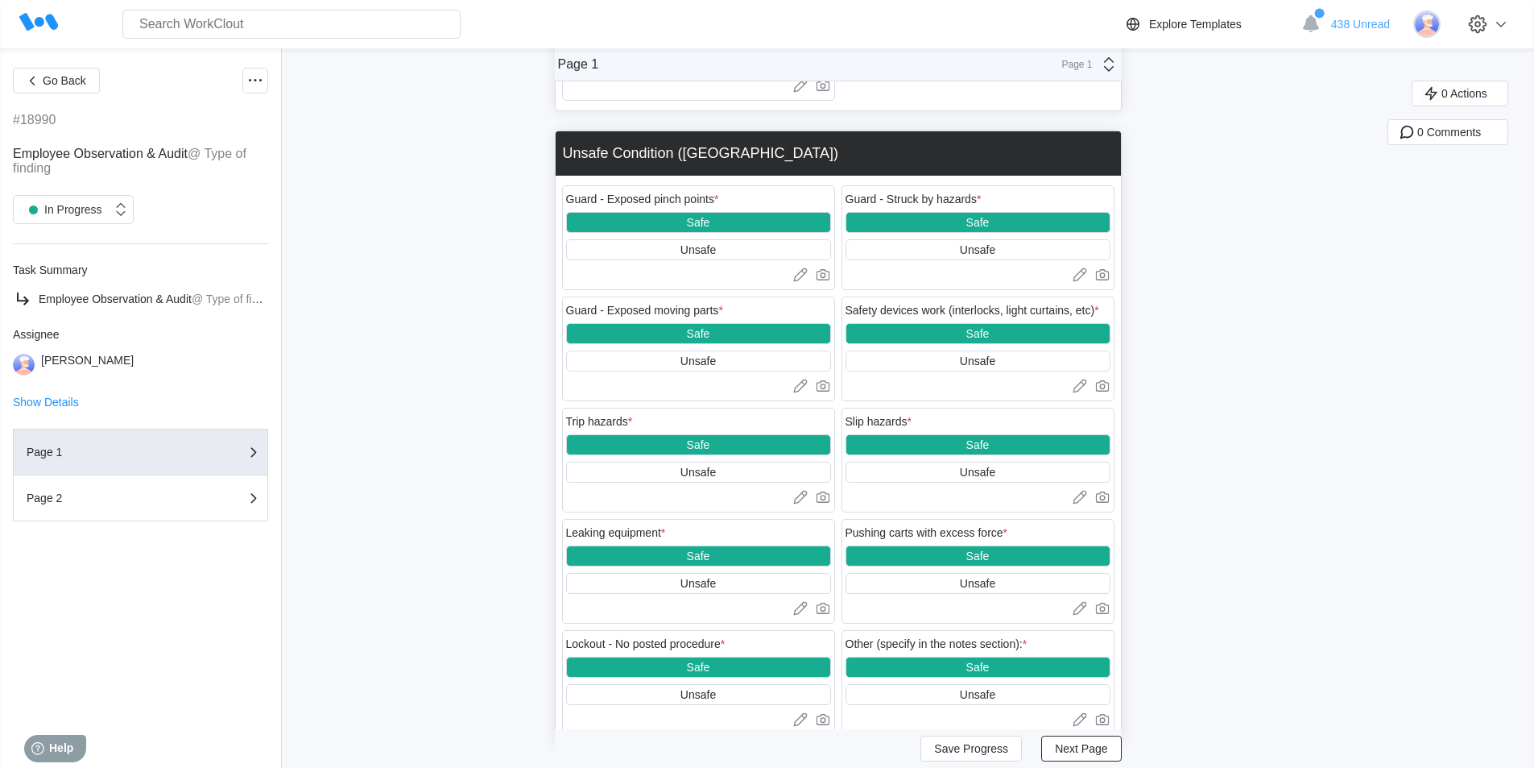
scroll to position [2012, 0]
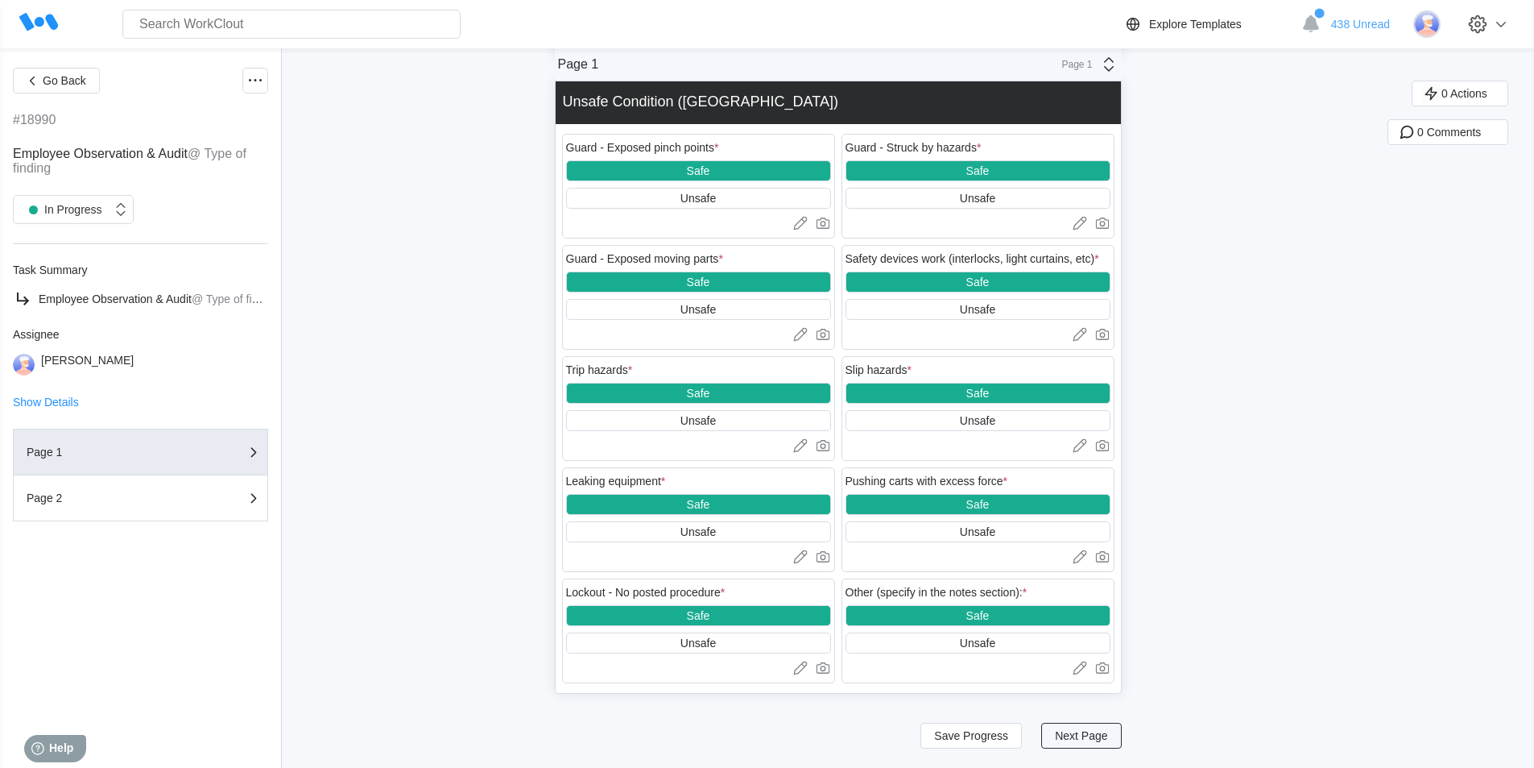
click at [1084, 731] on span "Next Page" at bounding box center [1081, 735] width 52 height 11
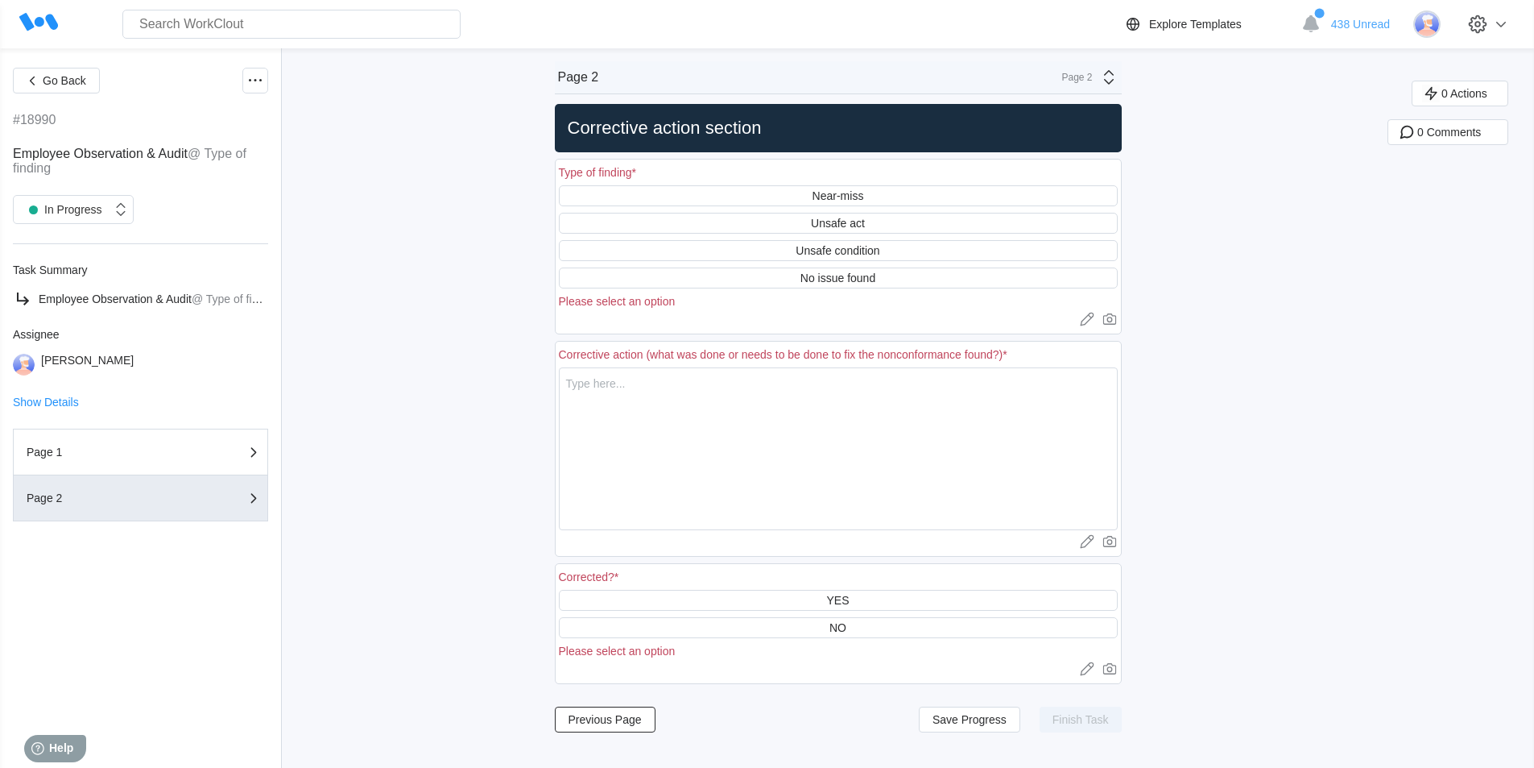
scroll to position [0, 0]
click at [859, 250] on div "Unsafe condition" at bounding box center [838, 250] width 84 height 13
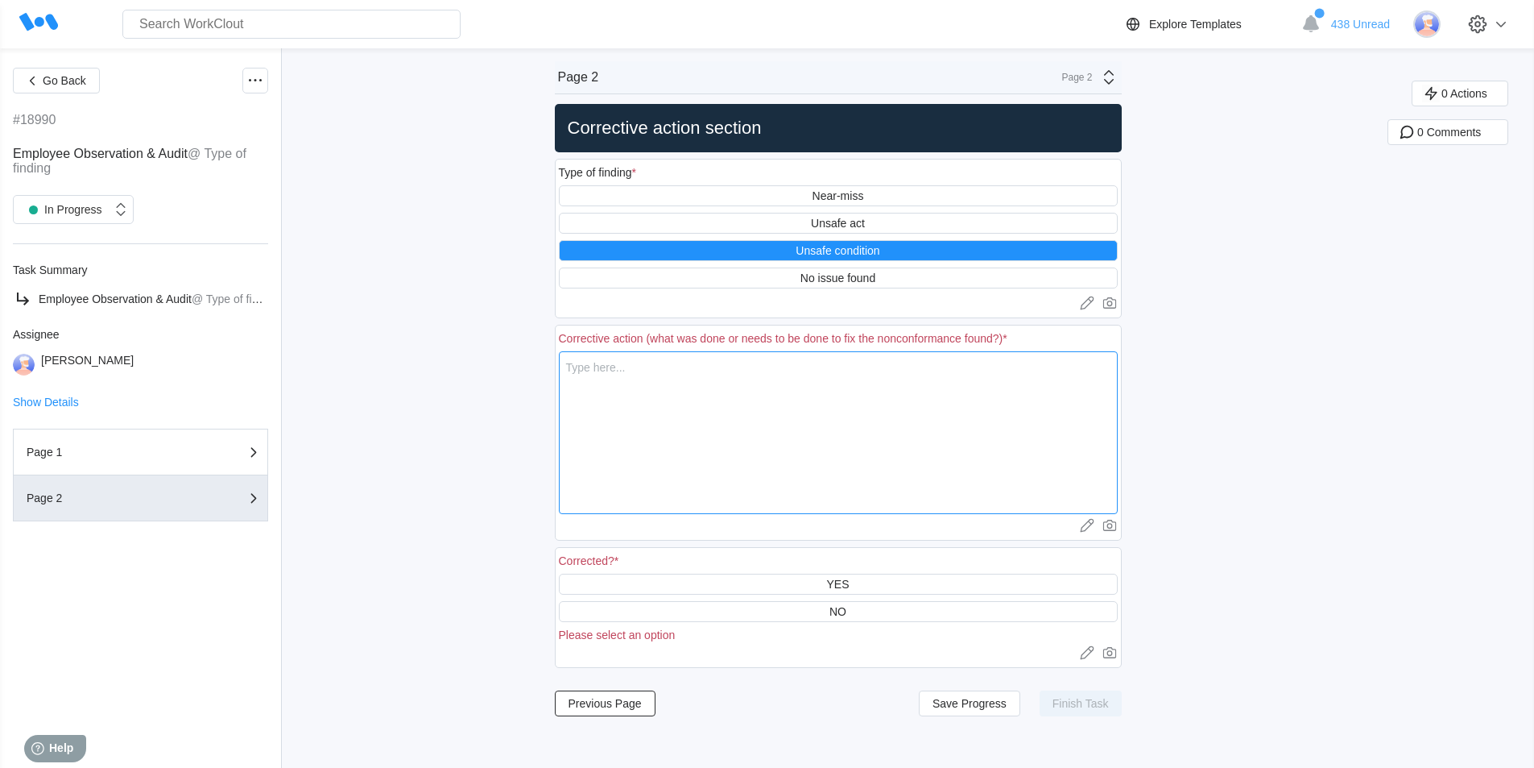
click at [631, 375] on textarea at bounding box center [838, 432] width 559 height 163
type textarea "W"
type textarea "x"
type textarea "Wa"
type textarea "x"
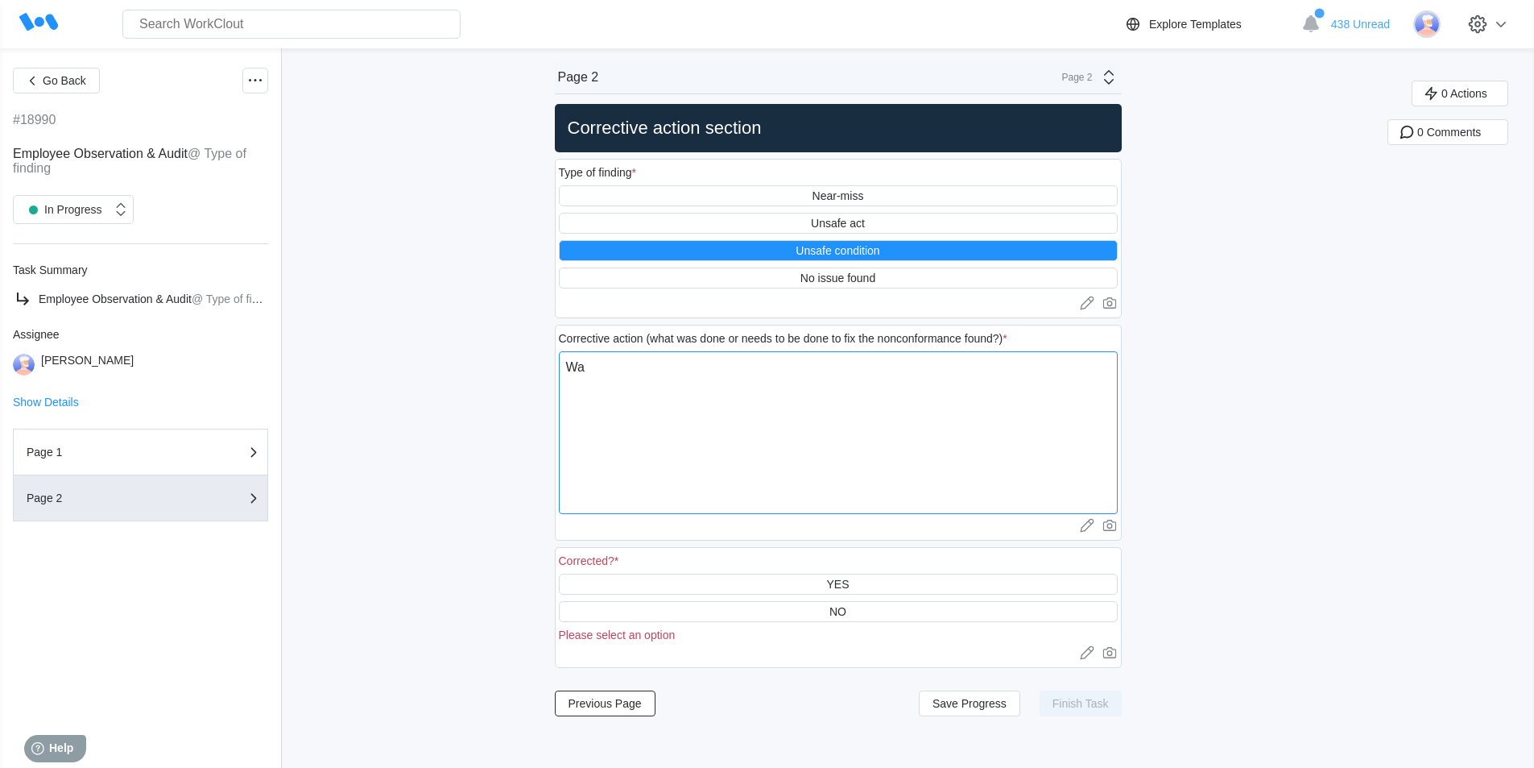
type textarea "Wat"
type textarea "x"
type textarea "Wate"
type textarea "x"
type textarea "Water"
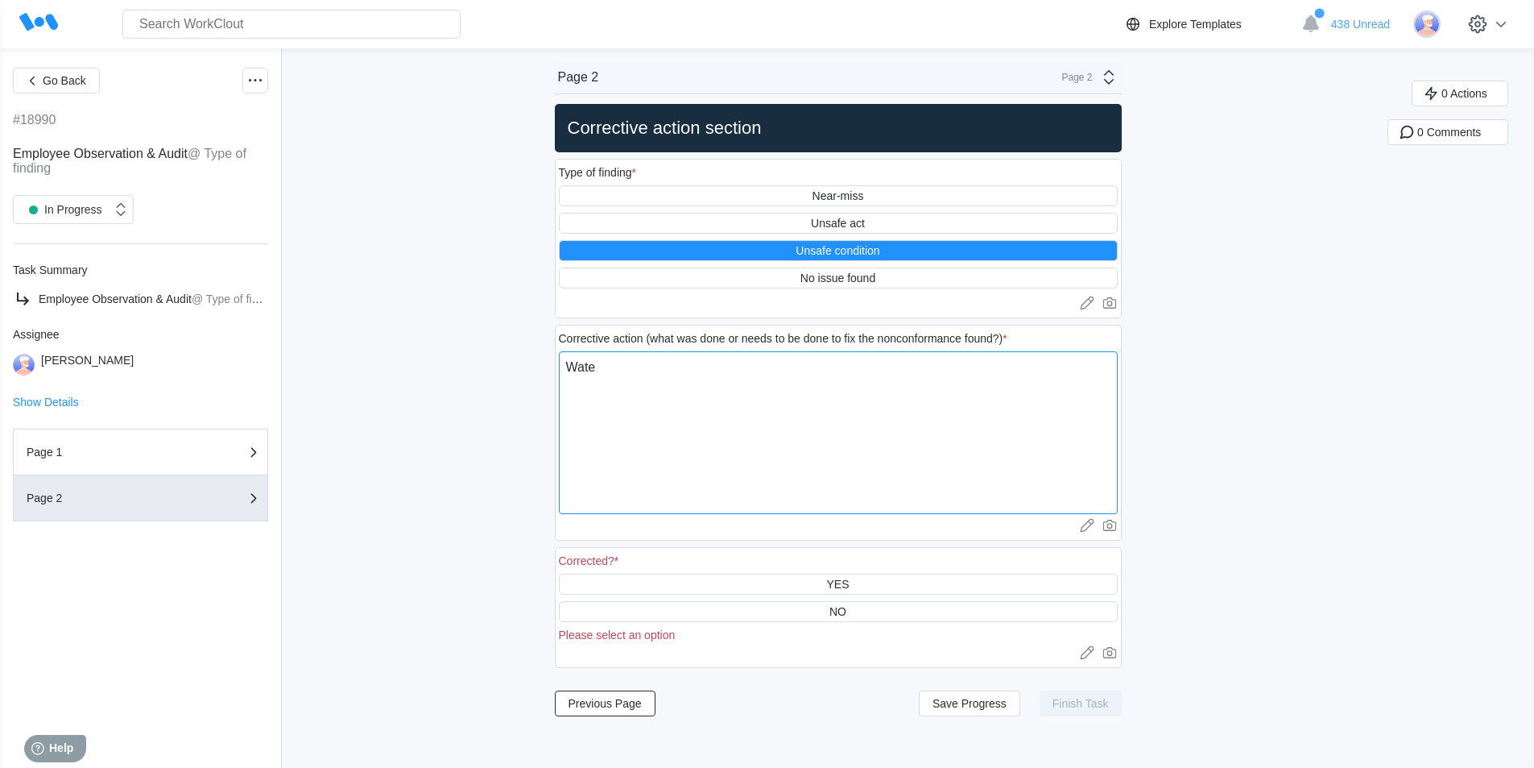
type textarea "x"
type textarea "Water"
type textarea "x"
type textarea "Water o"
type textarea "x"
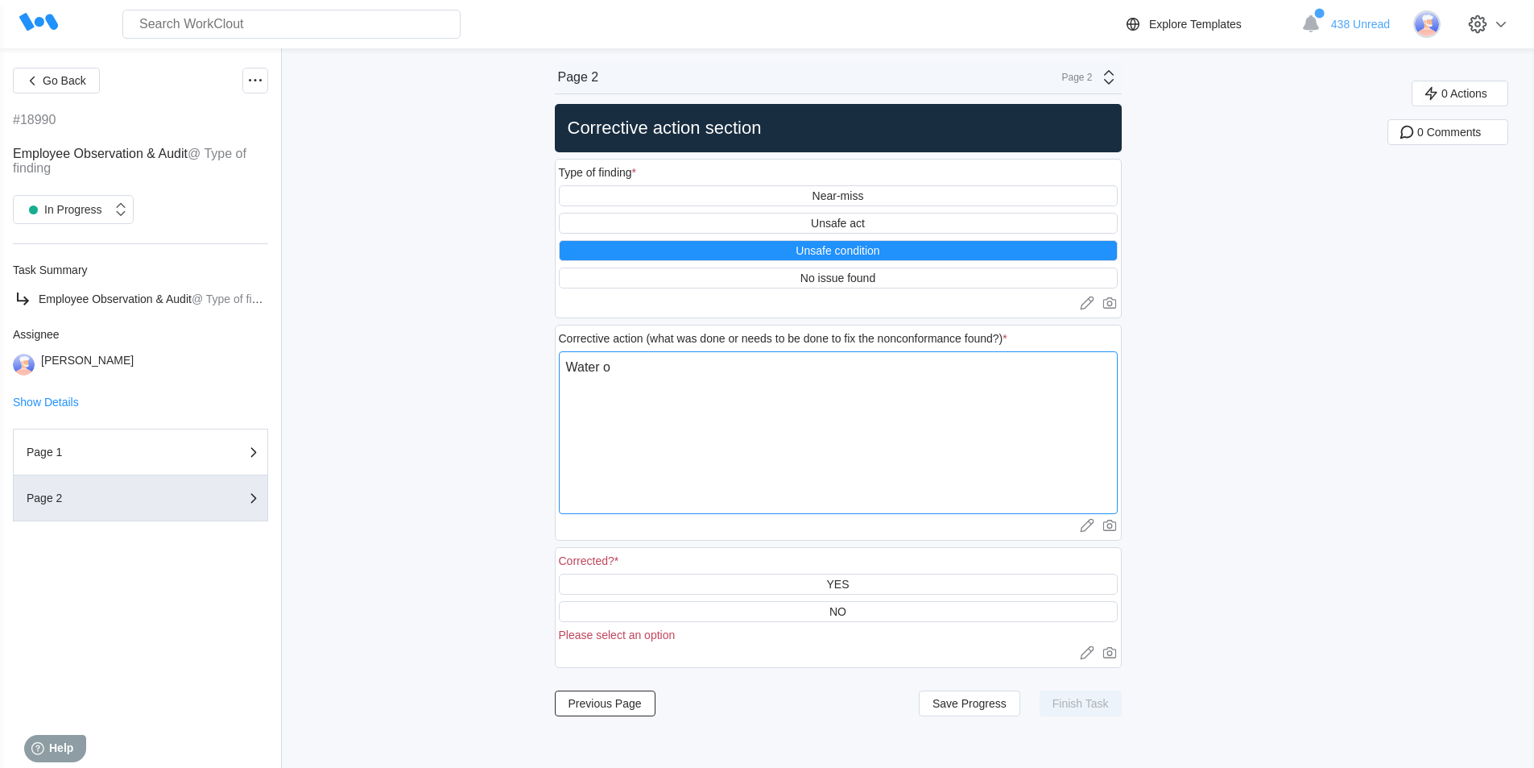
type textarea "Water on"
type textarea "x"
type textarea "Water on"
type textarea "x"
type textarea "Water on f"
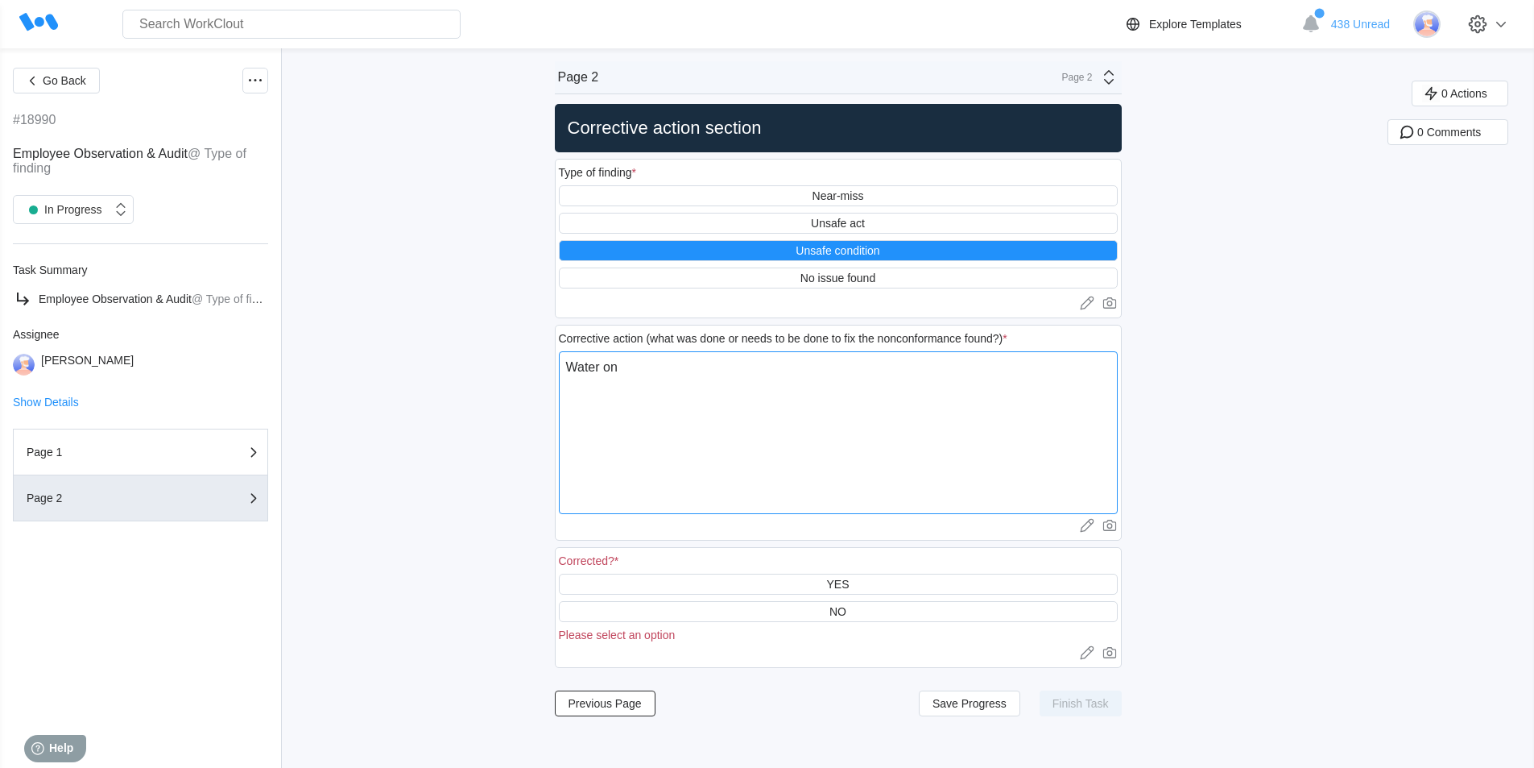
type textarea "x"
type textarea "Water on fl"
type textarea "x"
type textarea "Water on flo"
type textarea "x"
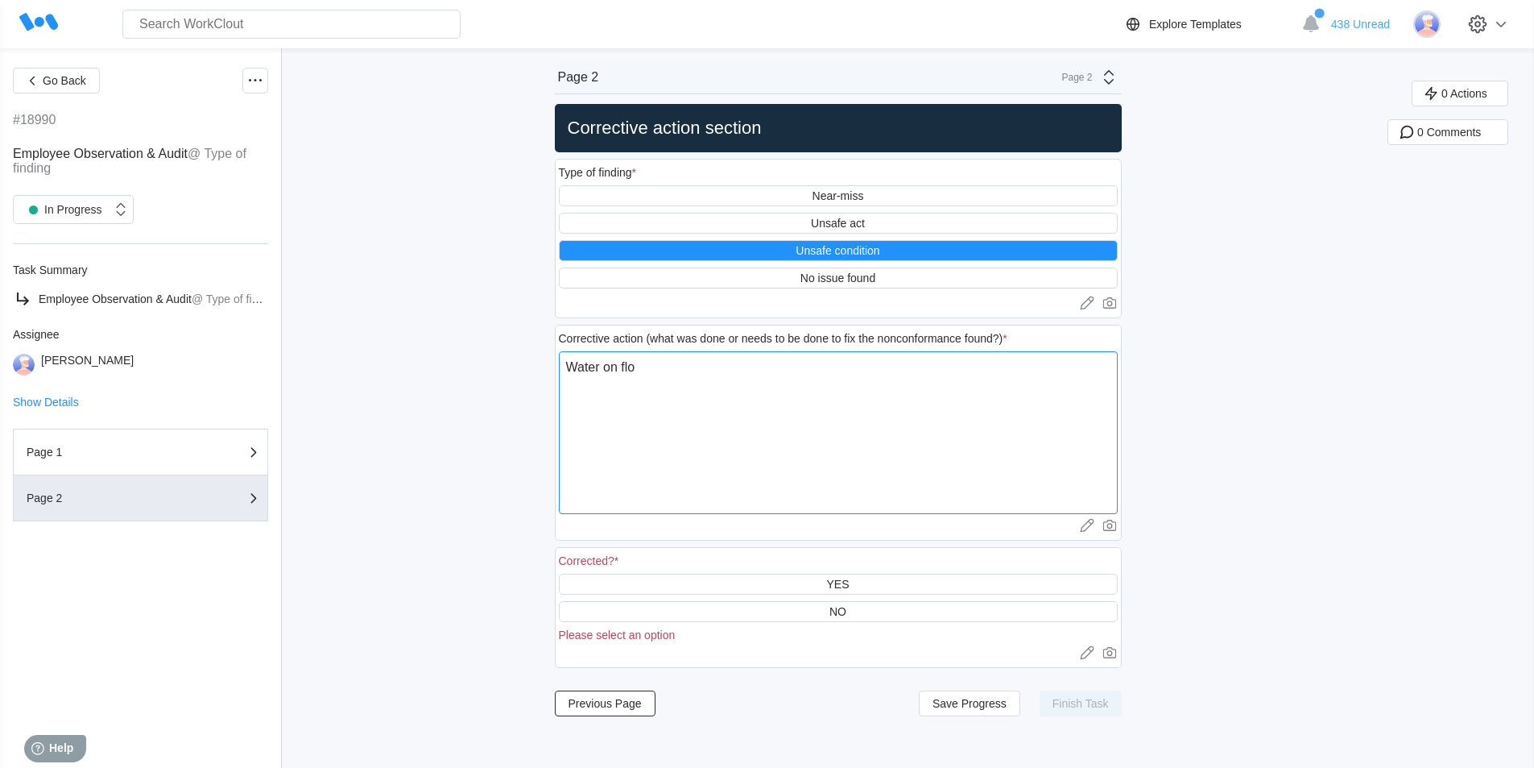
type textarea "Water on floo"
type textarea "x"
type textarea "Water on floor"
type textarea "x"
type textarea "Water on floor"
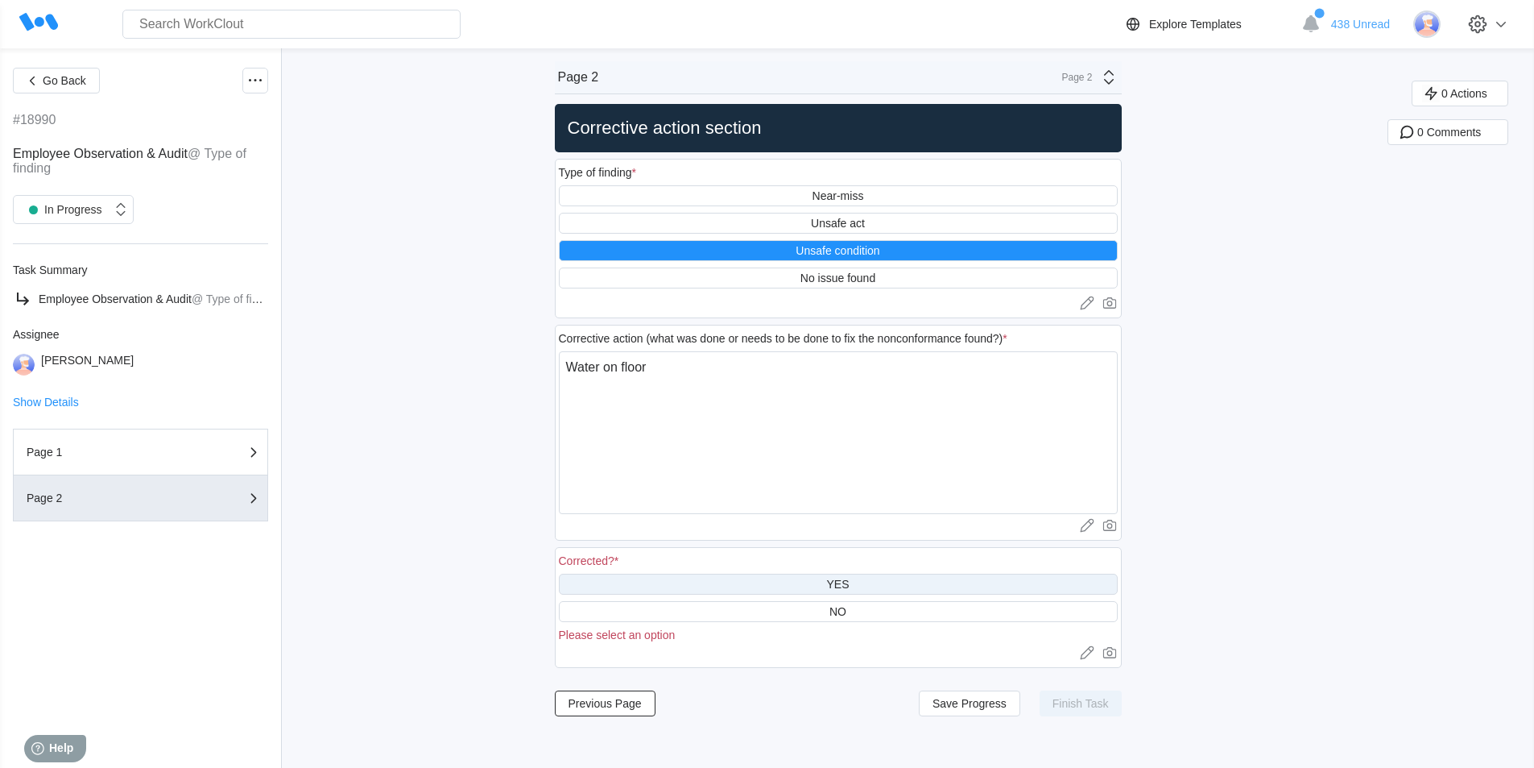
click at [830, 589] on div "YES" at bounding box center [838, 583] width 559 height 21
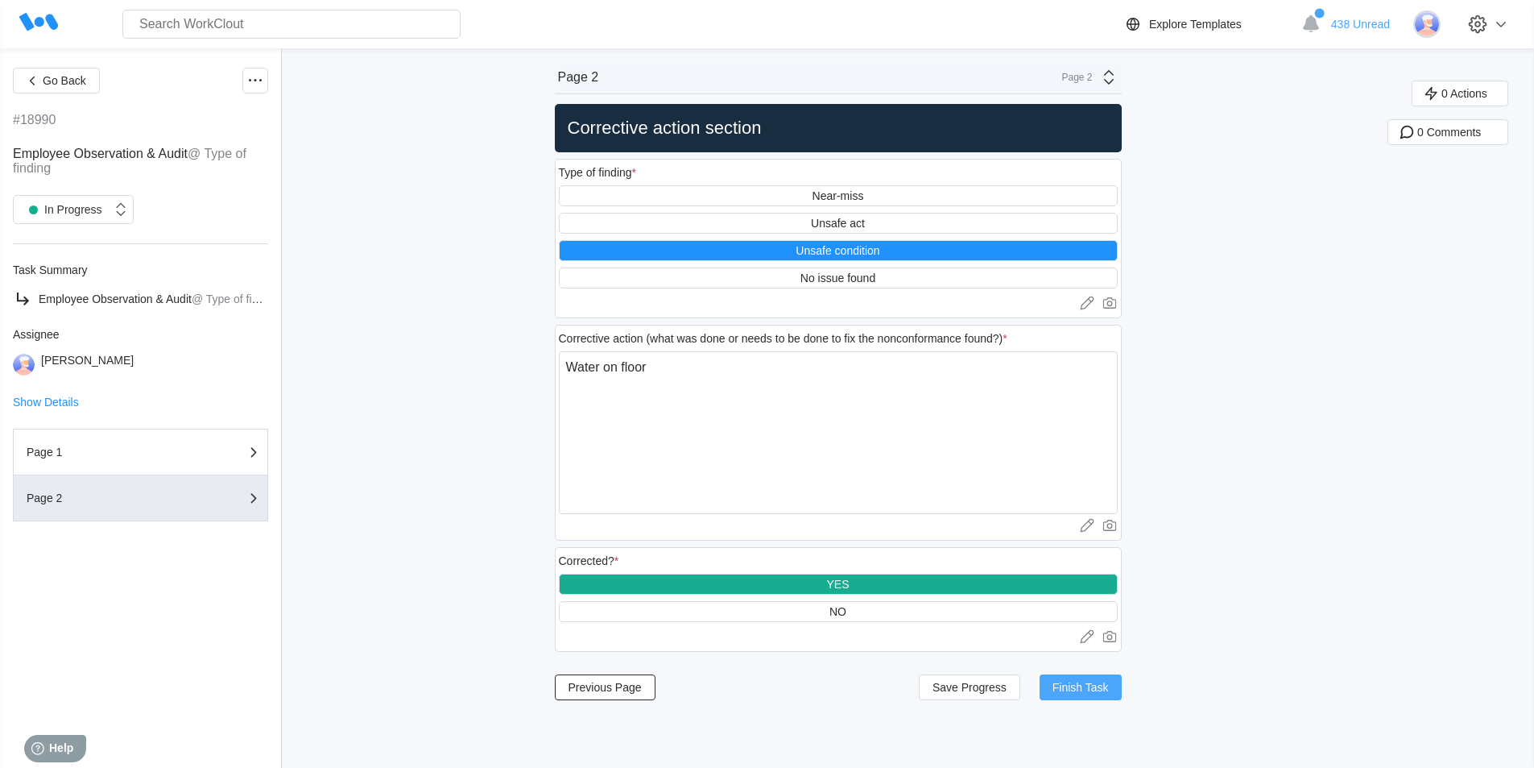
click at [1094, 685] on span "Finish Task" at bounding box center [1081, 686] width 56 height 11
